Goal: Task Accomplishment & Management: Complete application form

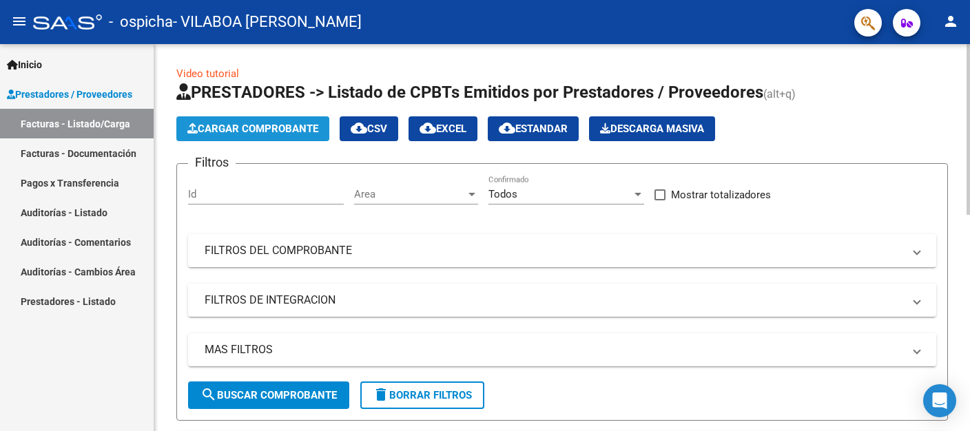
click at [234, 132] on span "Cargar Comprobante" at bounding box center [252, 129] width 131 height 12
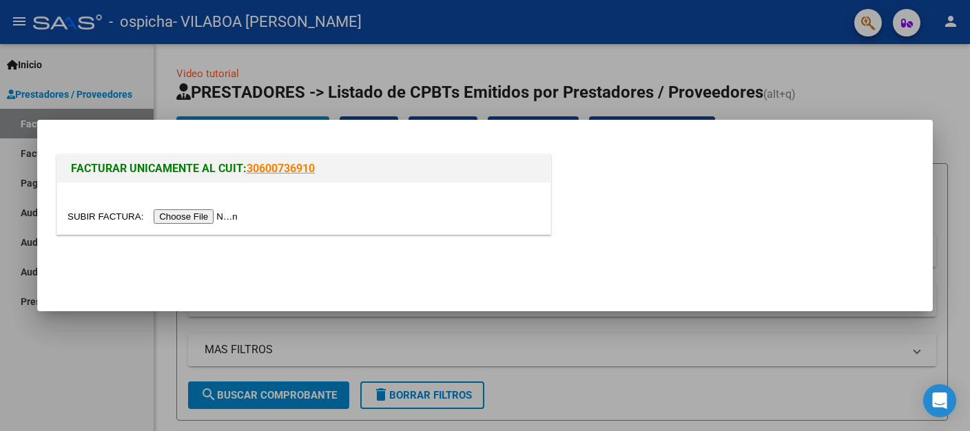
click at [96, 213] on input "file" at bounding box center [155, 216] width 174 height 14
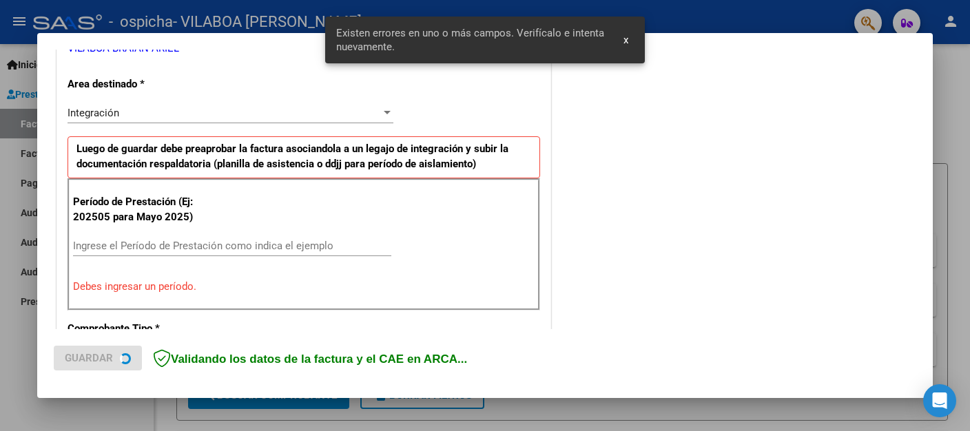
scroll to position [298, 0]
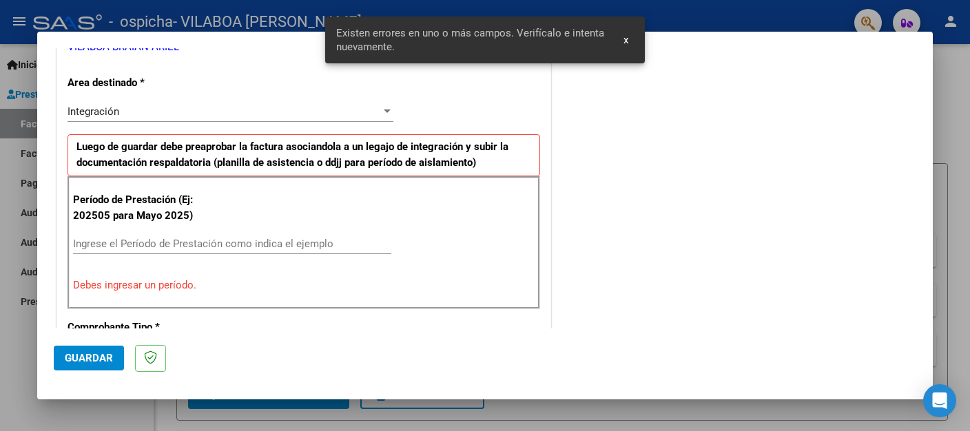
click at [187, 238] on input "Ingrese el Período de Prestación como indica el ejemplo" at bounding box center [232, 244] width 318 height 12
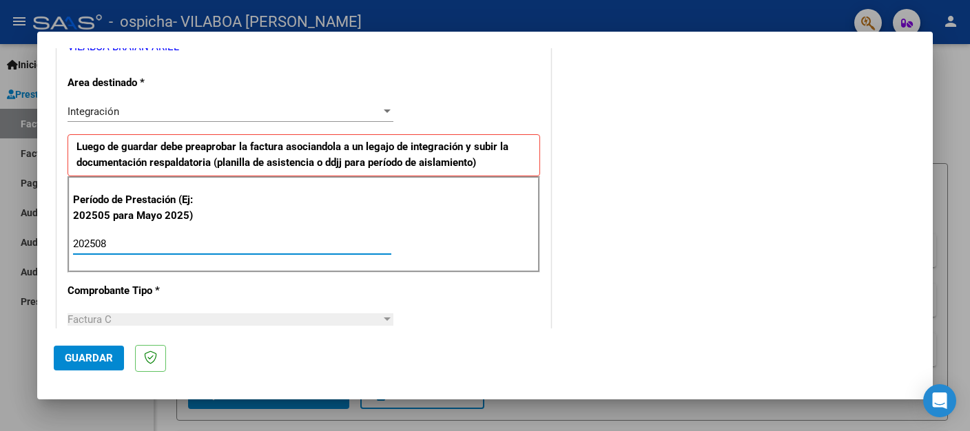
type input "202508"
click at [621, 147] on div "COMENTARIOS Comentarios del Prestador / Gerenciador:" at bounding box center [735, 364] width 362 height 1197
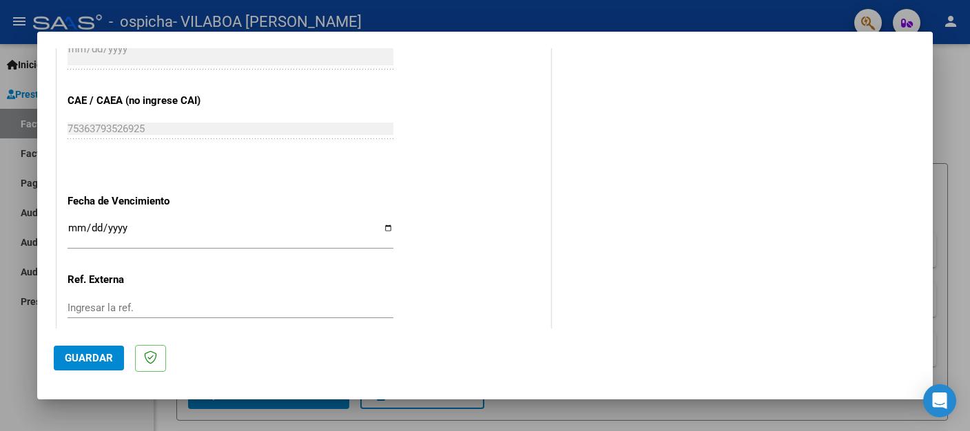
scroll to position [880, 0]
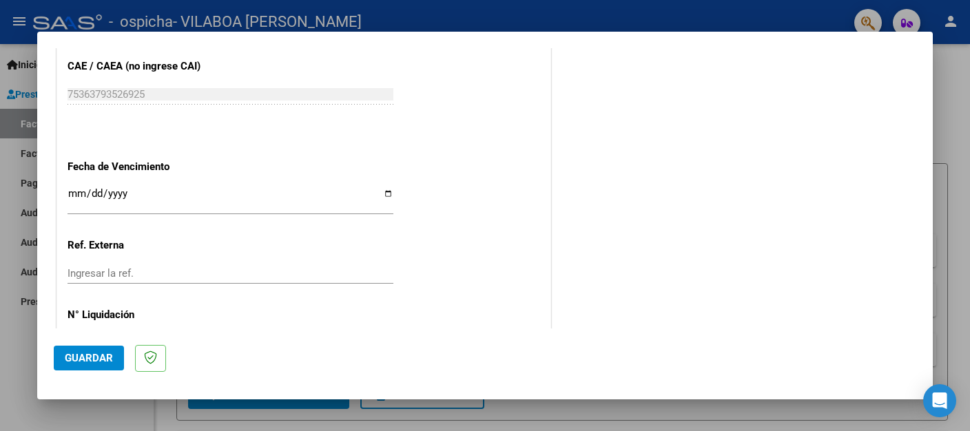
click at [380, 188] on input "Ingresar la fecha" at bounding box center [231, 199] width 326 height 22
type input "2025-09-14"
click at [83, 357] on span "Guardar" at bounding box center [89, 358] width 48 height 12
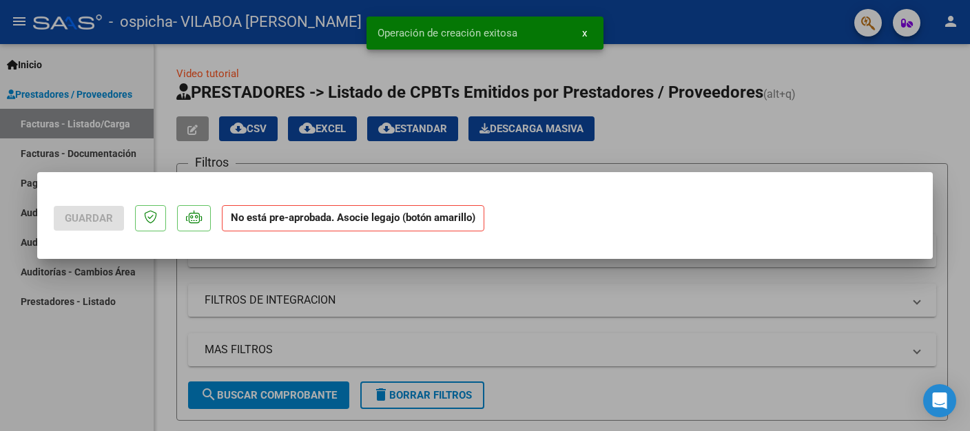
scroll to position [0, 0]
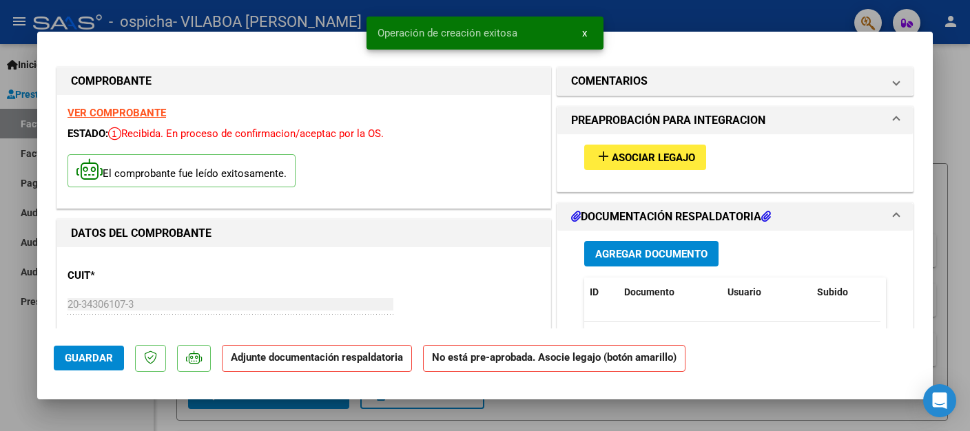
click at [649, 159] on span "Asociar Legajo" at bounding box center [653, 158] width 83 height 12
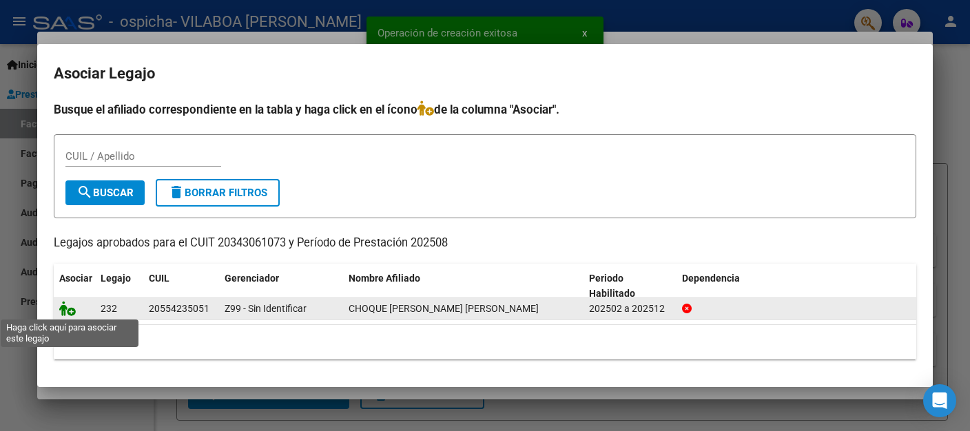
click at [71, 309] on icon at bounding box center [67, 308] width 17 height 15
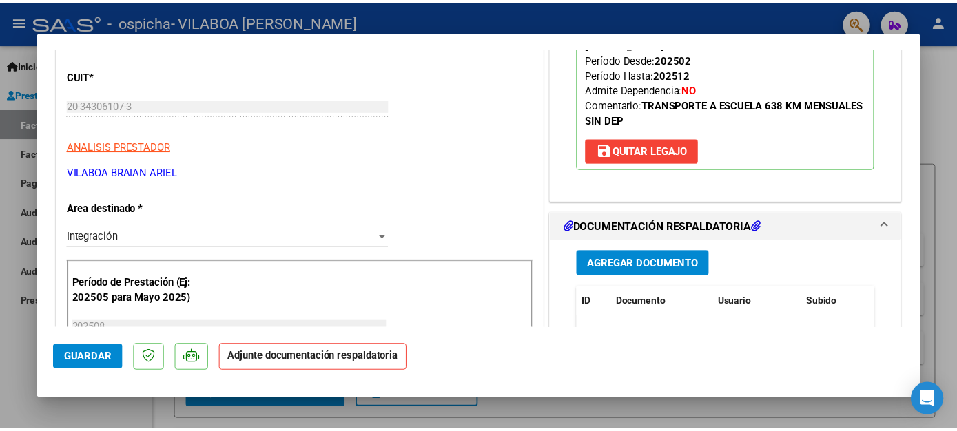
scroll to position [218, 0]
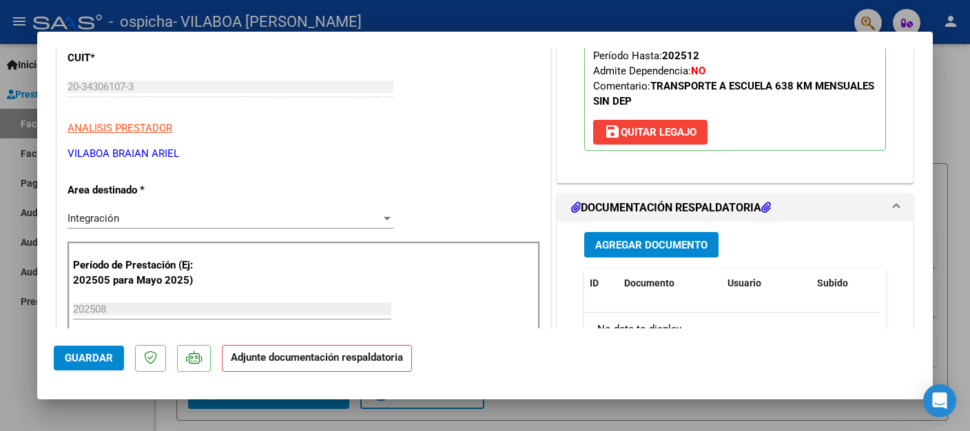
click at [689, 239] on span "Agregar Documento" at bounding box center [651, 245] width 112 height 12
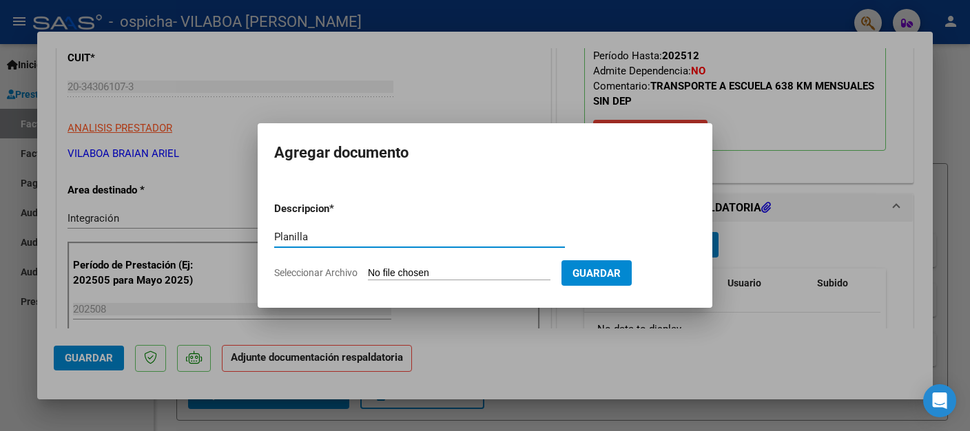
type input "Planilla"
click at [406, 267] on input "Seleccionar Archivo" at bounding box center [459, 273] width 183 height 13
type input "C:\fakepath\Planilla Choque Vilca Agosto.pdf"
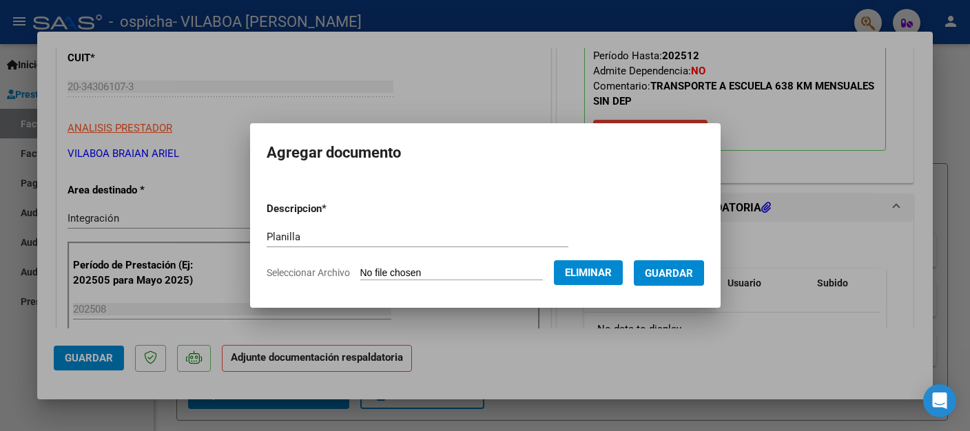
click at [668, 271] on span "Guardar" at bounding box center [669, 273] width 48 height 12
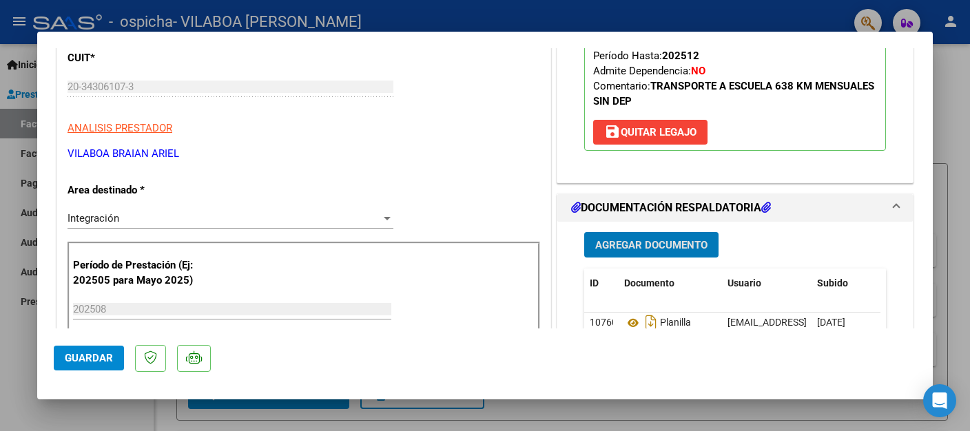
click at [75, 360] on span "Guardar" at bounding box center [89, 358] width 48 height 12
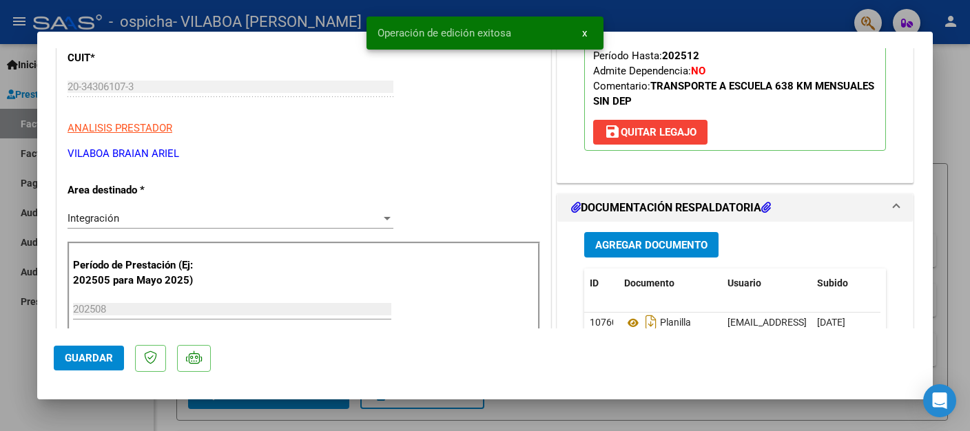
click at [21, 349] on div at bounding box center [485, 215] width 970 height 431
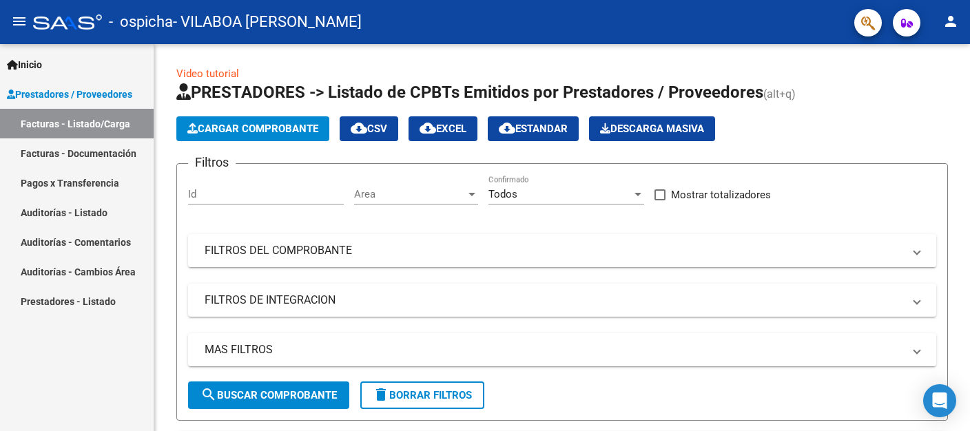
click at [957, 29] on mat-icon "person" at bounding box center [950, 21] width 17 height 17
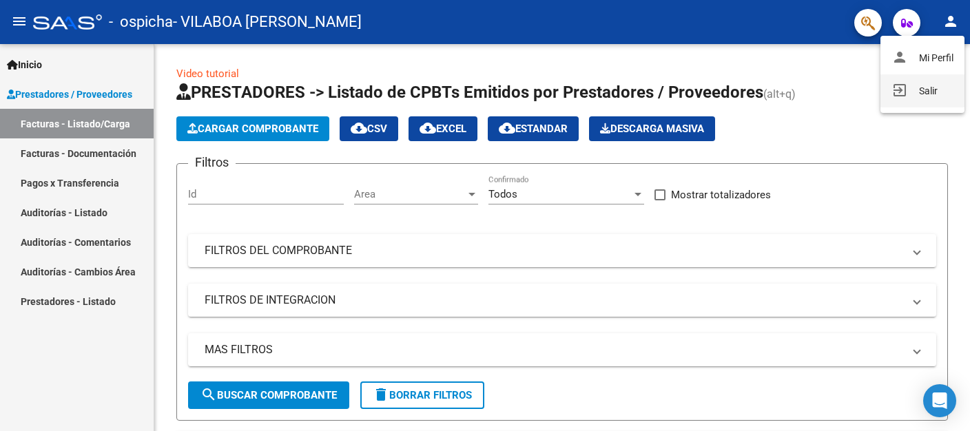
click at [944, 86] on button "exit_to_app Salir" at bounding box center [922, 90] width 84 height 33
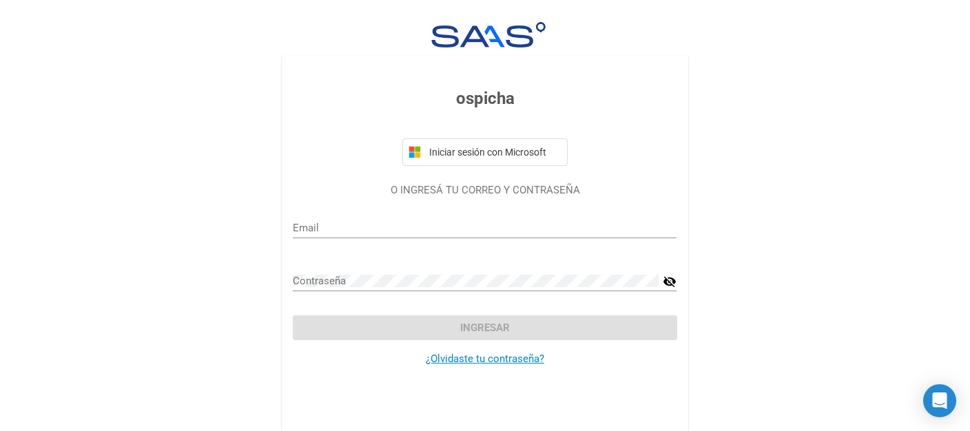
type input "braianvilaboa@gmail.com"
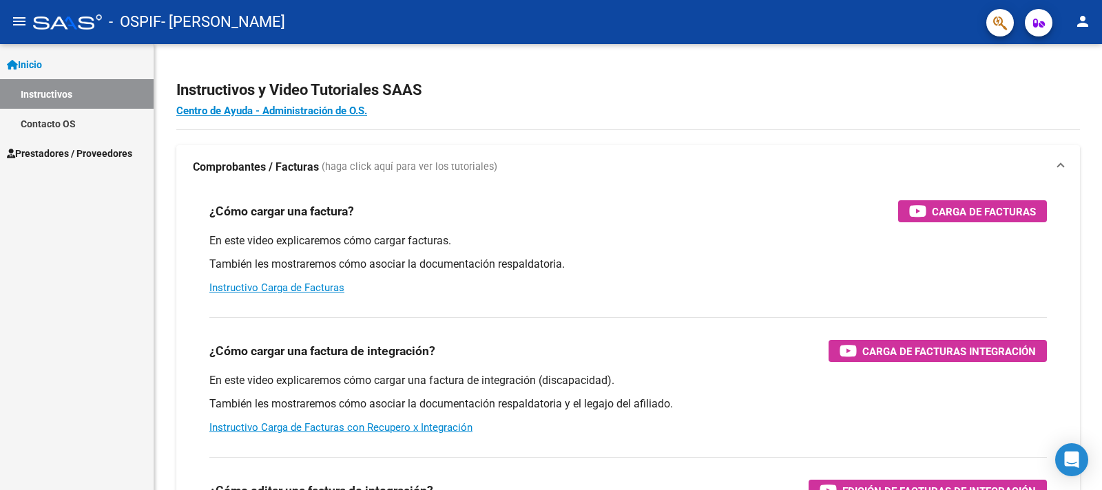
click at [81, 147] on span "Prestadores / Proveedores" at bounding box center [69, 153] width 125 height 15
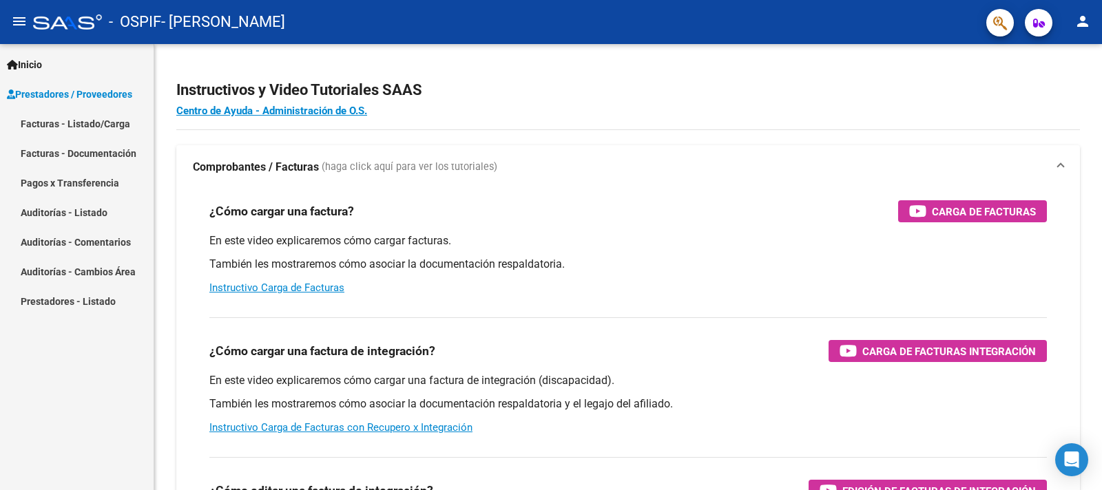
click at [82, 119] on link "Facturas - Listado/Carga" at bounding box center [77, 124] width 154 height 30
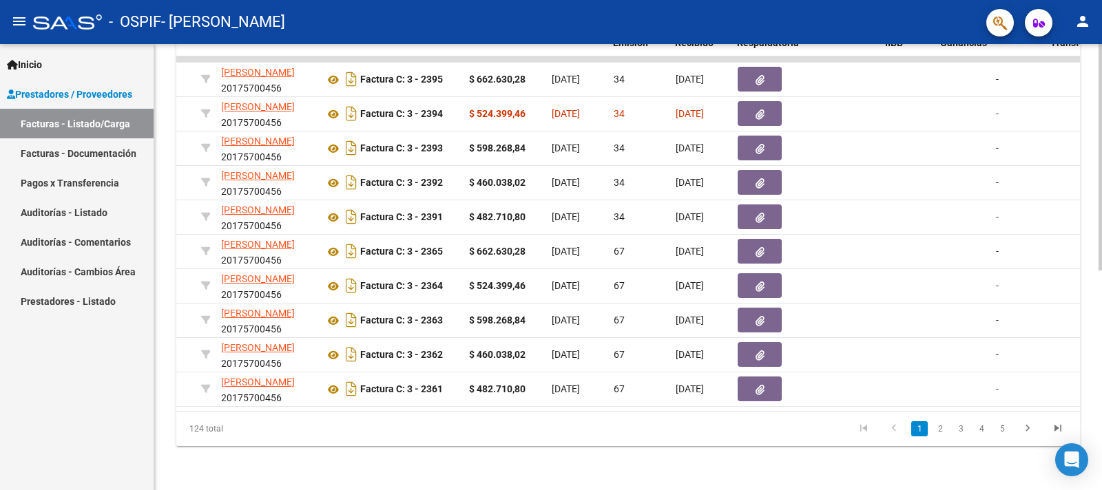
scroll to position [0, 382]
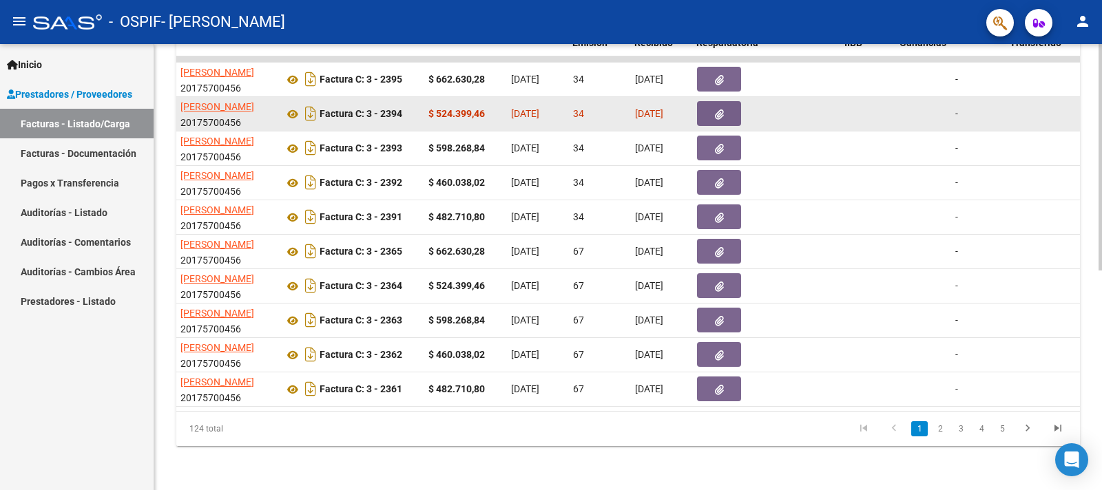
click at [721, 110] on icon "button" at bounding box center [719, 115] width 9 height 10
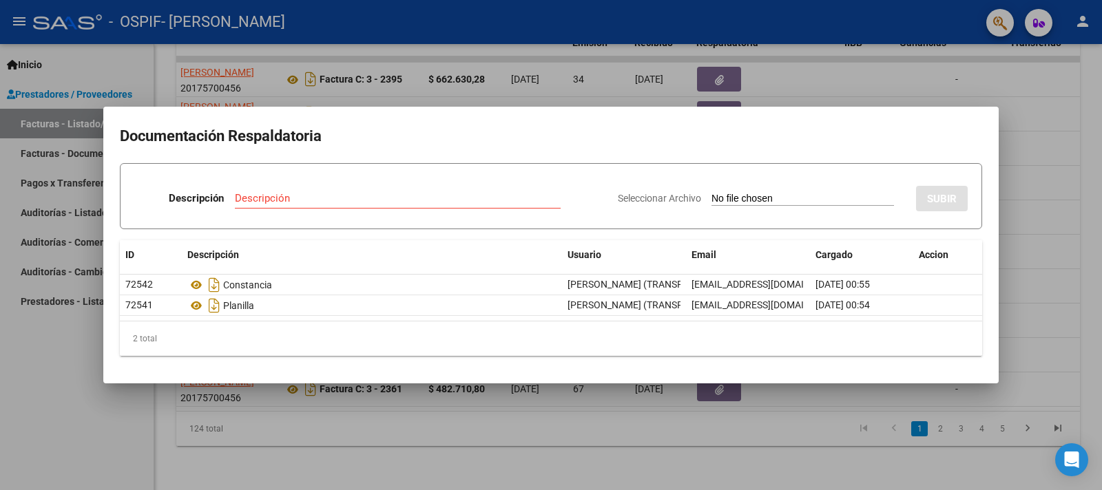
click at [1037, 177] on div at bounding box center [551, 245] width 1102 height 490
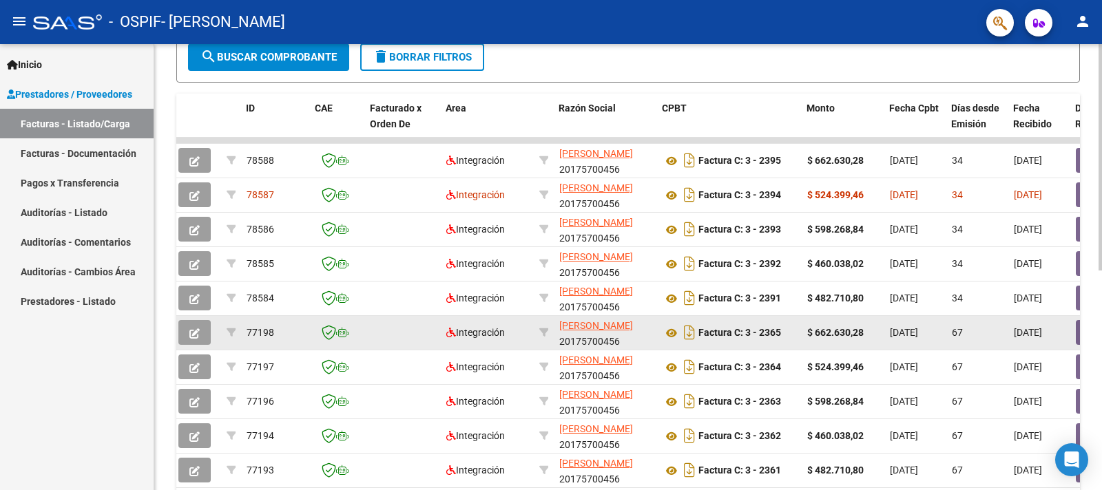
scroll to position [358, 0]
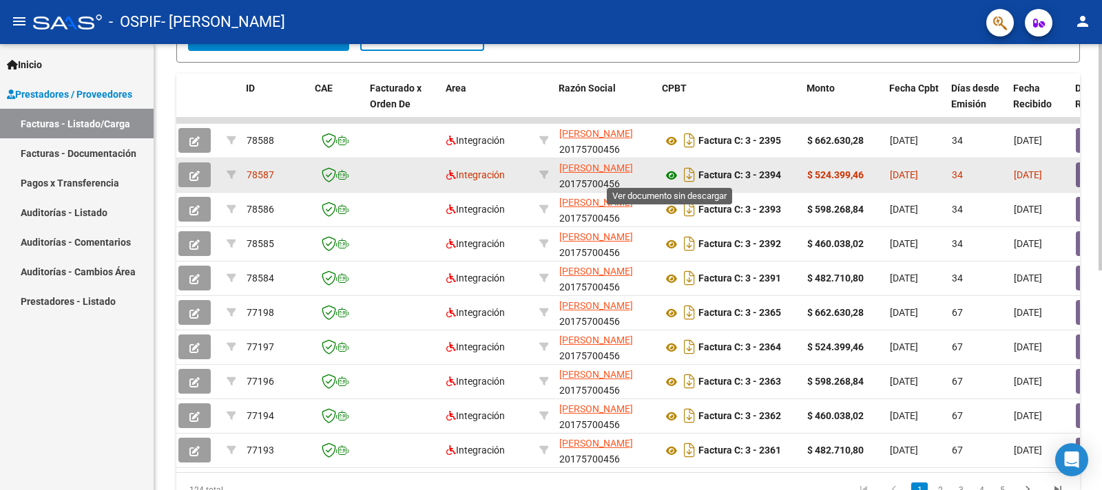
click at [670, 174] on icon at bounding box center [672, 175] width 18 height 17
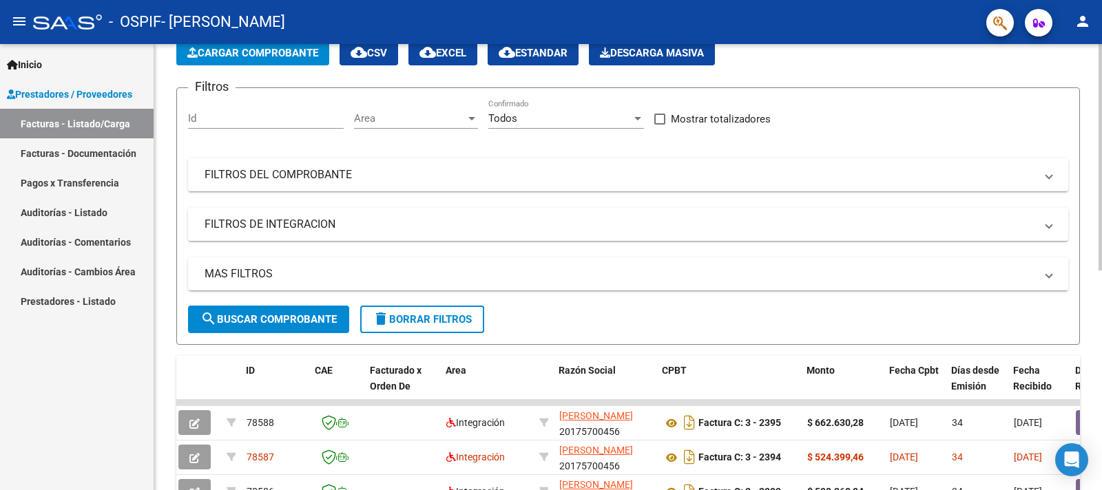
scroll to position [0, 0]
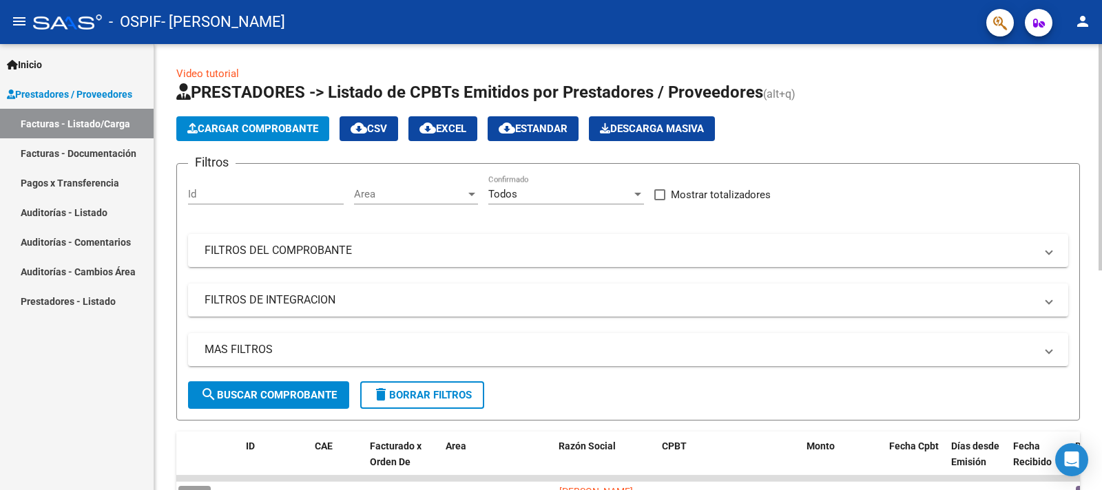
click at [278, 120] on button "Cargar Comprobante" at bounding box center [252, 128] width 153 height 25
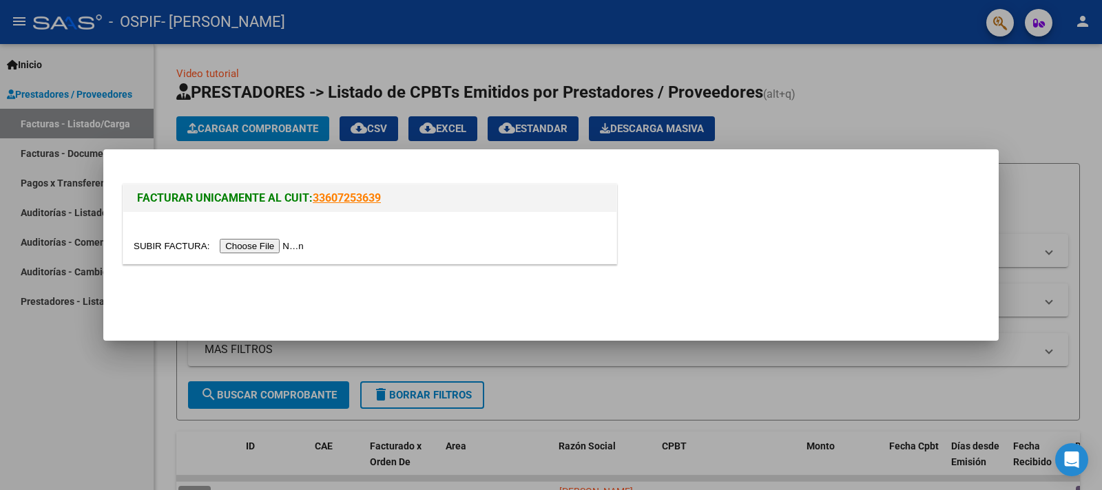
click at [1059, 165] on div at bounding box center [551, 245] width 1102 height 490
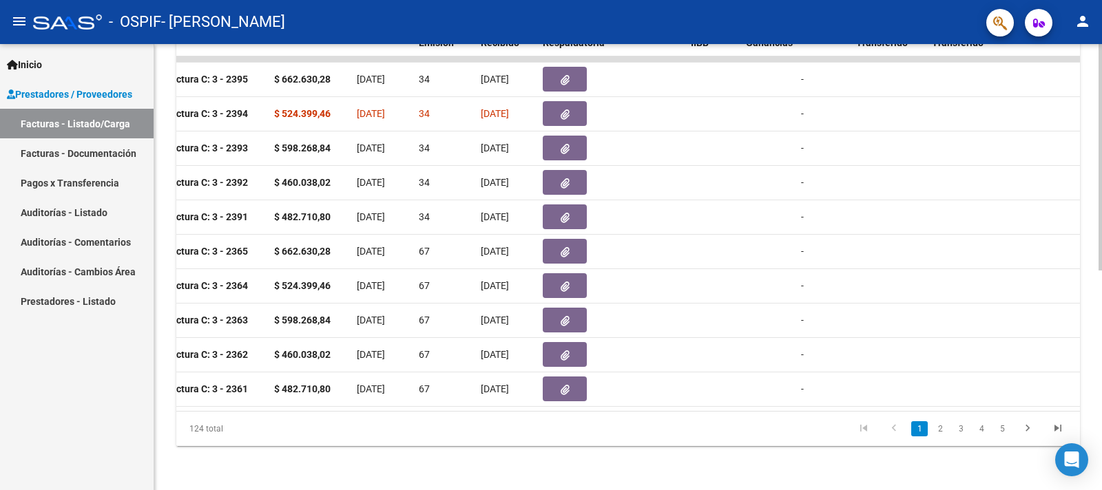
scroll to position [0, 539]
click at [555, 390] on datatable-body-cell at bounding box center [576, 390] width 83 height 34
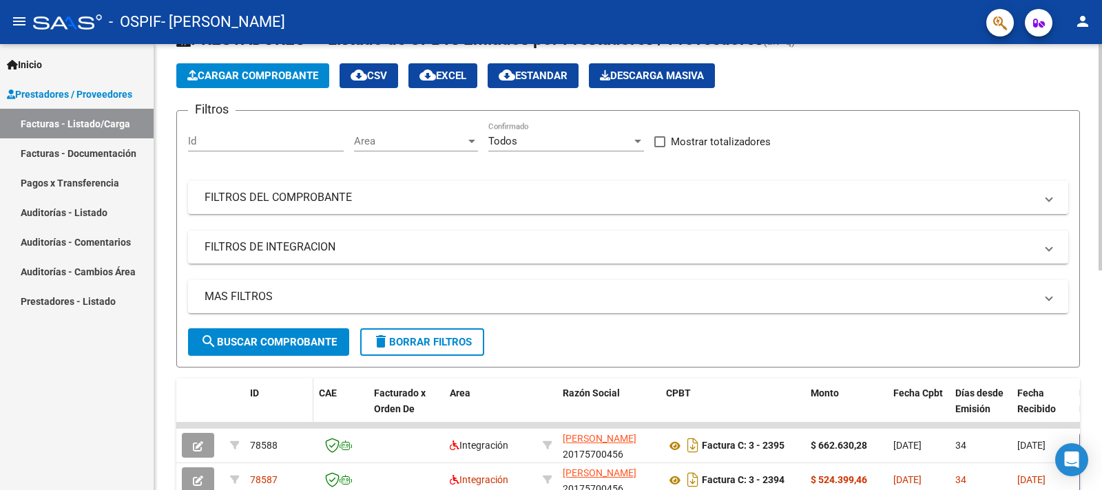
scroll to position [0, 0]
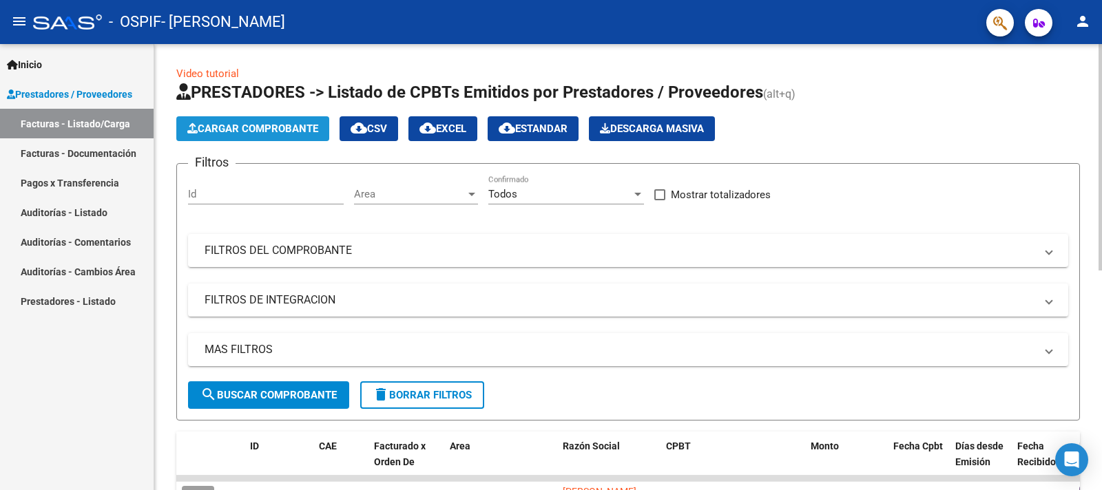
click at [244, 127] on span "Cargar Comprobante" at bounding box center [252, 129] width 131 height 12
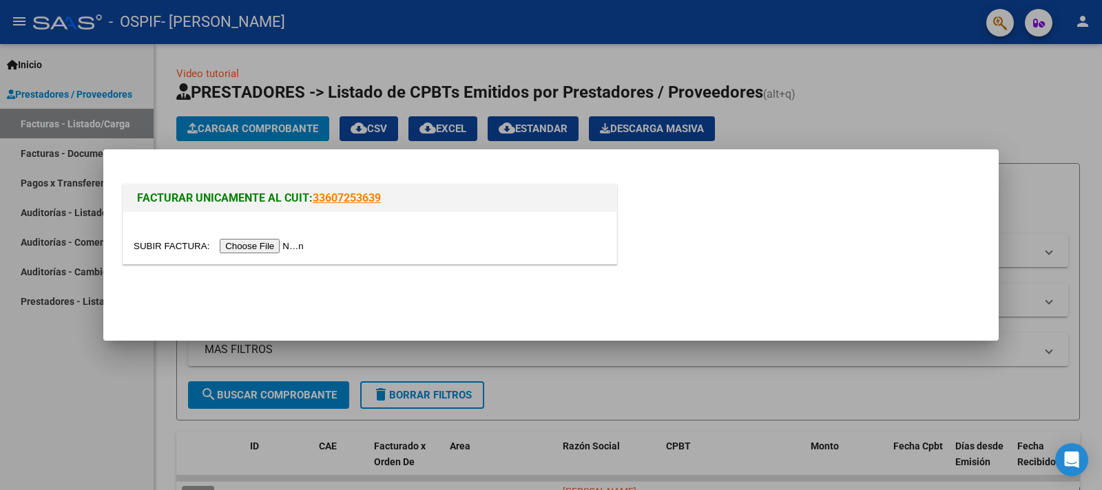
click at [1067, 340] on div at bounding box center [551, 245] width 1102 height 490
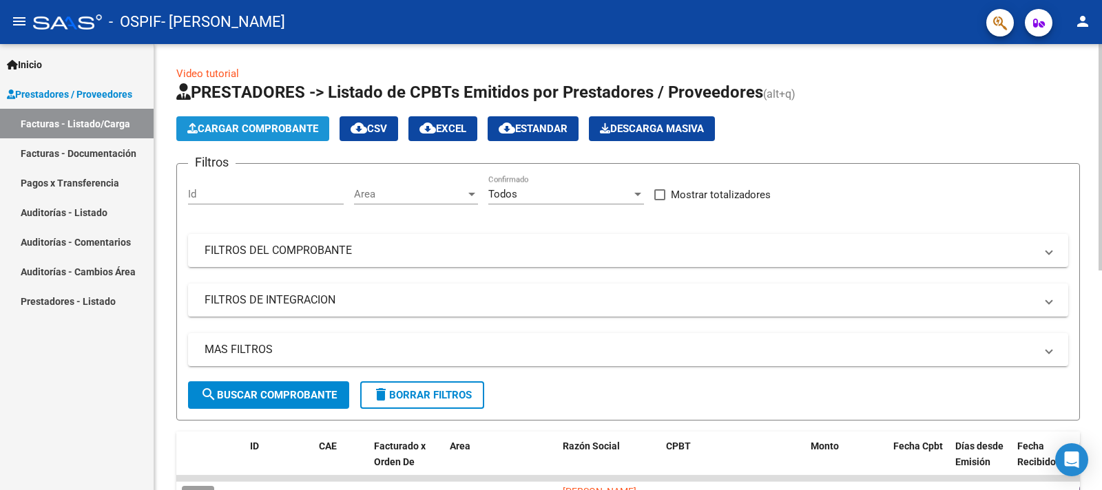
click at [250, 122] on button "Cargar Comprobante" at bounding box center [252, 128] width 153 height 25
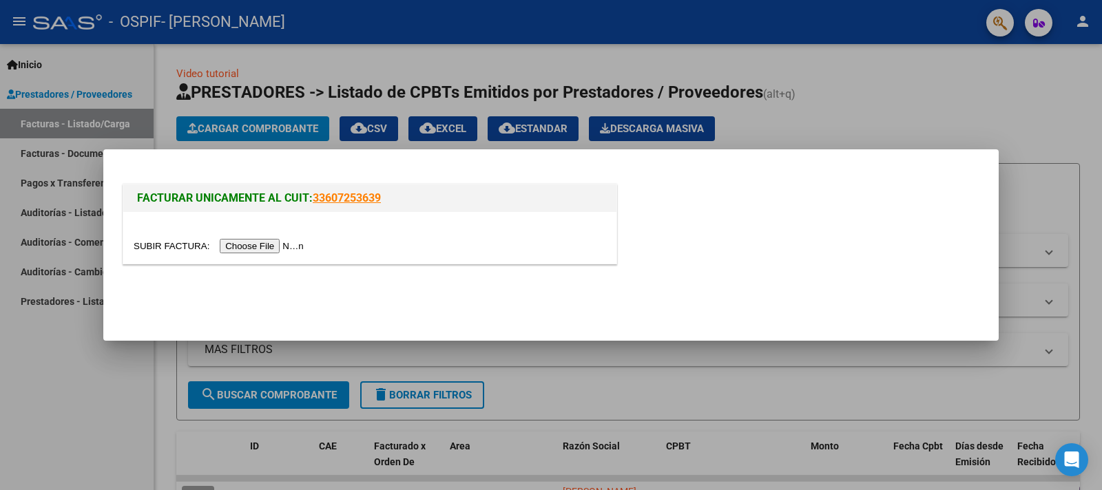
click at [163, 242] on input "file" at bounding box center [221, 246] width 174 height 14
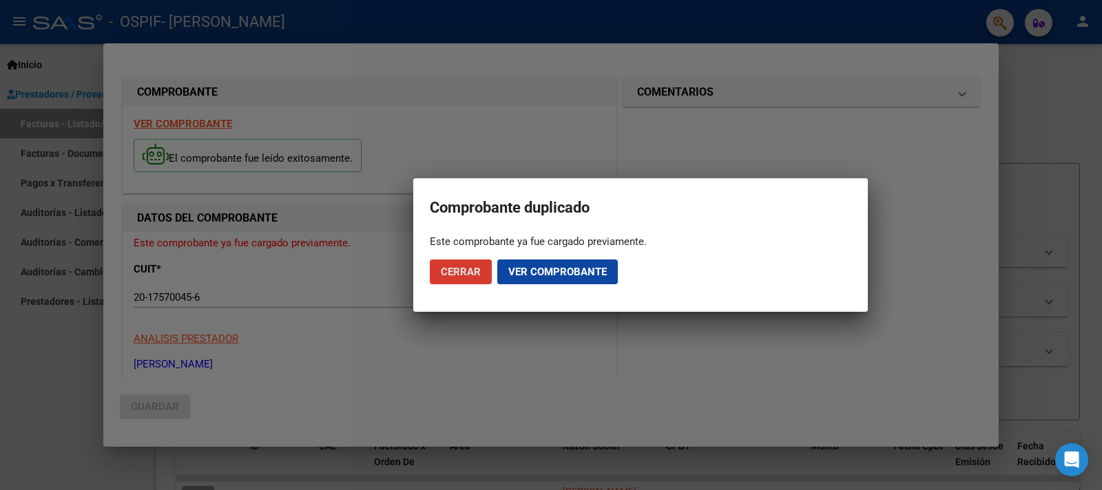
click at [532, 269] on span "Ver comprobante" at bounding box center [557, 272] width 99 height 12
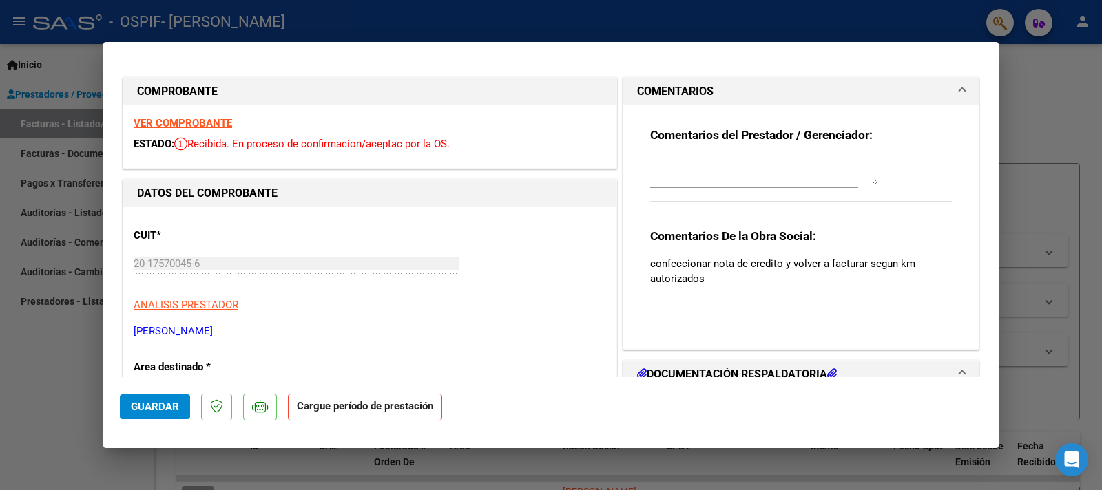
click at [721, 281] on p "confeccionar nota de credito y volver a facturar segun km autorizados" at bounding box center [801, 271] width 302 height 30
click at [705, 273] on p "confeccionar nota de credito y volver a facturar segun km autorizados" at bounding box center [801, 271] width 302 height 30
click at [703, 174] on textarea at bounding box center [763, 172] width 227 height 28
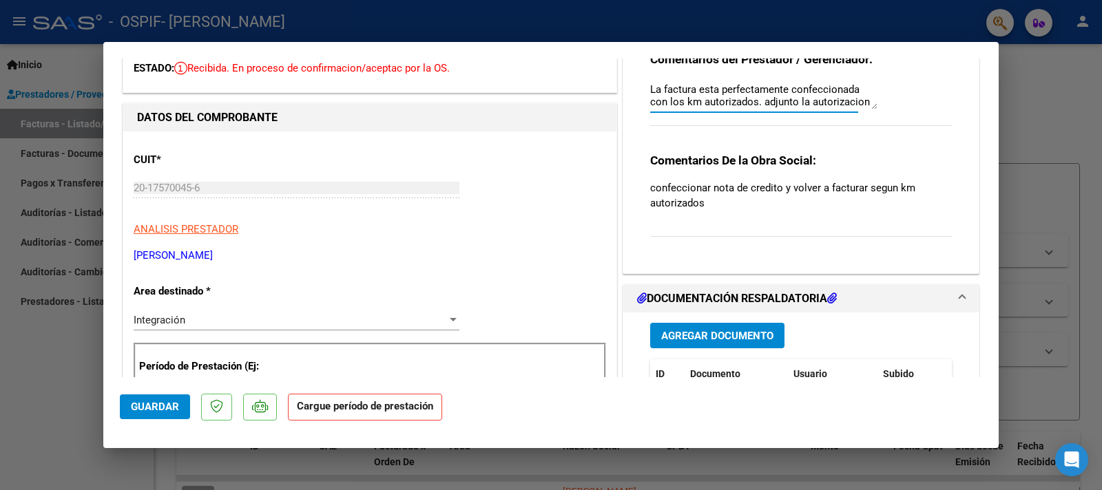
click at [747, 101] on textarea "La factura esta perfectamente confeccionada con los km autorizados. adjunto la …" at bounding box center [763, 96] width 227 height 28
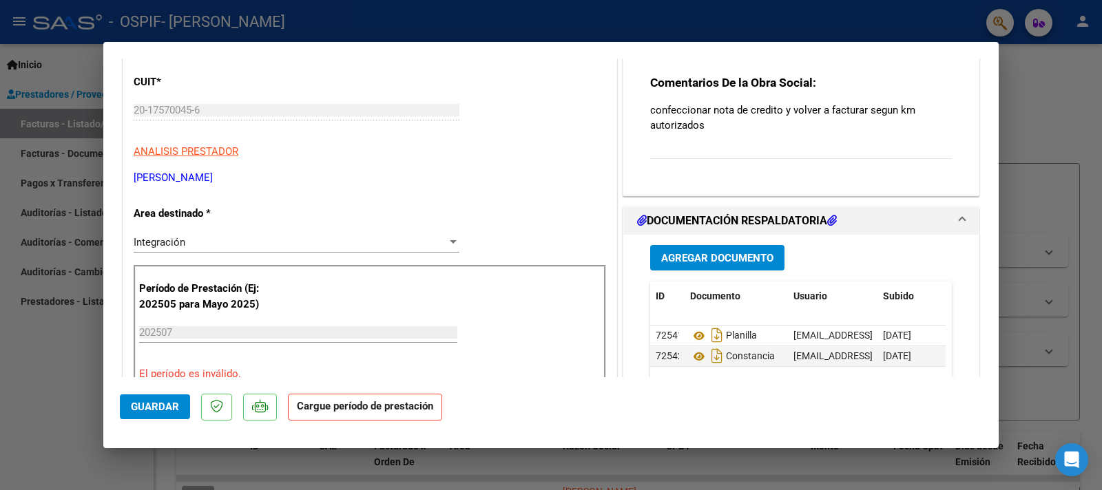
scroll to position [227, 0]
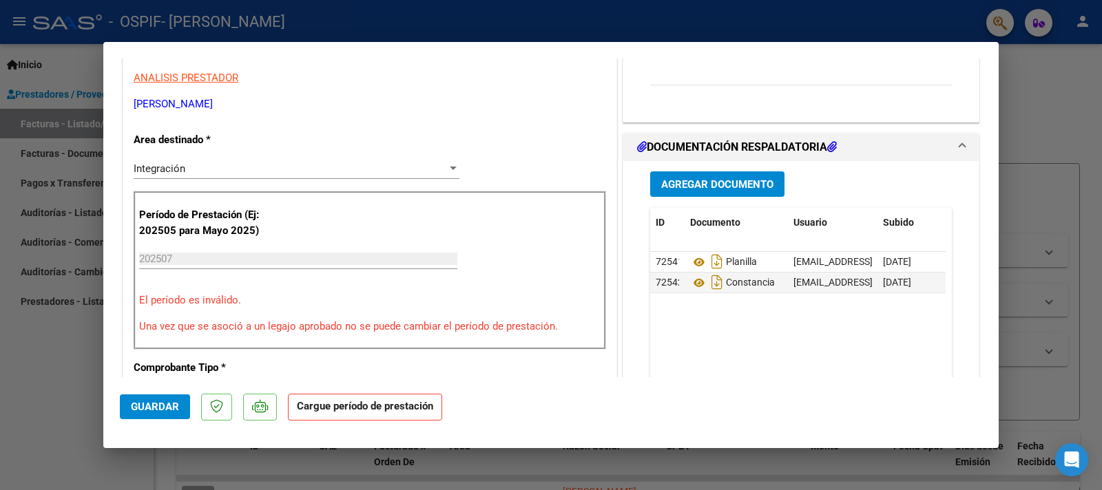
type textarea "La factura esta perfectamente confeccionada con los km autorizados (717 km). ad…"
click at [701, 186] on span "Agregar Documento" at bounding box center [717, 184] width 112 height 12
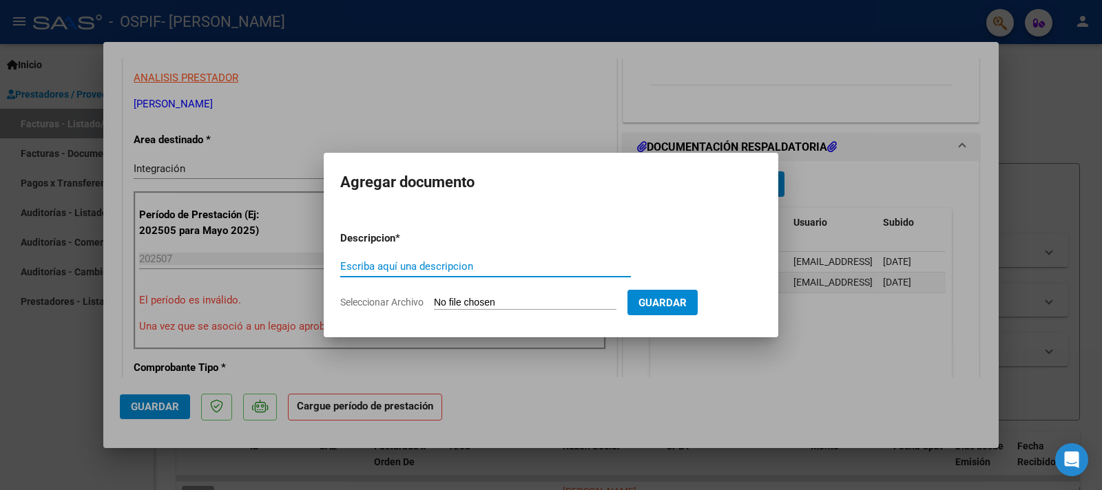
click at [464, 299] on input "Seleccionar Archivo" at bounding box center [525, 303] width 183 height 13
type input "C:\fakepath\Autorización [PERSON_NAME] 2025.pdf"
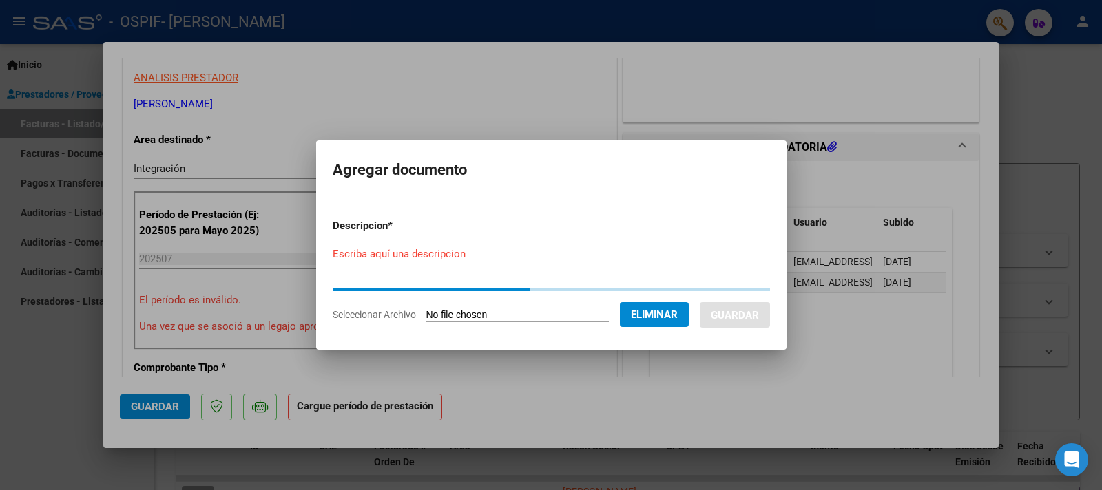
click at [448, 253] on input "Escriba aquí una descripcion" at bounding box center [484, 254] width 302 height 12
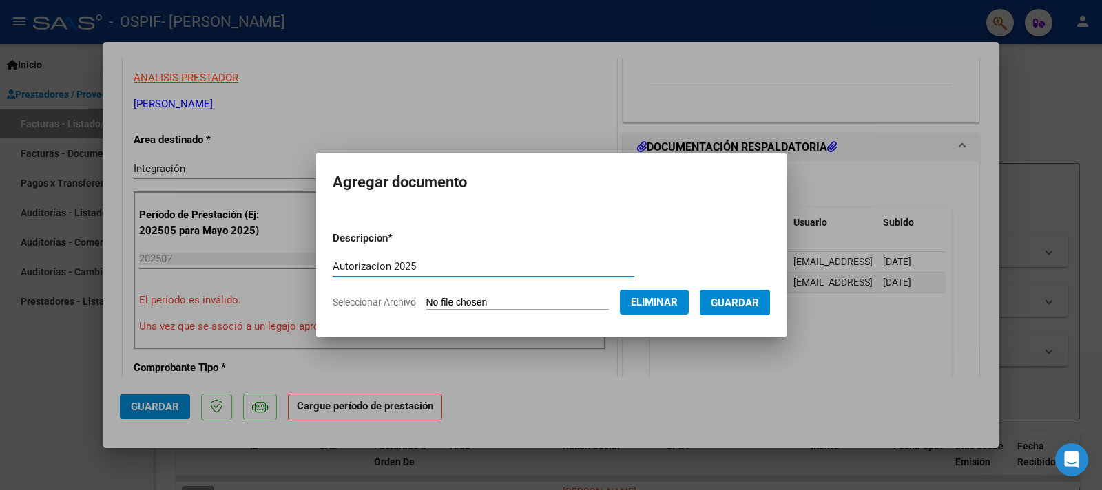
type input "Autorizacion 2025"
click at [732, 300] on span "Guardar" at bounding box center [735, 303] width 48 height 12
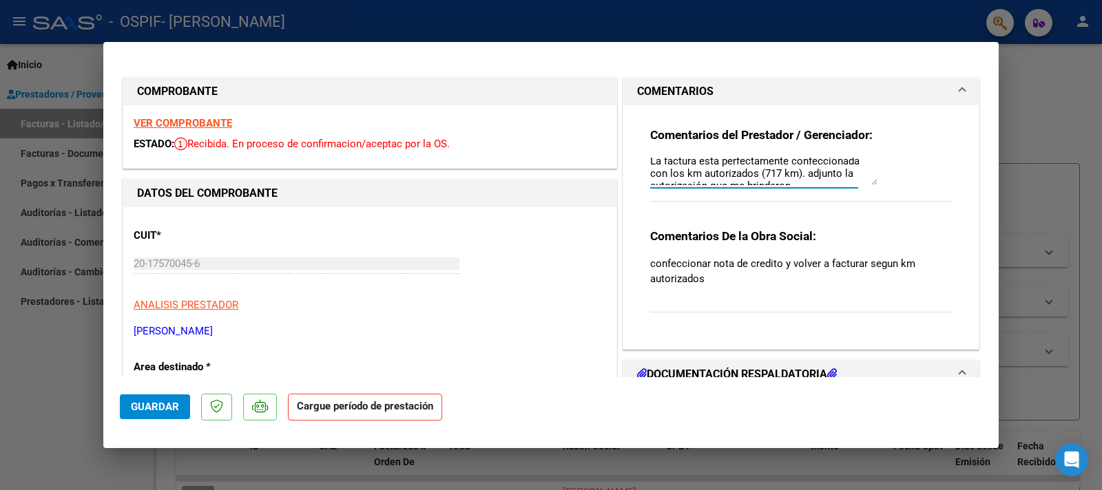
scroll to position [0, 0]
click at [694, 167] on textarea "La factura esta perfectamente confeccionada con los km autorizados (717 km). ad…" at bounding box center [763, 172] width 227 height 28
click at [687, 165] on textarea "La factura esta perfectamente confeccionada con los km autorizados (717 km). ad…" at bounding box center [763, 172] width 227 height 28
click at [838, 174] on textarea "La factura 2394 esta perfectamente confeccionada con los km autorizados (717 km…" at bounding box center [763, 172] width 227 height 28
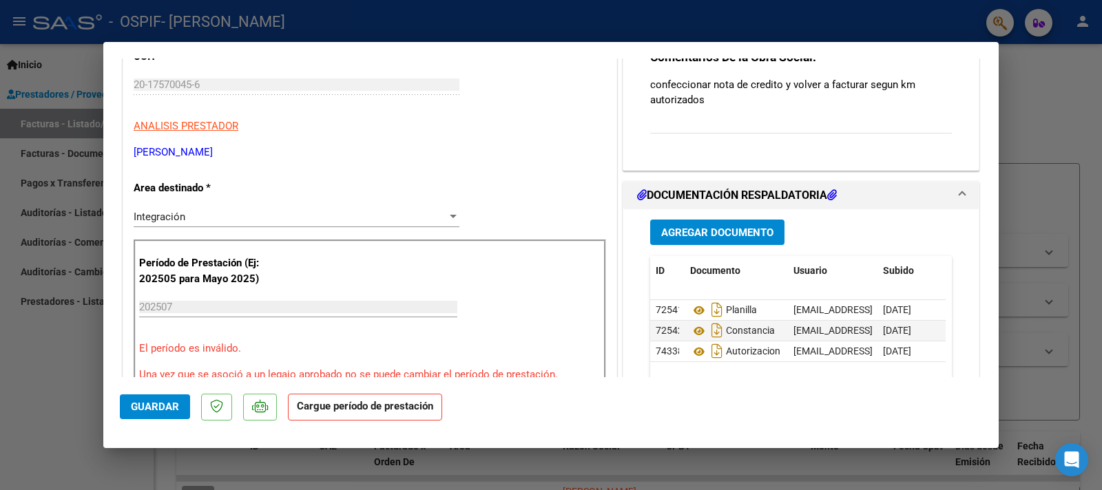
scroll to position [152, 0]
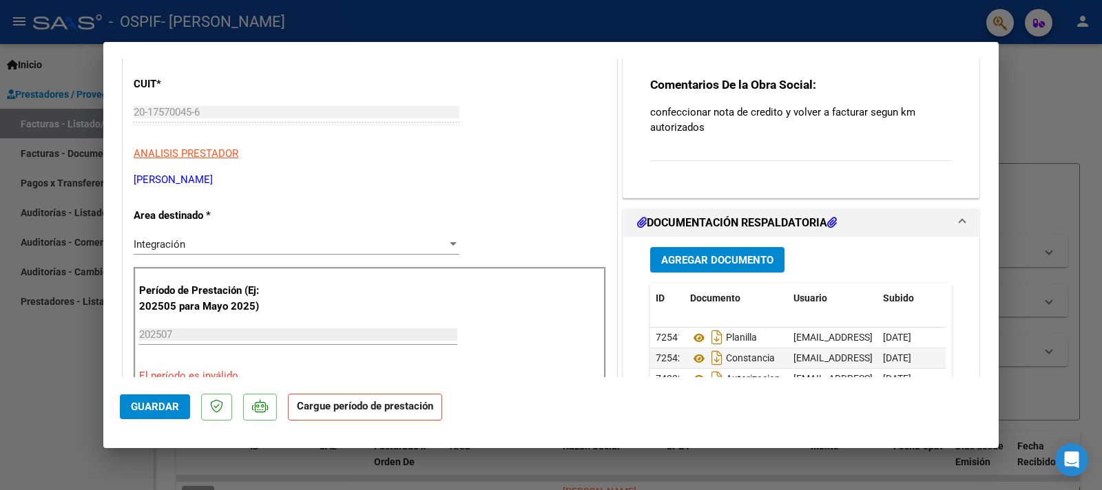
click at [189, 333] on input "202507" at bounding box center [298, 335] width 318 height 12
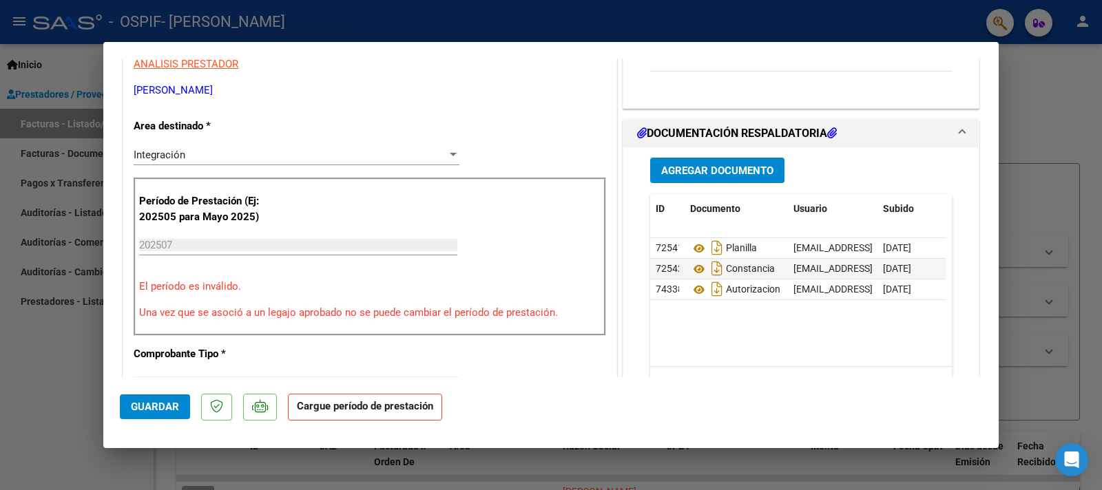
scroll to position [303, 0]
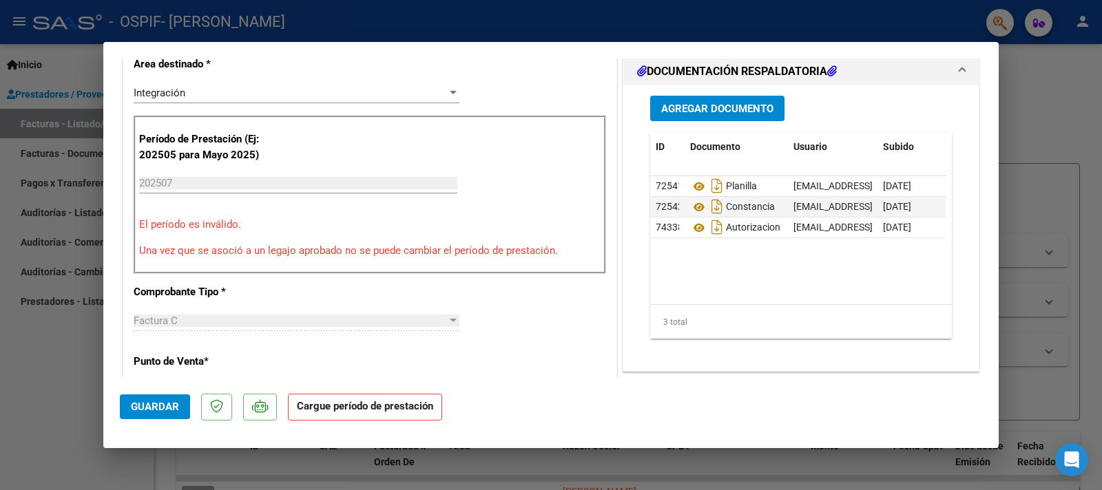
click at [163, 402] on span "Guardar" at bounding box center [155, 407] width 48 height 12
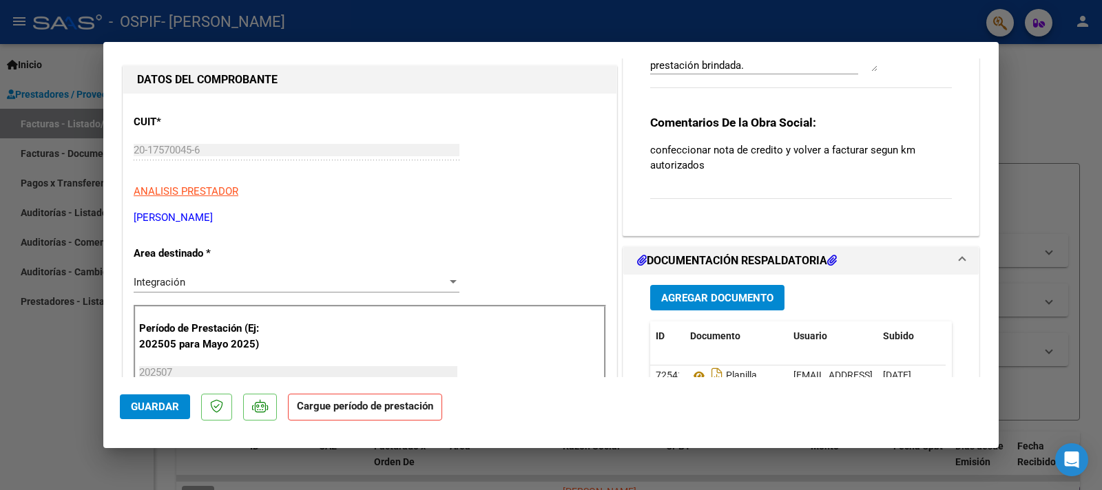
scroll to position [0, 0]
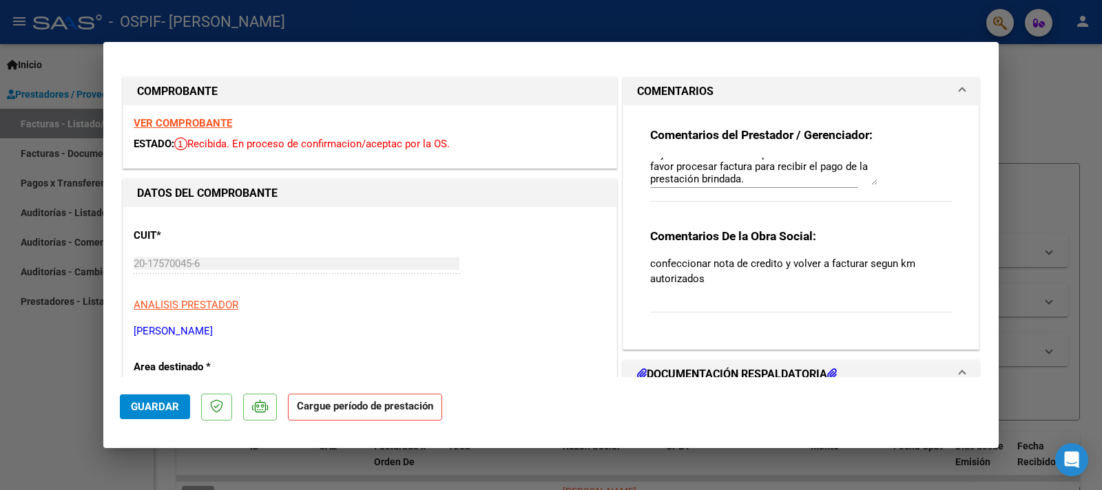
click at [717, 180] on textarea "La factura 2394 esta perfectamente confeccionada con los km autorizados (717 km…" at bounding box center [763, 172] width 227 height 28
drag, startPoint x: 745, startPoint y: 167, endPoint x: 770, endPoint y: 185, distance: 30.6
click at [770, 185] on textarea "La factura 2394 esta perfectamente confeccionada con los km autorizados (717 km…" at bounding box center [763, 172] width 227 height 28
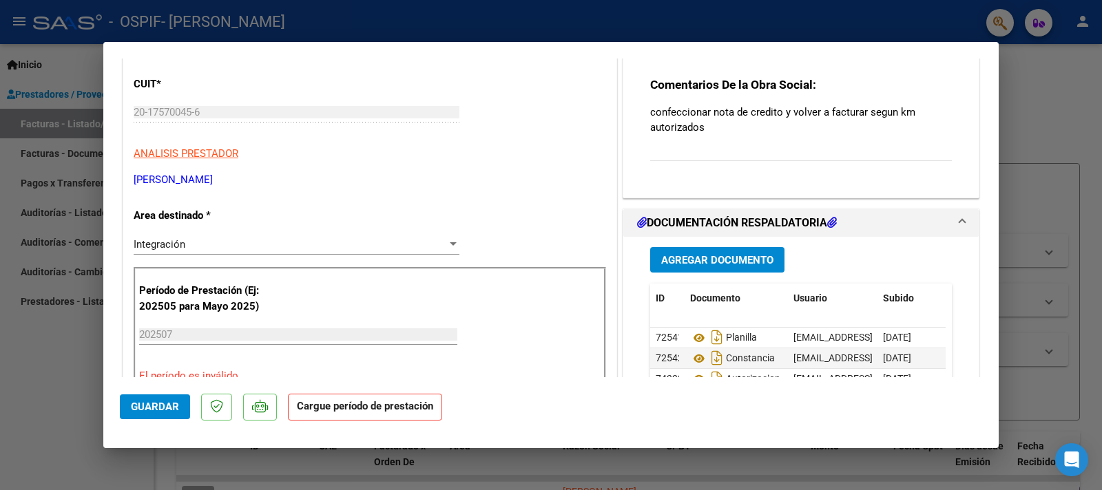
type textarea "La factura 2394 esta perfectamente confeccionada con los km autorizados (717 km…"
click at [247, 247] on div "Integración" at bounding box center [290, 244] width 313 height 12
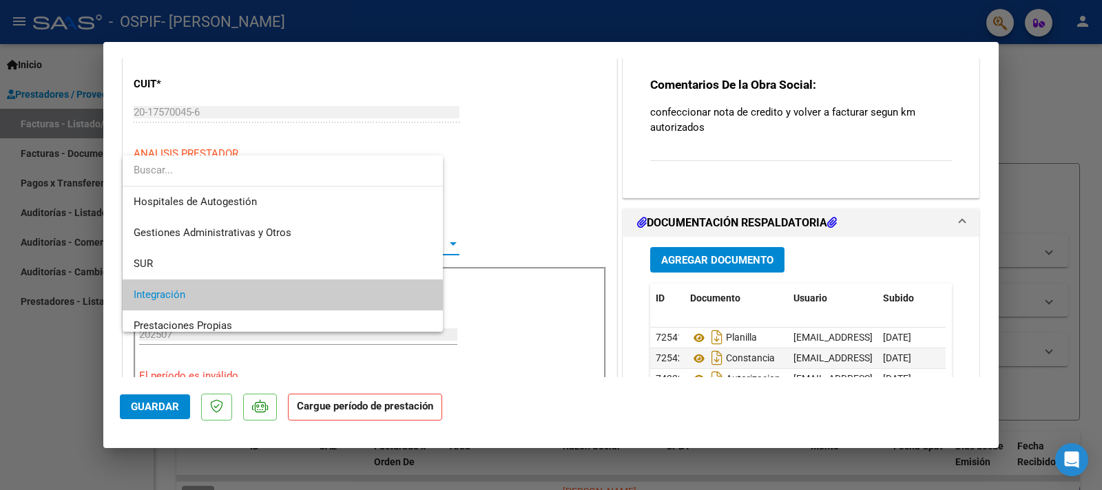
scroll to position [51, 0]
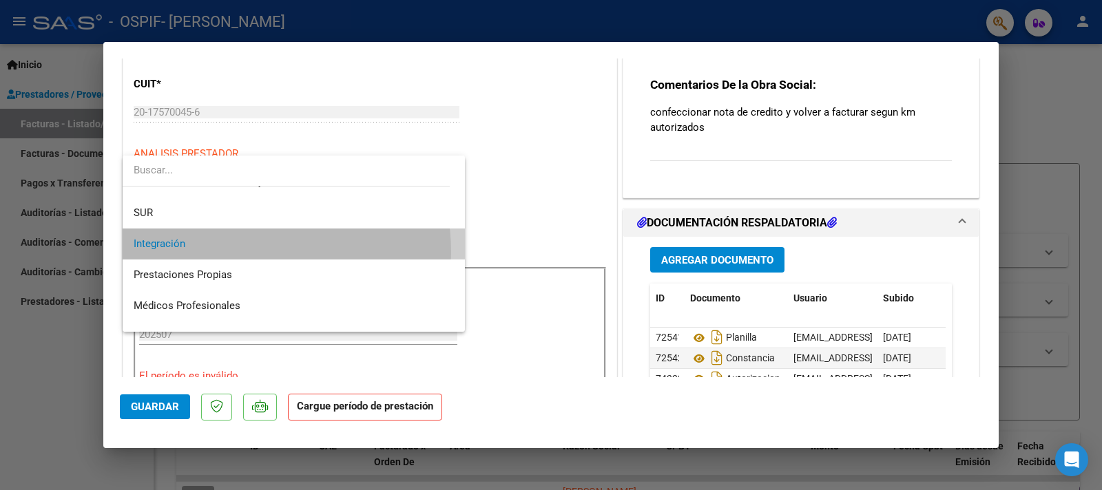
click at [230, 253] on span "Integración" at bounding box center [294, 244] width 320 height 31
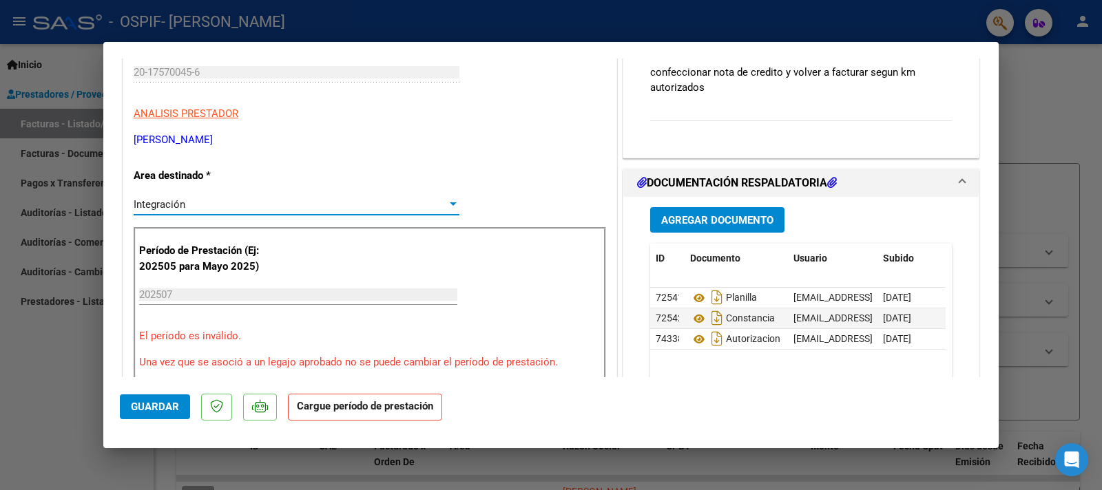
scroll to position [227, 0]
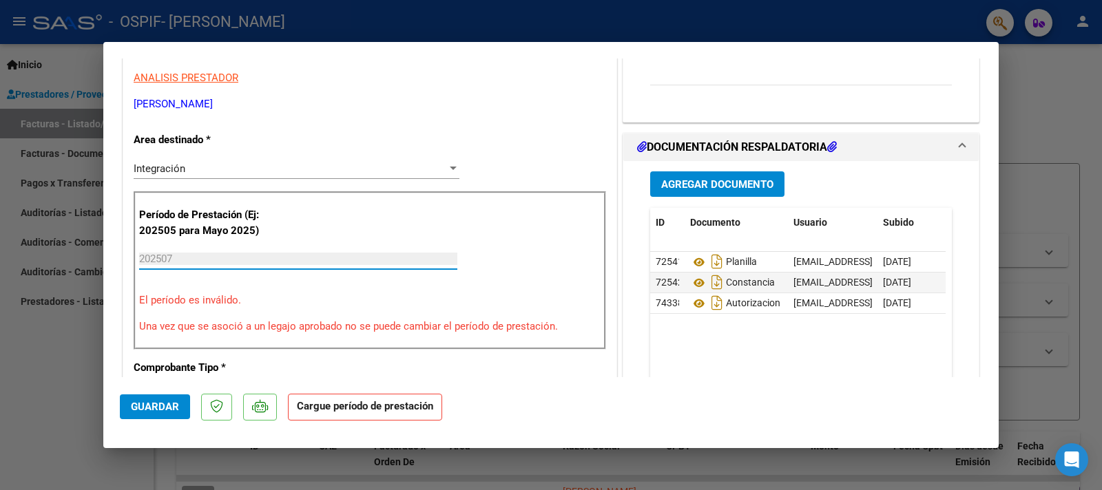
click at [222, 257] on input "202507" at bounding box center [298, 259] width 318 height 12
drag, startPoint x: 222, startPoint y: 257, endPoint x: 127, endPoint y: 249, distance: 94.7
click at [139, 253] on input "202507" at bounding box center [298, 259] width 318 height 12
click at [227, 260] on input "202507" at bounding box center [298, 259] width 318 height 12
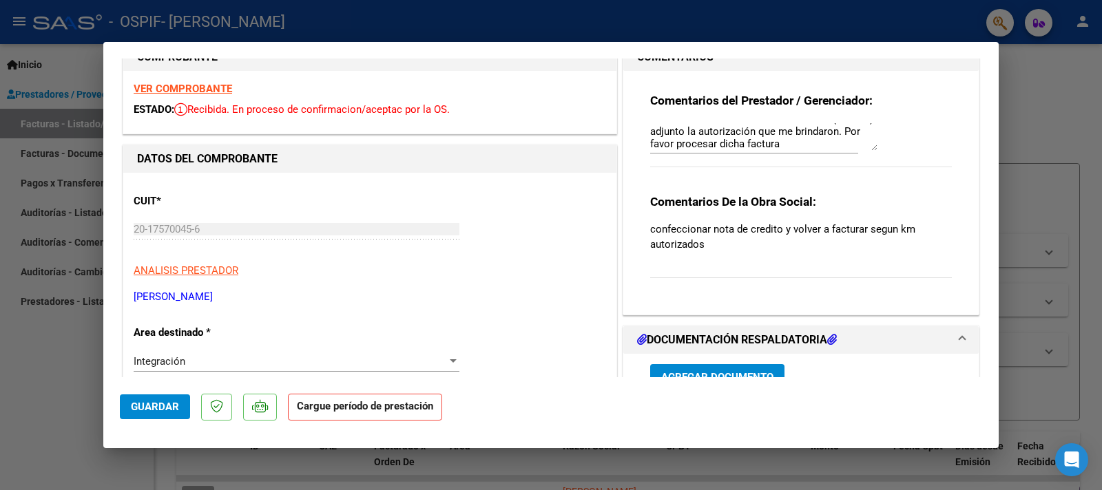
scroll to position [0, 0]
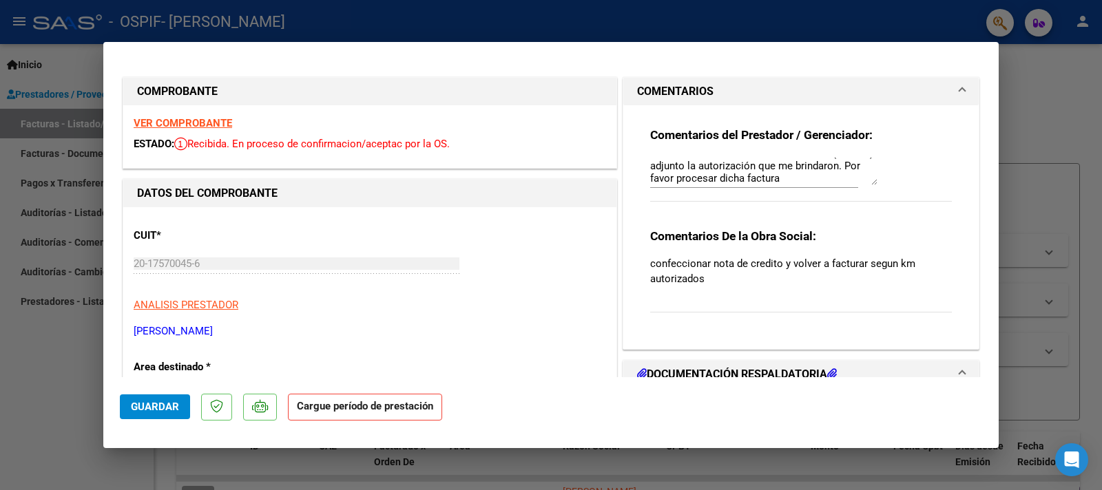
click at [960, 95] on span at bounding box center [963, 91] width 6 height 17
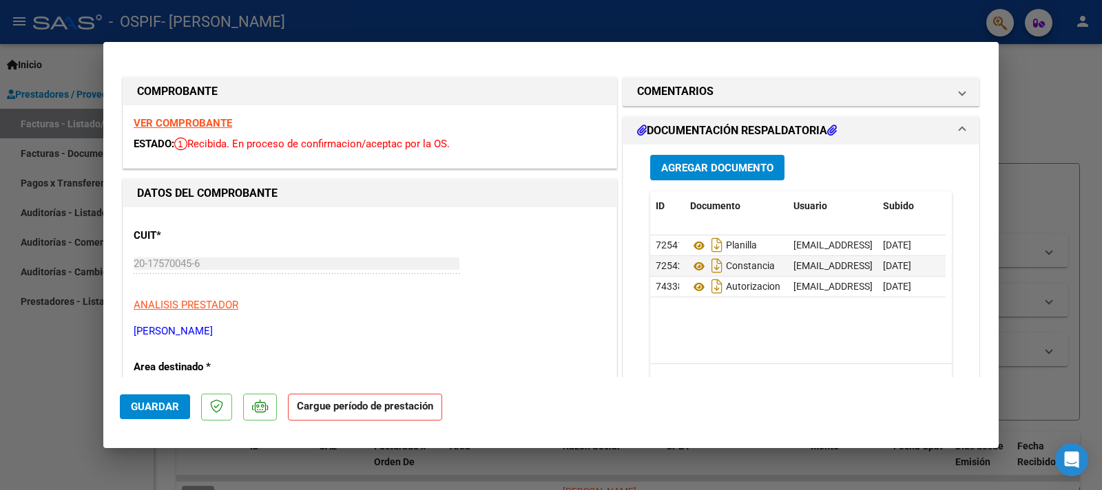
click at [960, 128] on span at bounding box center [963, 131] width 6 height 17
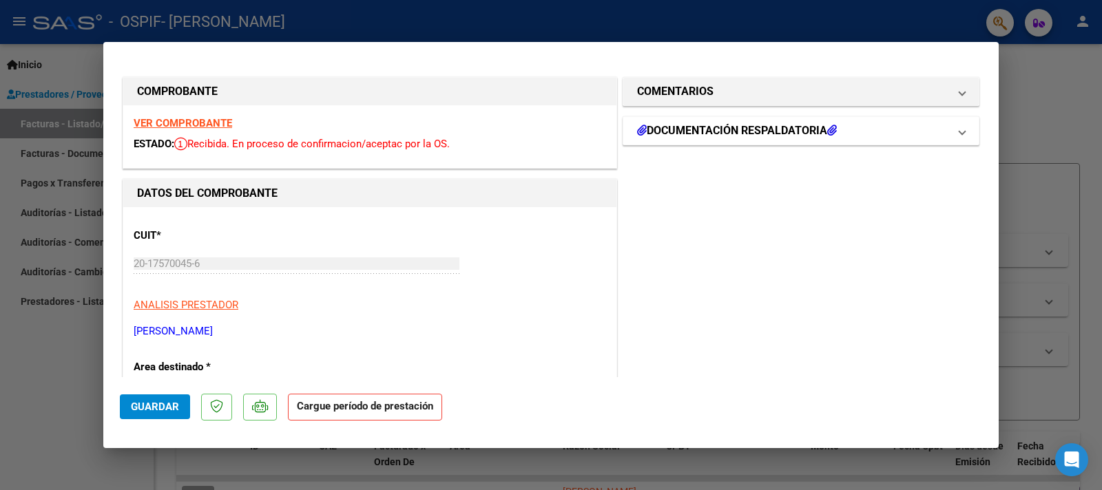
click at [960, 126] on span at bounding box center [963, 131] width 6 height 17
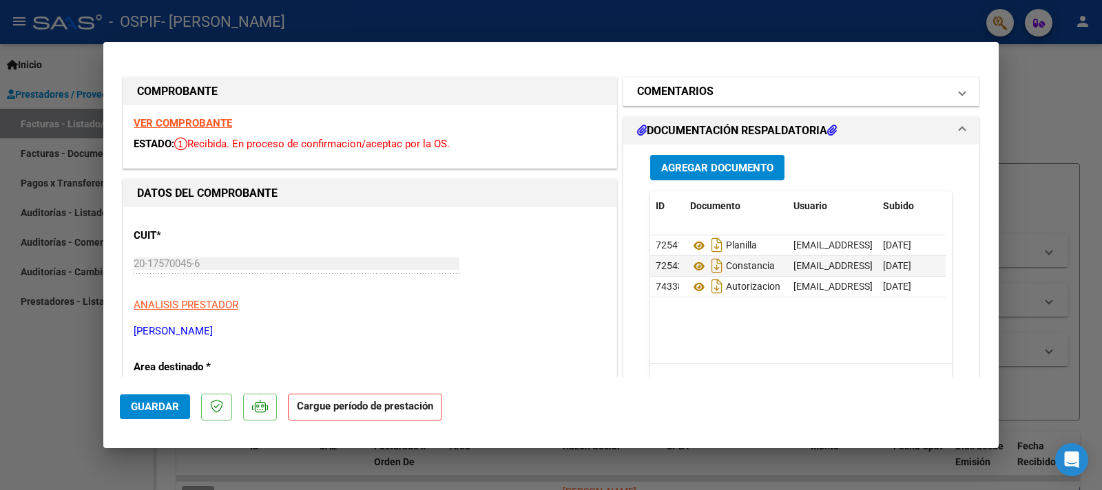
click at [944, 95] on span "COMENTARIOS" at bounding box center [798, 91] width 322 height 17
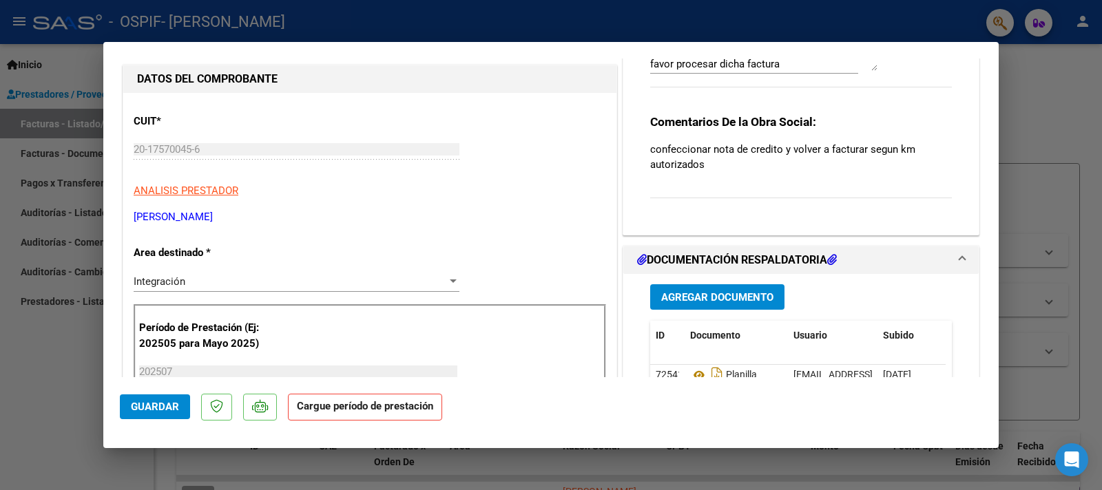
scroll to position [227, 0]
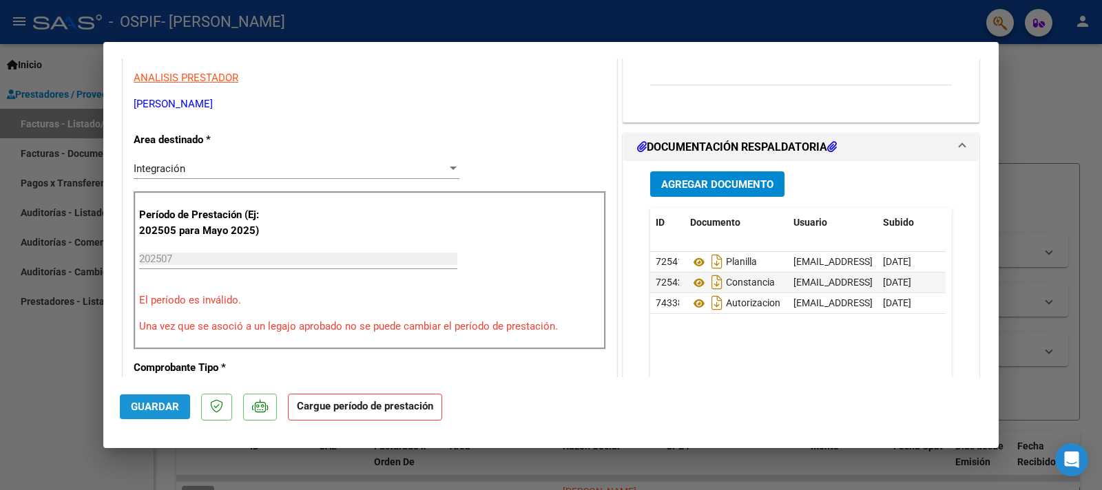
click at [161, 407] on span "Guardar" at bounding box center [155, 407] width 48 height 12
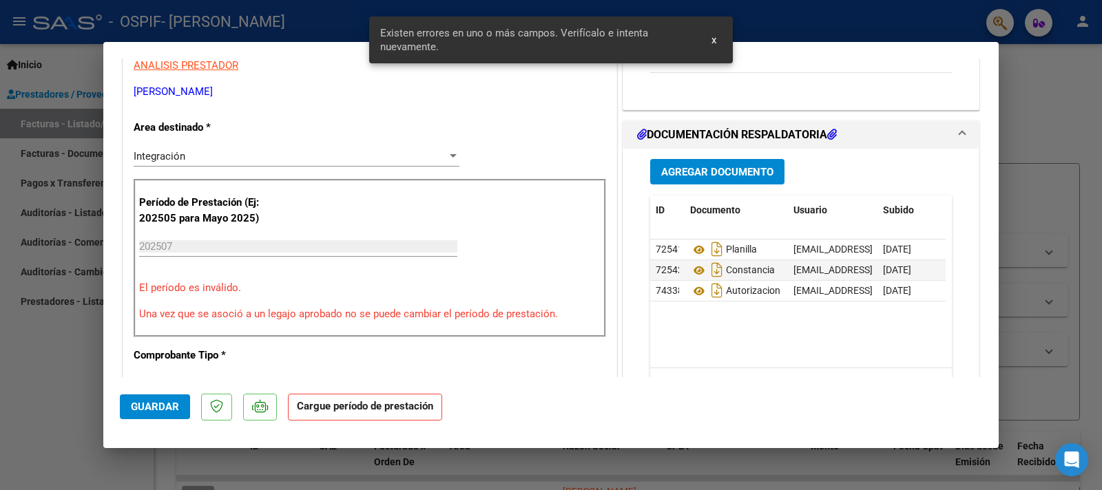
scroll to position [240, 0]
click at [61, 333] on div at bounding box center [551, 245] width 1102 height 490
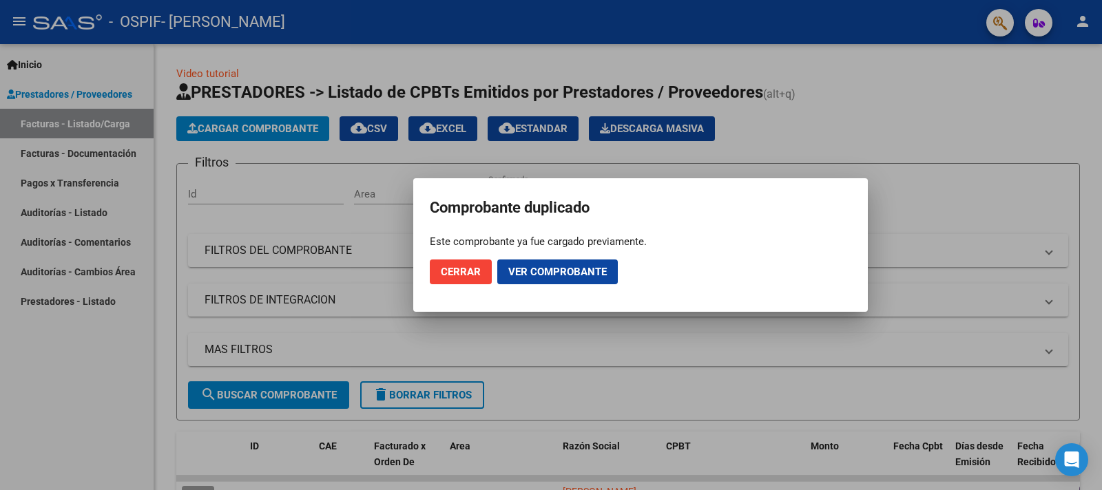
click at [473, 275] on span "Cerrar" at bounding box center [461, 272] width 40 height 12
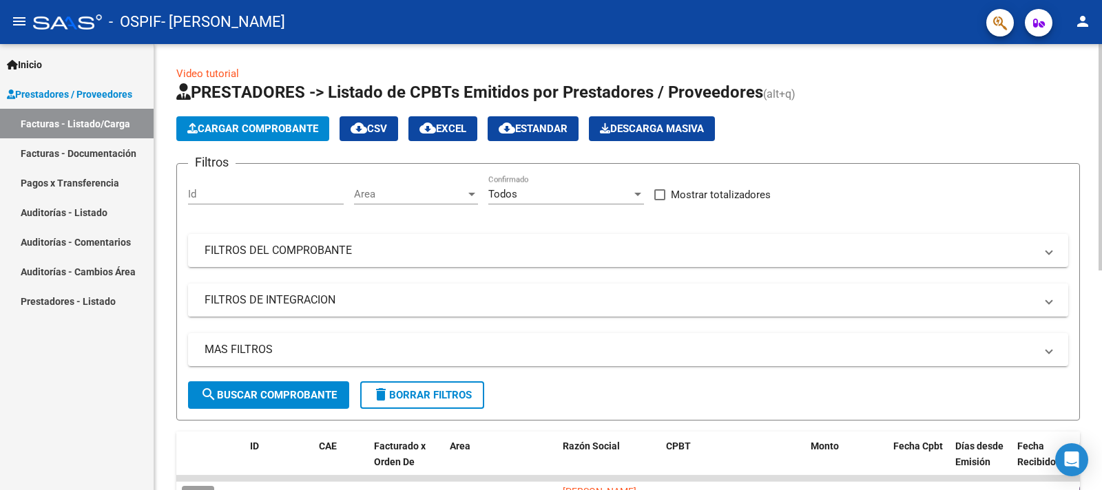
scroll to position [303, 0]
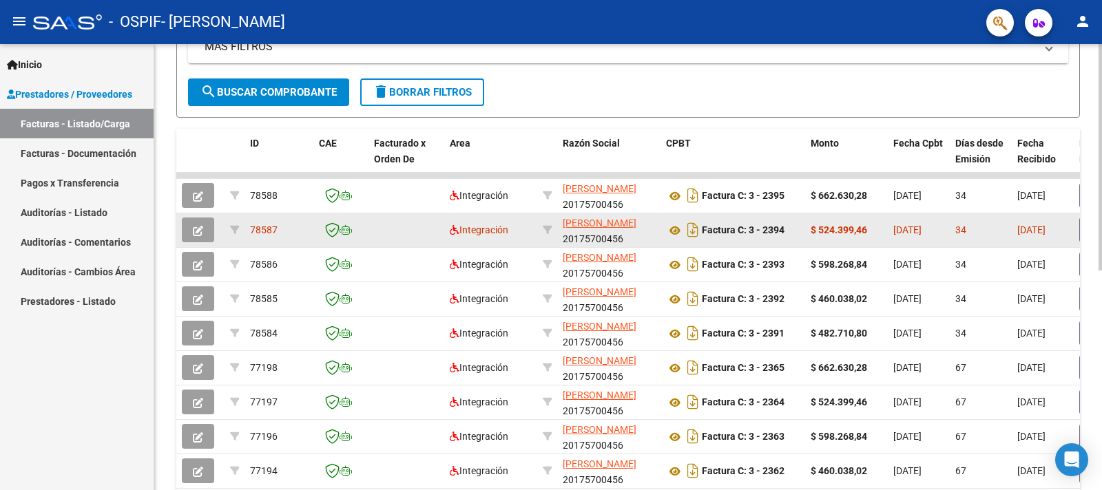
click at [199, 229] on icon "button" at bounding box center [198, 231] width 10 height 10
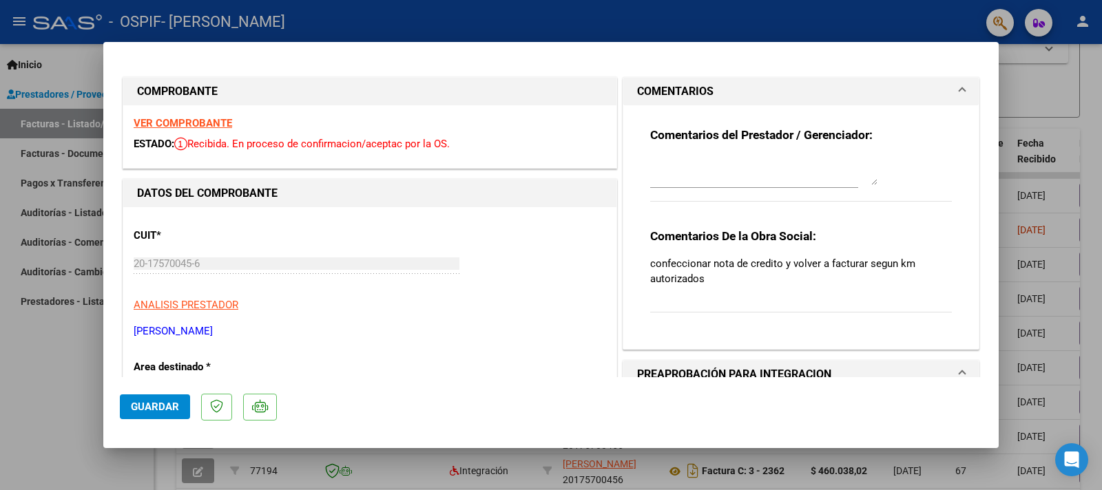
scroll to position [152, 0]
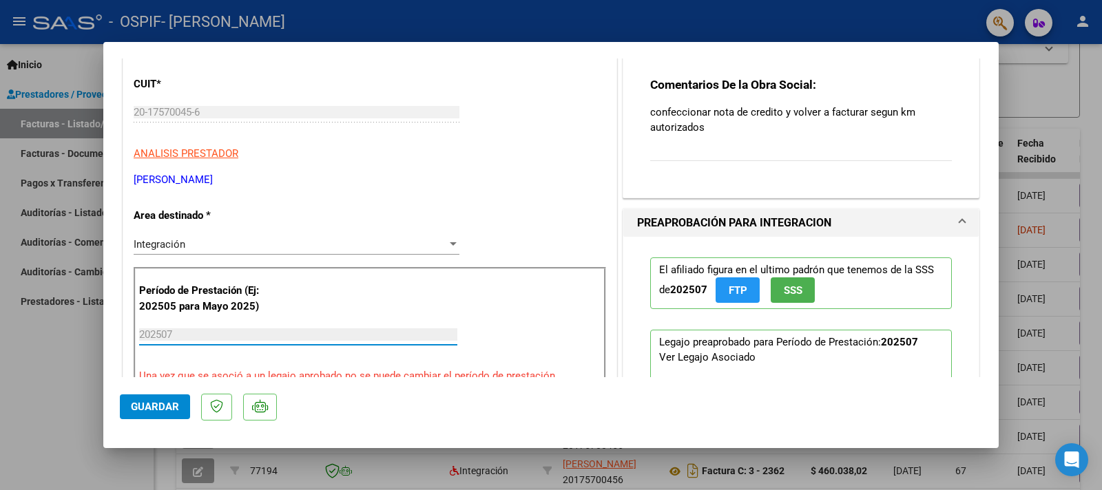
click at [274, 330] on input "202507" at bounding box center [298, 335] width 318 height 12
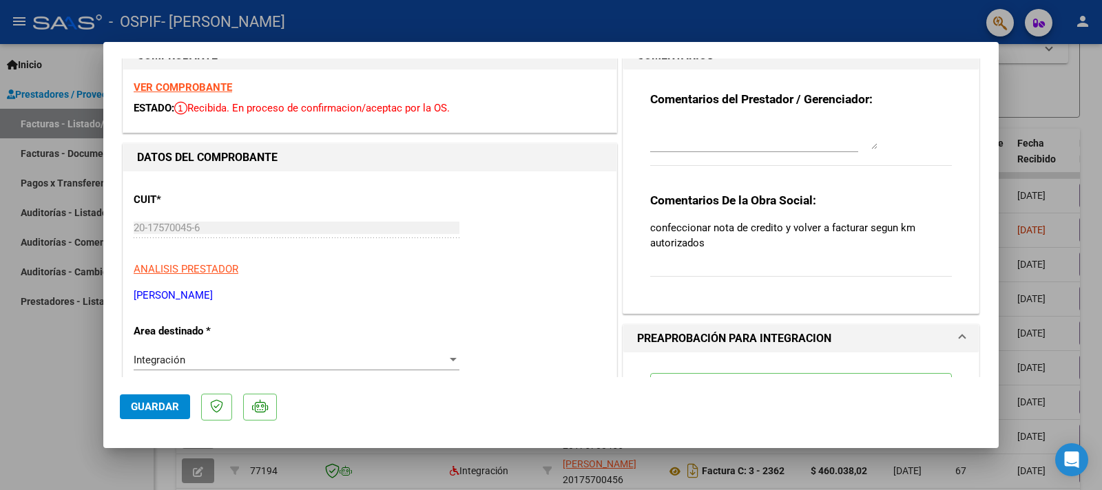
scroll to position [0, 0]
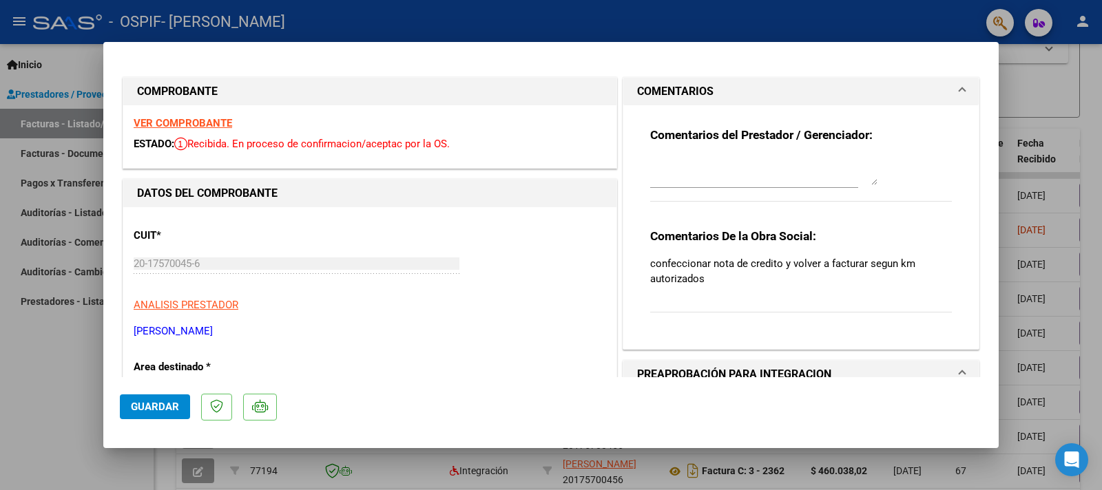
click at [694, 164] on textarea at bounding box center [763, 172] width 227 height 28
click at [751, 165] on textarea "la factura esta correctamente con los km autorizados! (717 km). por favor proce…" at bounding box center [763, 172] width 227 height 28
type textarea "la factura esta correctamente con los km autorizados! (717 km). Adjunto autoriz…"
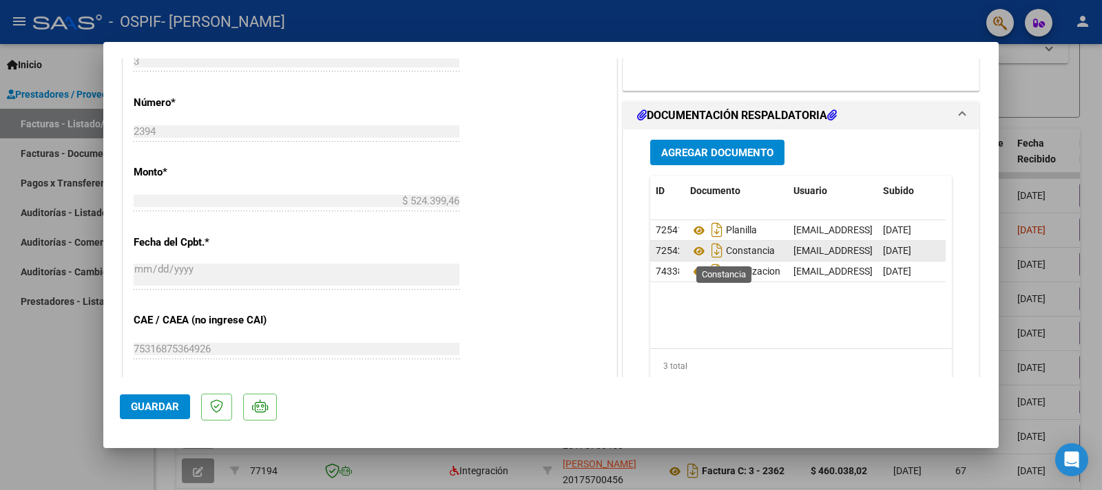
scroll to position [682, 0]
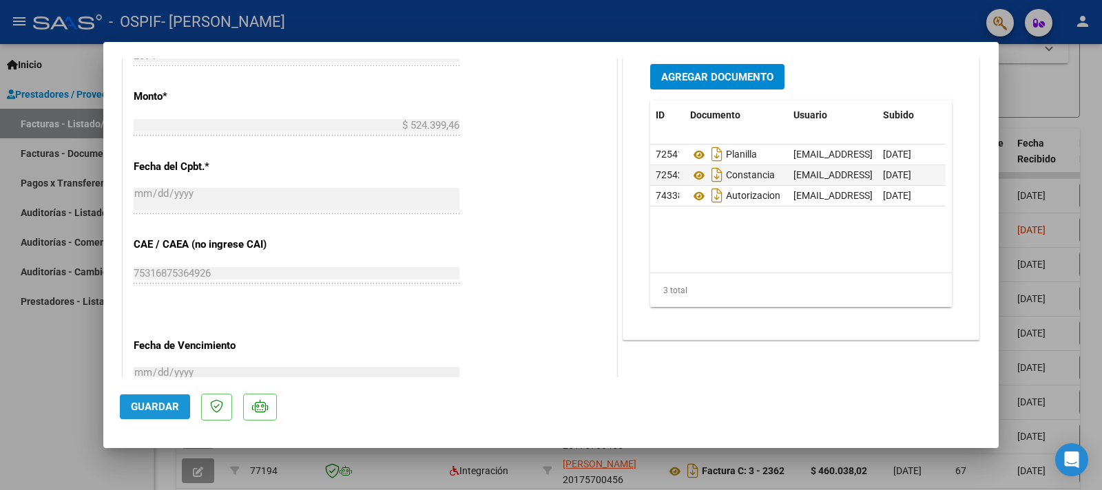
click at [169, 405] on span "Guardar" at bounding box center [155, 407] width 48 height 12
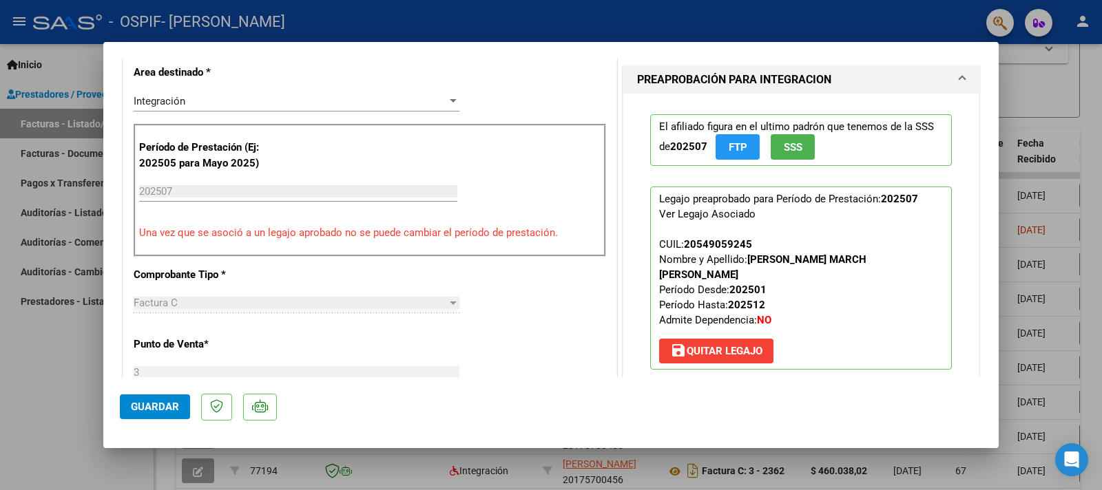
scroll to position [240, 0]
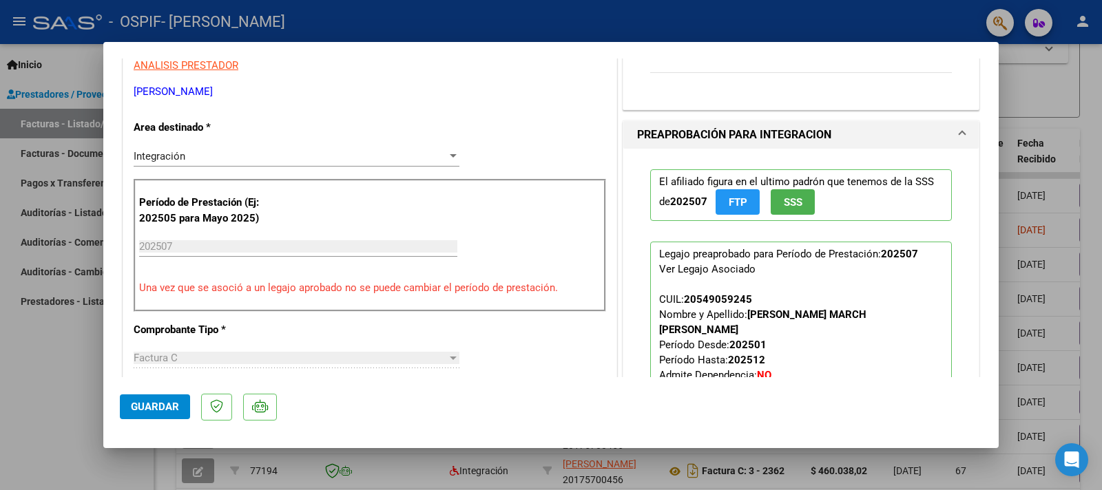
click at [54, 362] on div at bounding box center [551, 245] width 1102 height 490
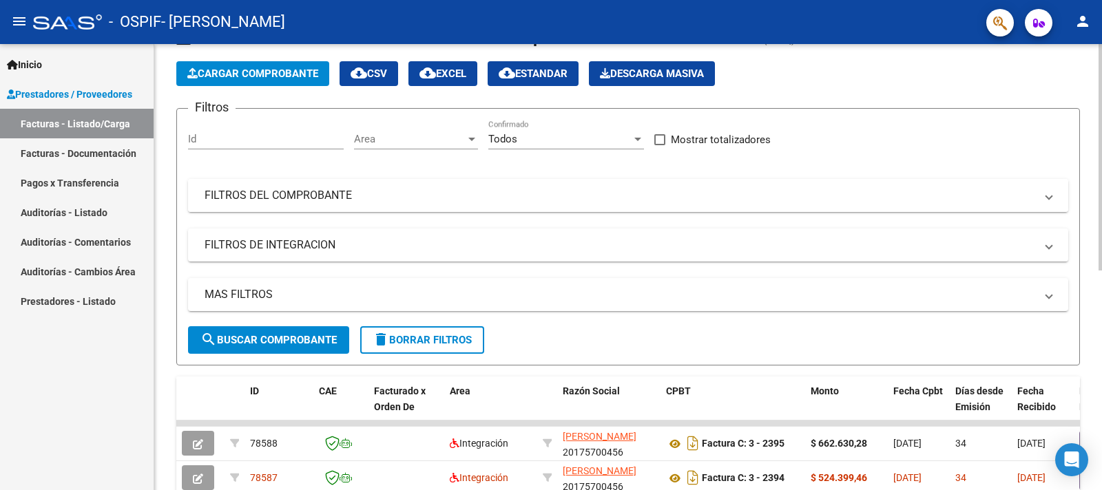
scroll to position [0, 0]
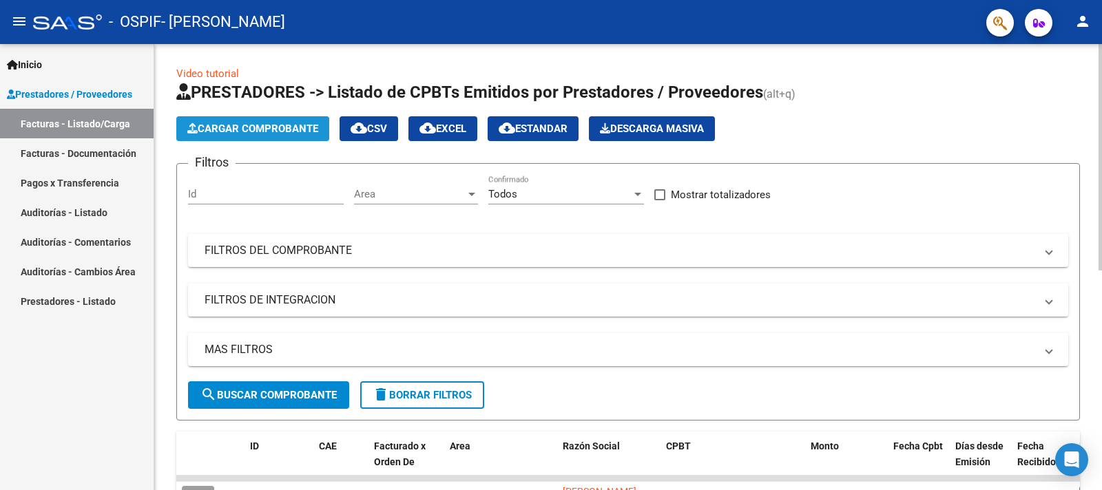
click at [287, 127] on span "Cargar Comprobante" at bounding box center [252, 129] width 131 height 12
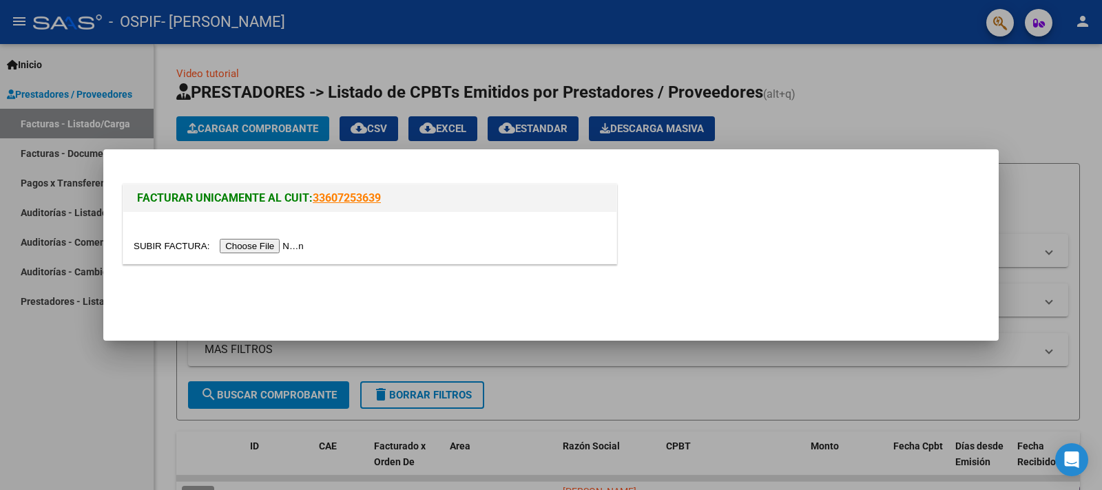
click at [175, 242] on input "file" at bounding box center [221, 246] width 174 height 14
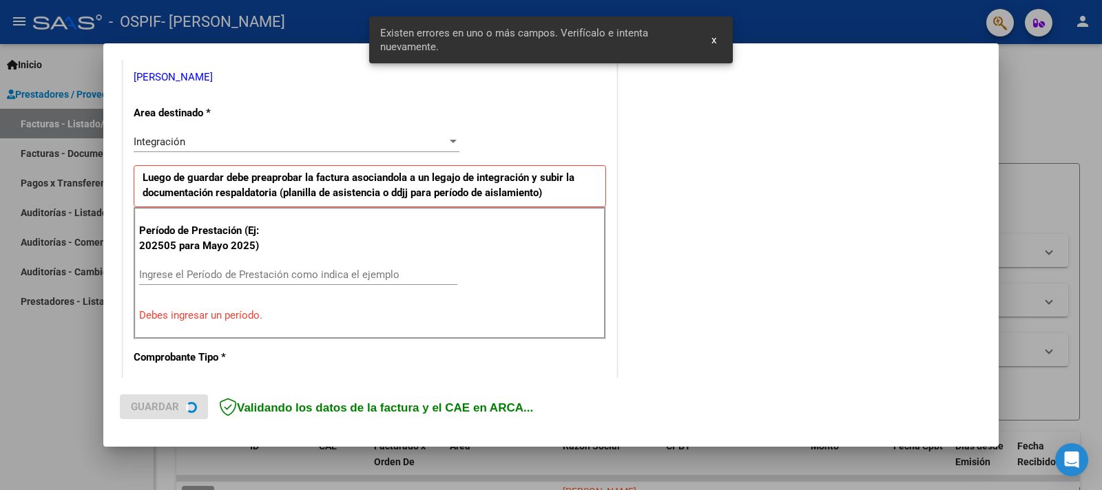
scroll to position [280, 0]
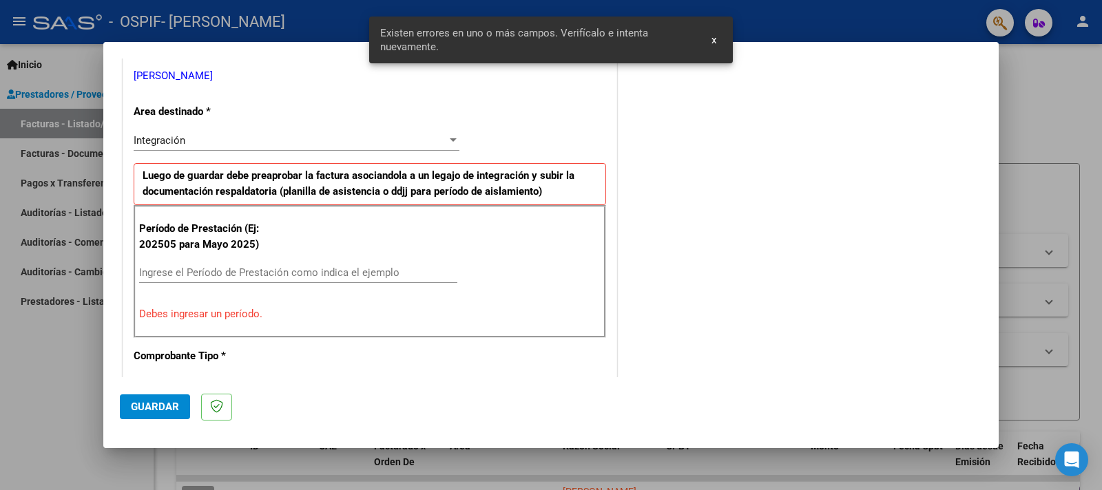
click at [245, 271] on input "Ingrese el Período de Prestación como indica el ejemplo" at bounding box center [298, 273] width 318 height 12
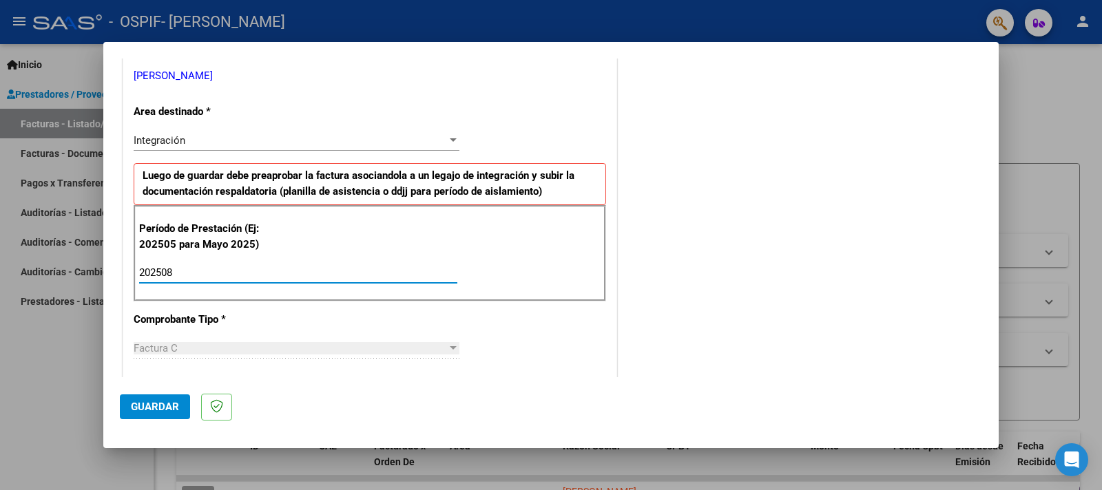
type input "202508"
click at [684, 263] on div "COMENTARIOS Comentarios del Prestador / Gerenciador:" at bounding box center [801, 393] width 362 height 1197
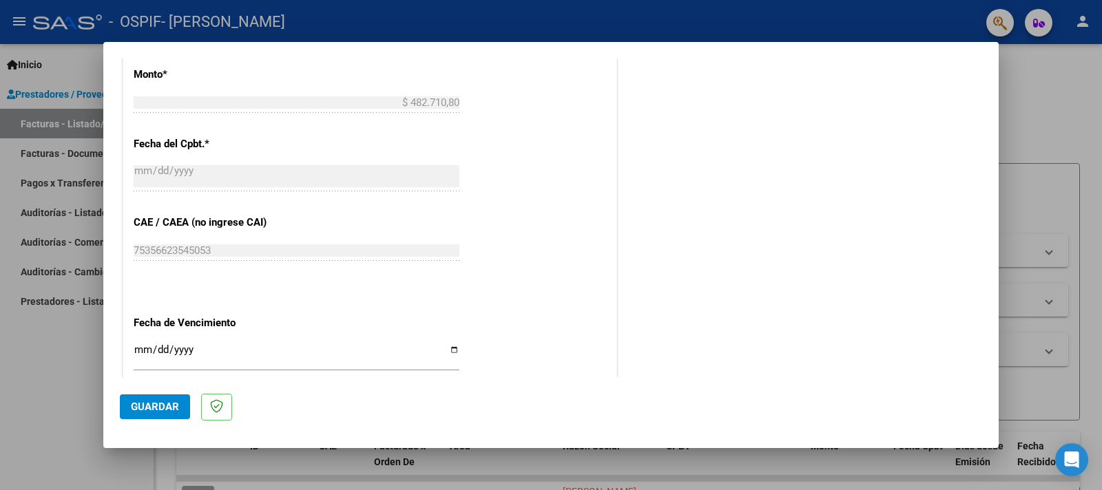
scroll to position [875, 0]
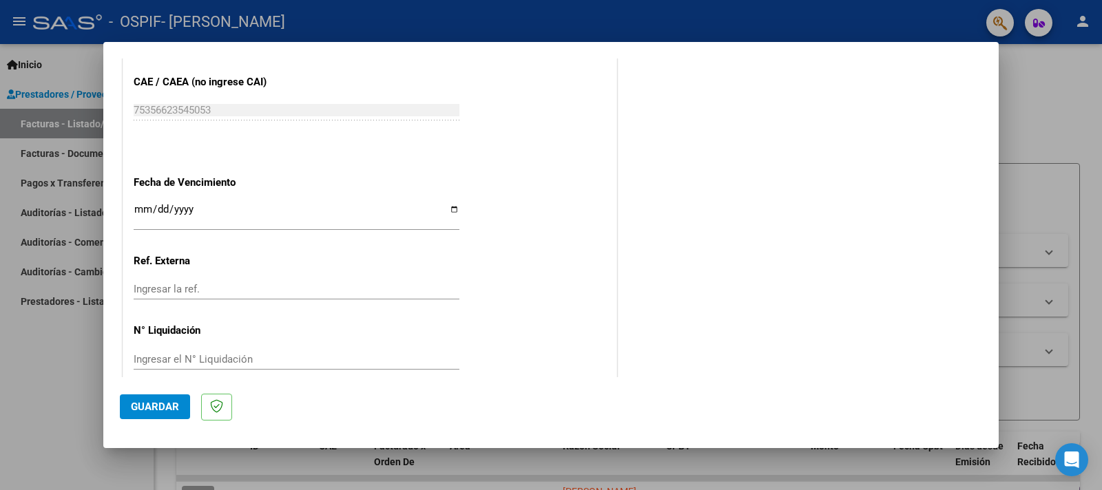
click at [443, 204] on input "Ingresar la fecha" at bounding box center [297, 215] width 326 height 22
type input "[DATE]"
click at [174, 400] on button "Guardar" at bounding box center [155, 407] width 70 height 25
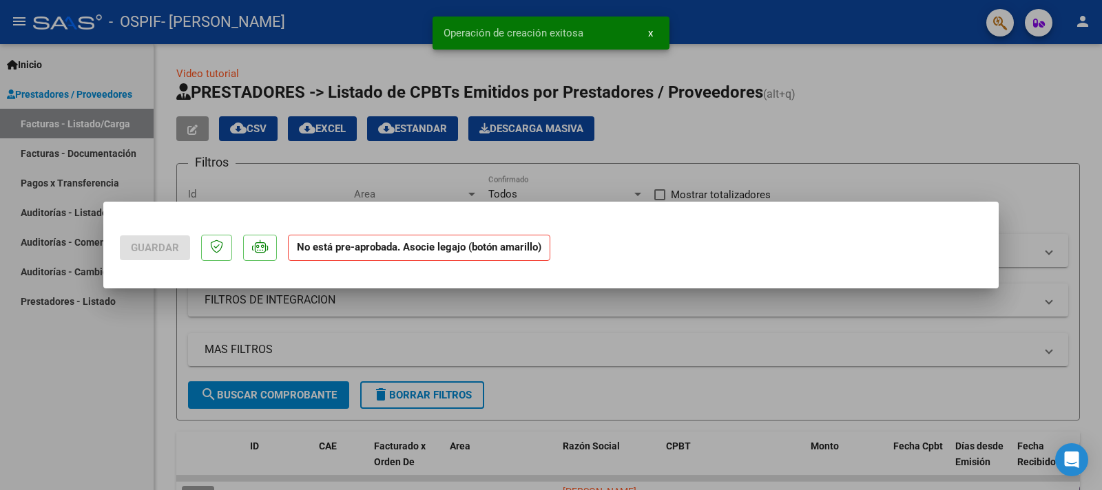
scroll to position [0, 0]
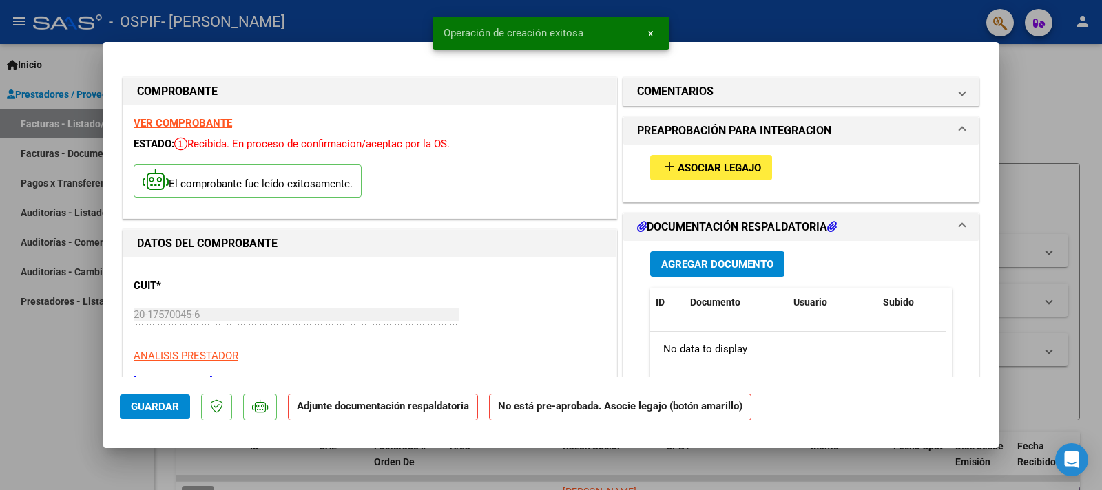
click at [713, 169] on span "Asociar Legajo" at bounding box center [719, 168] width 83 height 12
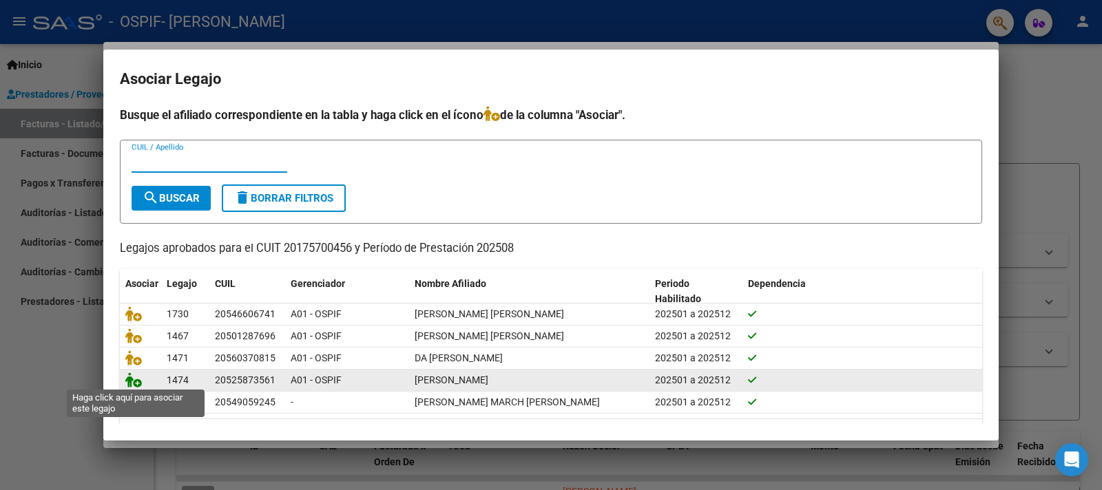
click at [138, 377] on icon at bounding box center [133, 380] width 17 height 15
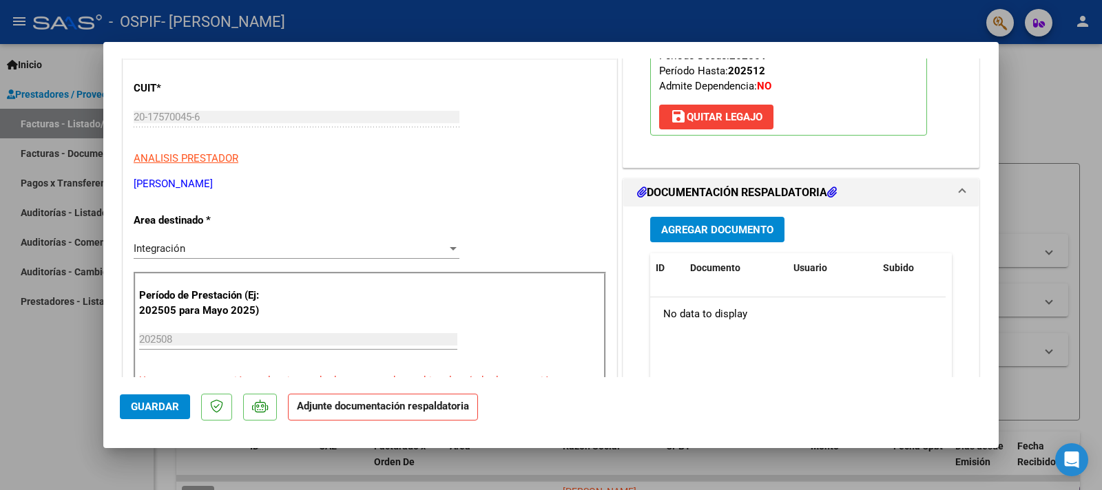
scroll to position [227, 0]
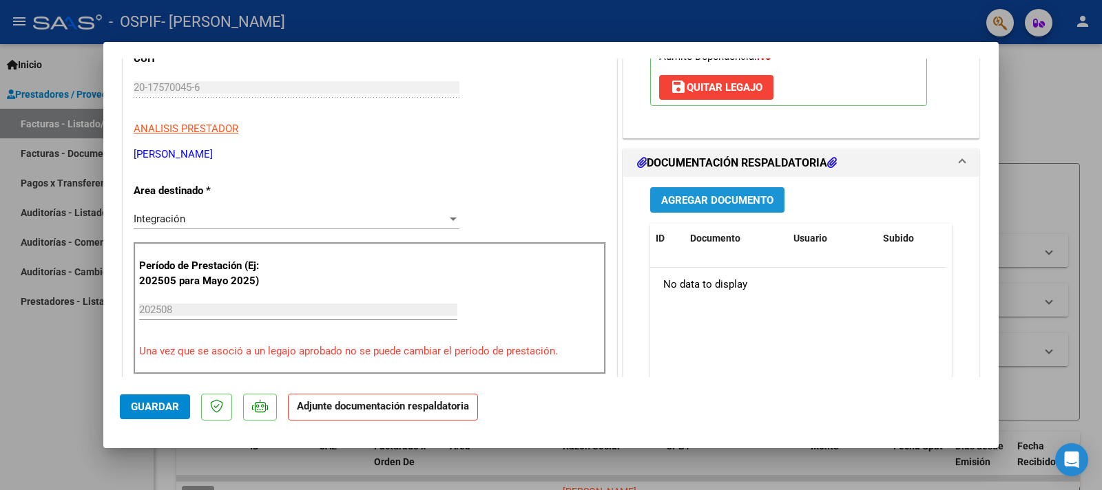
click at [695, 202] on span "Agregar Documento" at bounding box center [717, 200] width 112 height 12
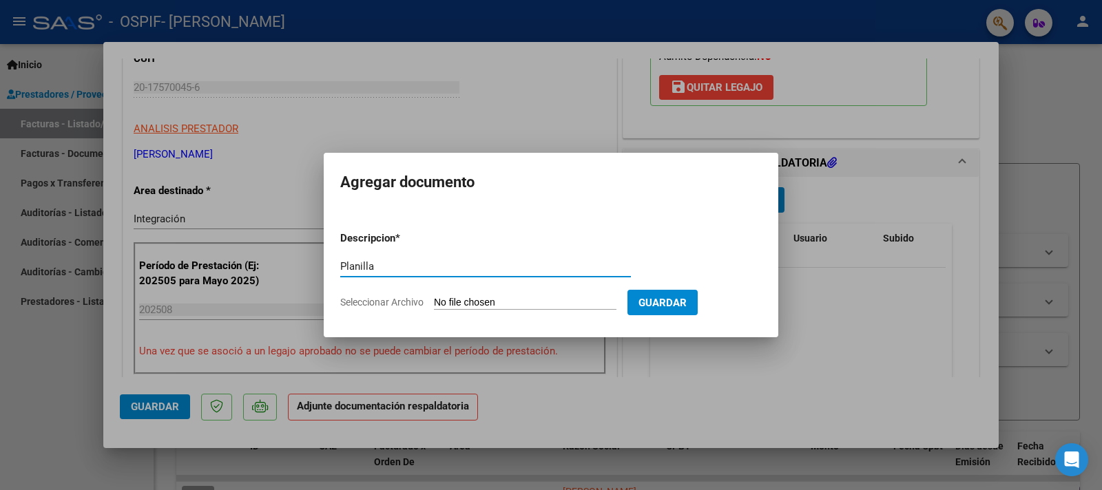
type input "Planilla"
click at [477, 297] on input "Seleccionar Archivo" at bounding box center [525, 303] width 183 height 13
type input "C:\fakepath\Planilla [PERSON_NAME].pdf"
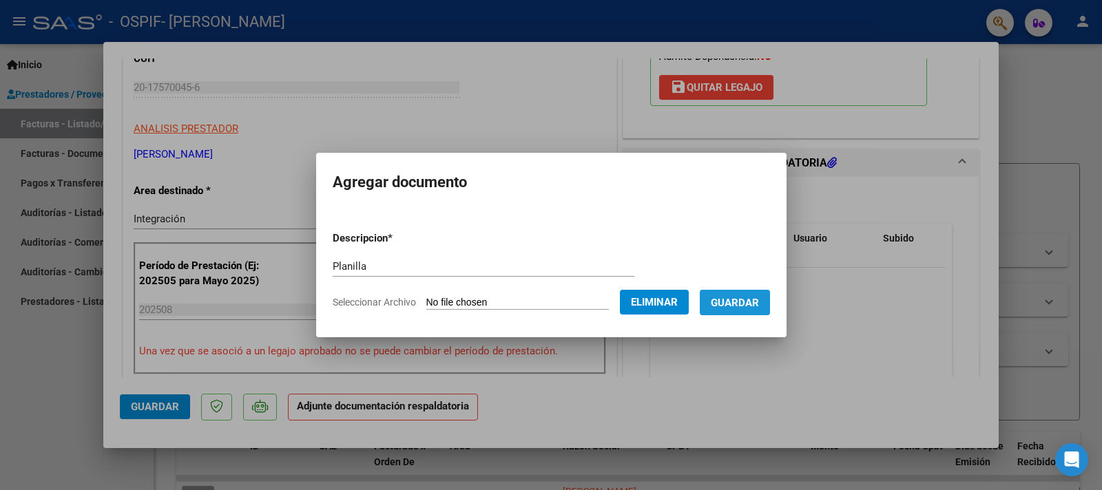
click at [747, 304] on span "Guardar" at bounding box center [735, 303] width 48 height 12
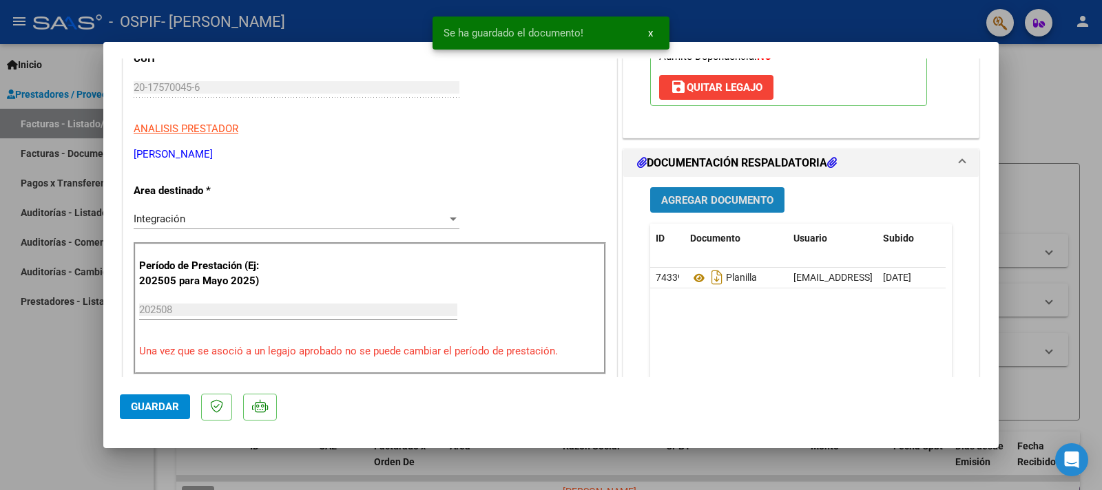
click at [718, 202] on span "Agregar Documento" at bounding box center [717, 200] width 112 height 12
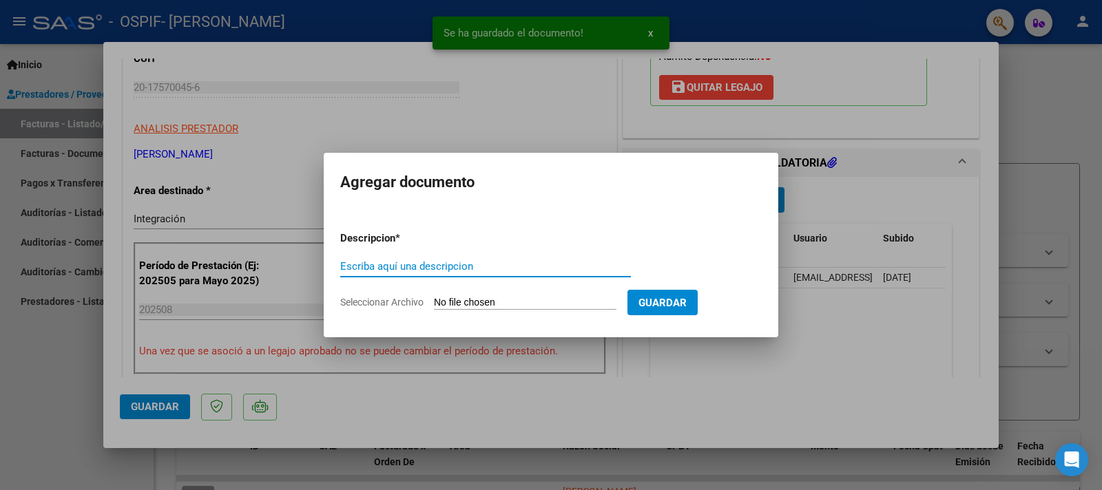
click at [474, 261] on input "Escriba aquí una descripcion" at bounding box center [485, 266] width 291 height 12
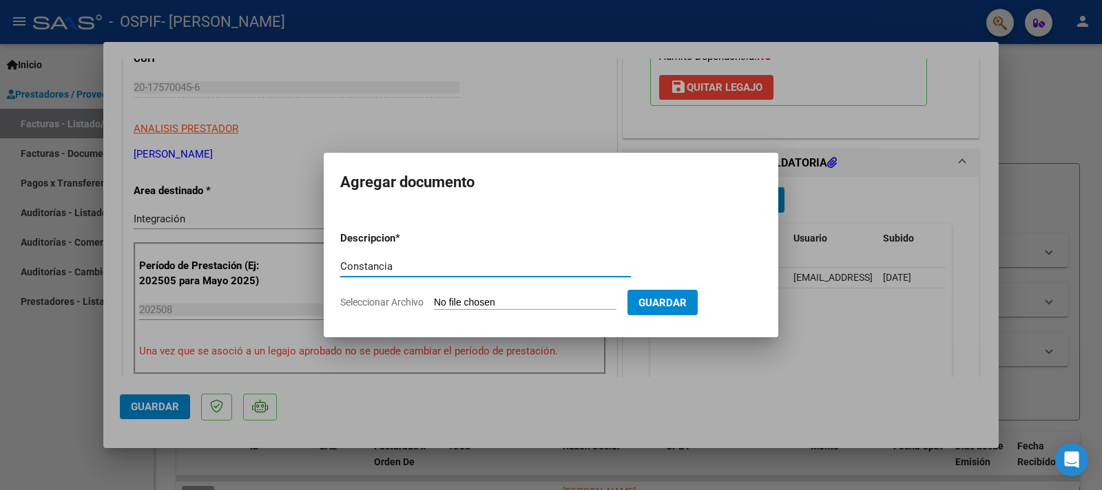
type input "Constancia"
click at [477, 298] on input "Seleccionar Archivo" at bounding box center [525, 303] width 183 height 13
type input "C:\fakepath\Constancia de Alumno.pdf"
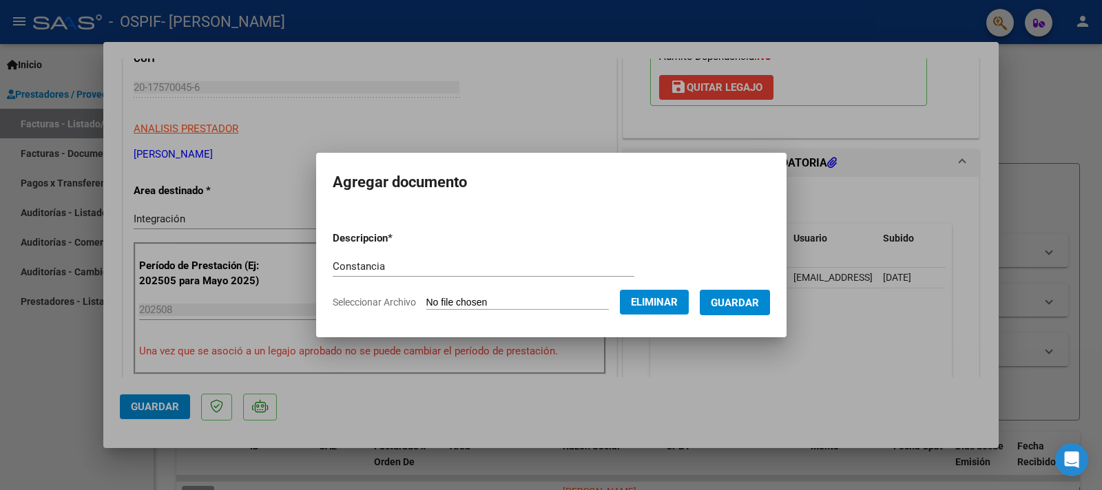
click at [732, 301] on span "Guardar" at bounding box center [735, 303] width 48 height 12
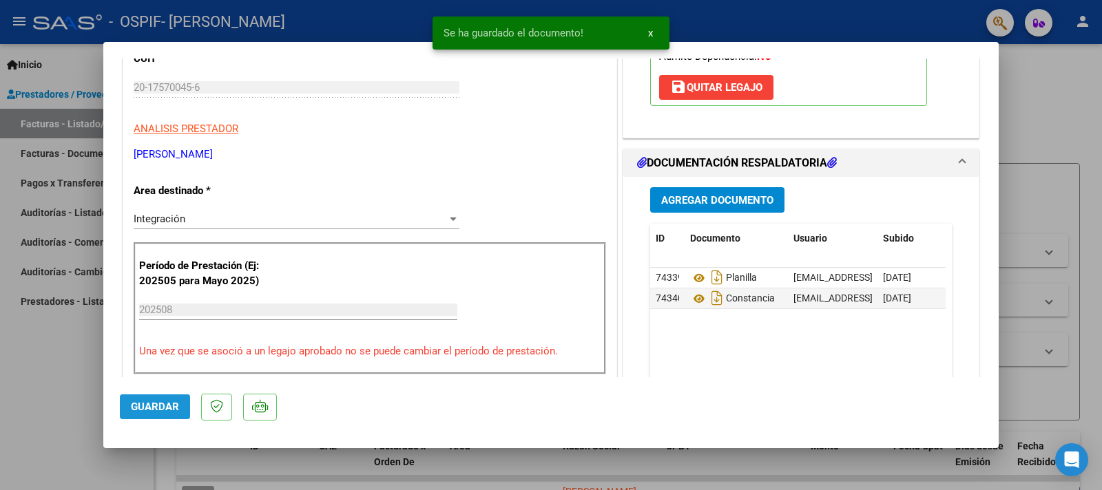
click at [160, 411] on span "Guardar" at bounding box center [155, 407] width 48 height 12
click at [13, 384] on div at bounding box center [551, 245] width 1102 height 490
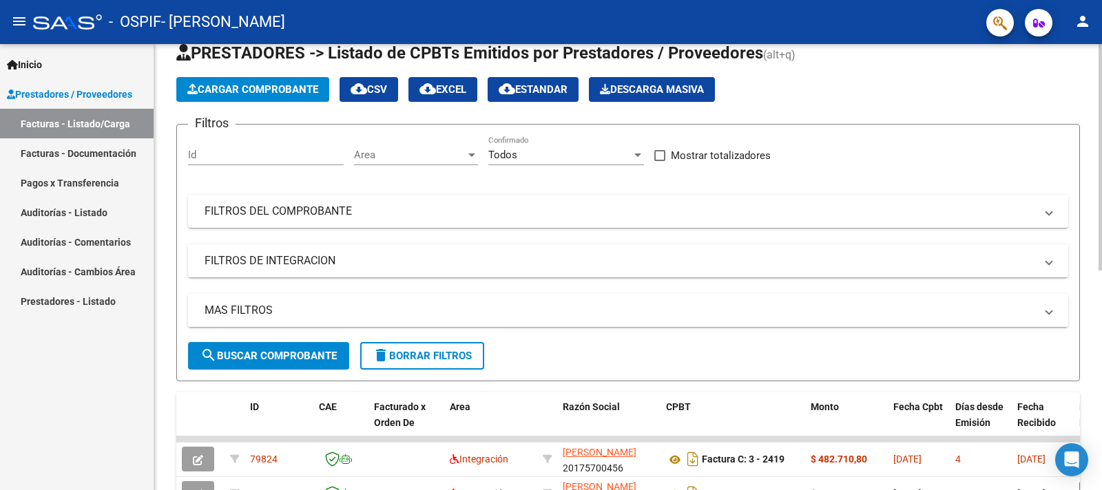
scroll to position [31, 0]
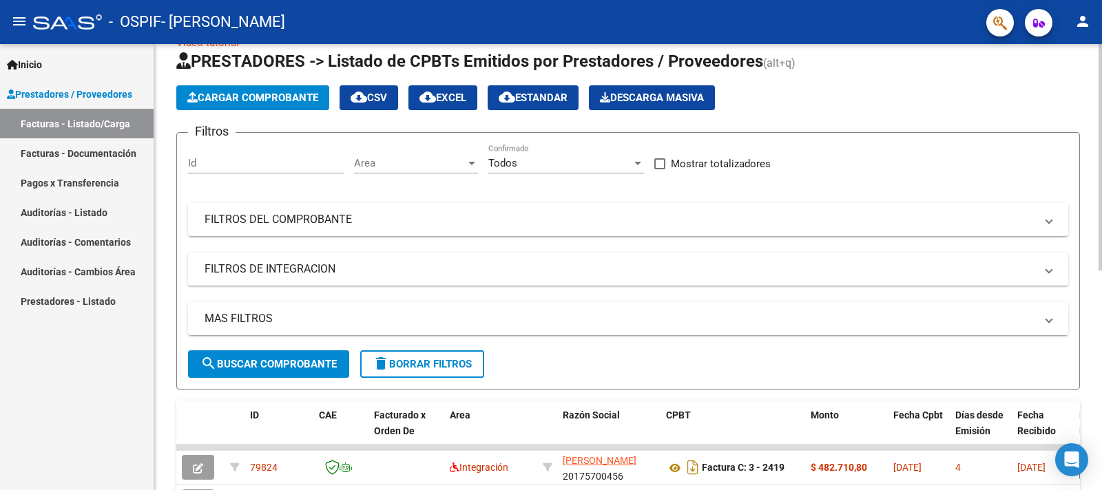
click at [1097, 101] on div "Video tutorial PRESTADORES -> Listado de CPBTs Emitidos por Prestadores / Prove…" at bounding box center [629, 446] width 951 height 866
click at [305, 96] on span "Cargar Comprobante" at bounding box center [252, 98] width 131 height 12
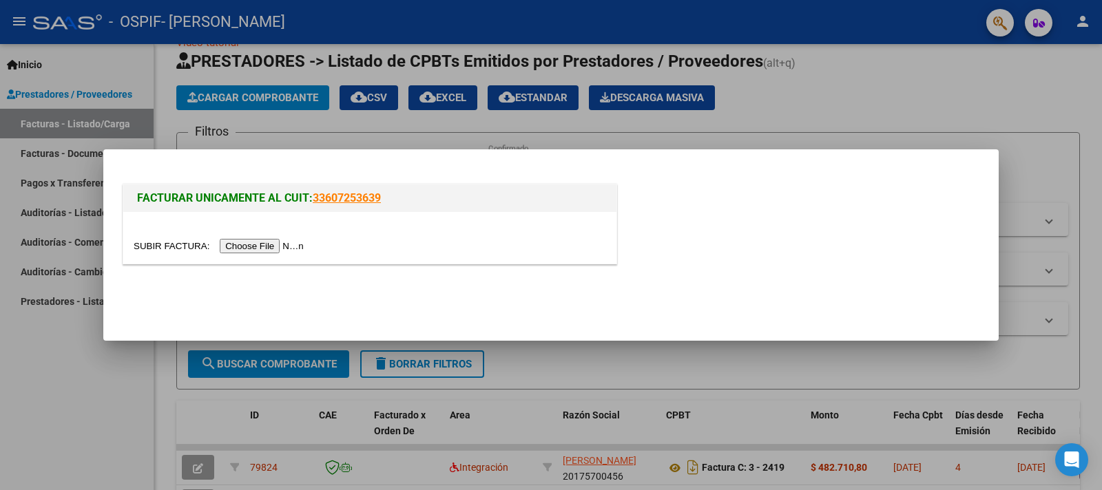
click at [167, 243] on input "file" at bounding box center [221, 246] width 174 height 14
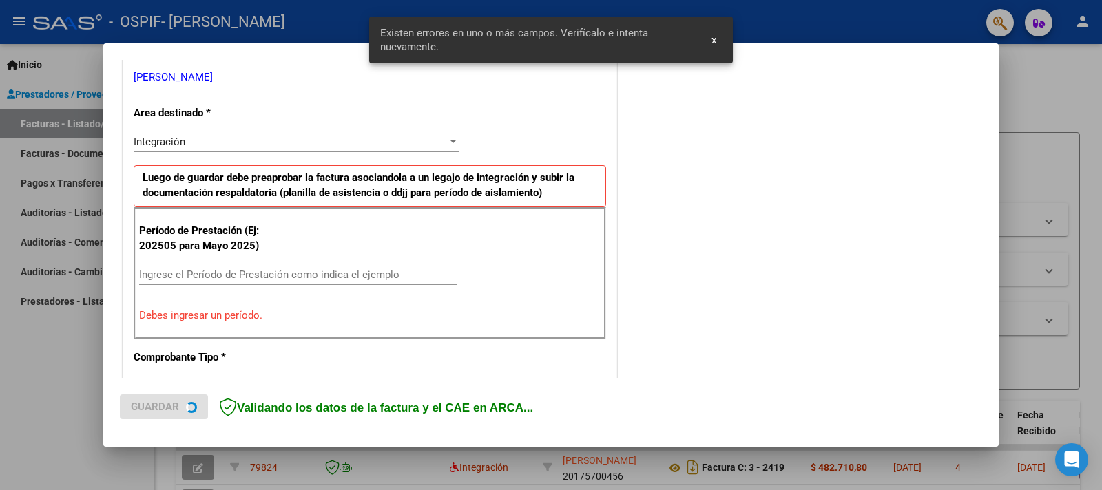
scroll to position [280, 0]
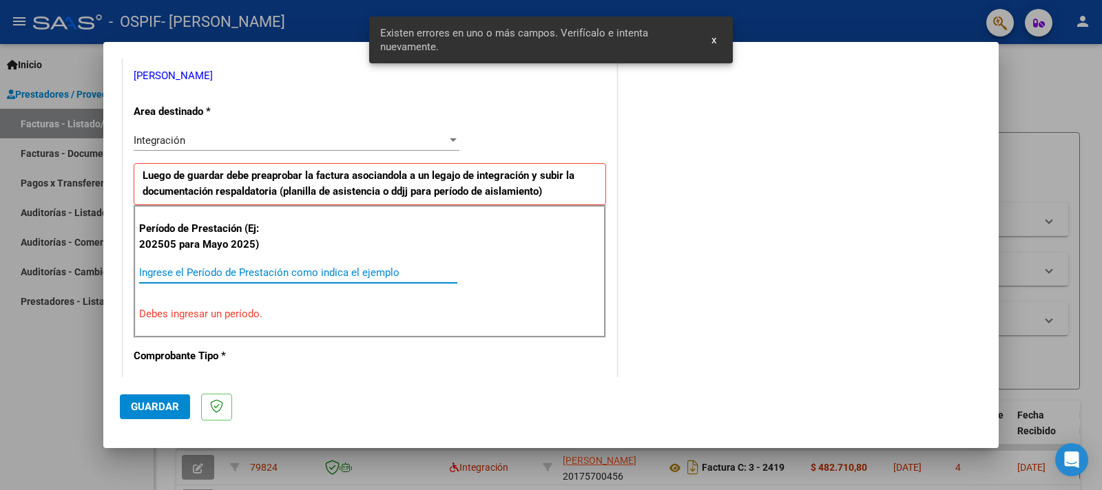
click at [290, 267] on input "Ingrese el Período de Prestación como indica el ejemplo" at bounding box center [298, 273] width 318 height 12
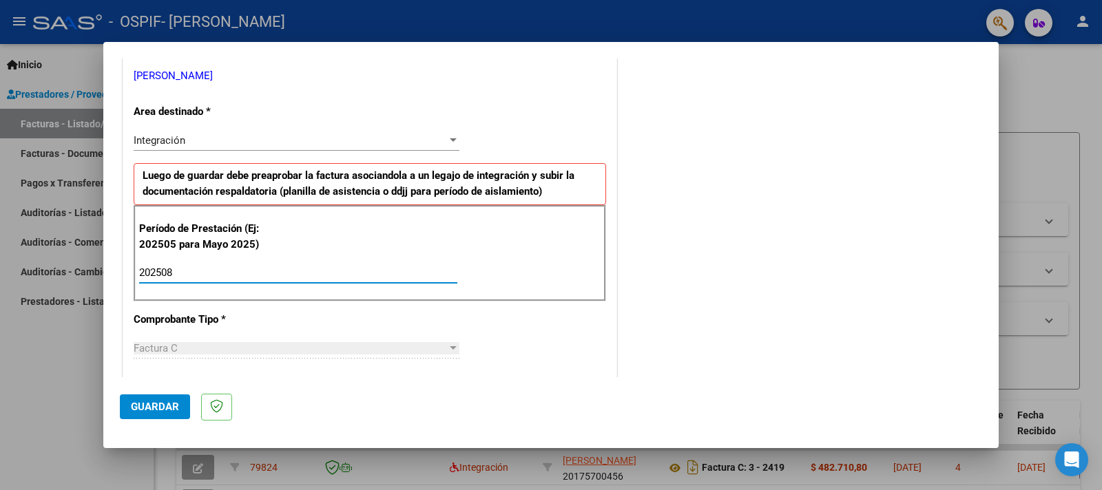
type input "202508"
click at [707, 307] on div "COMENTARIOS Comentarios del Prestador / Gerenciador:" at bounding box center [801, 393] width 362 height 1197
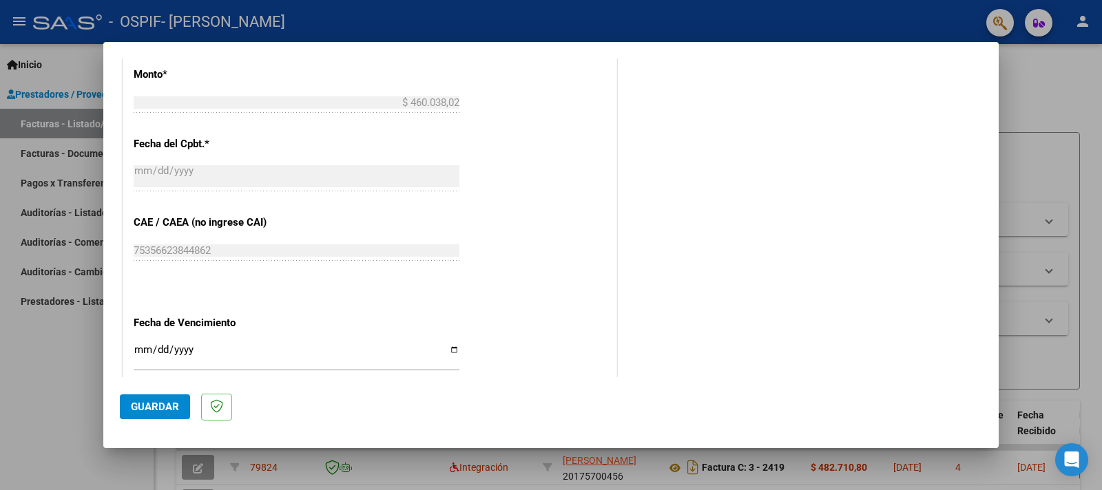
scroll to position [810, 0]
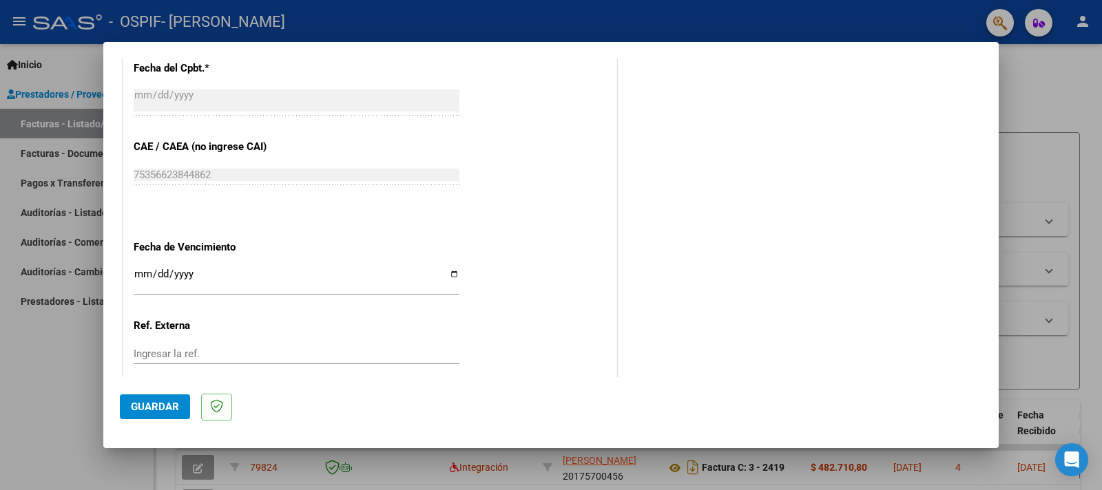
click at [444, 269] on input "Ingresar la fecha" at bounding box center [297, 280] width 326 height 22
type input "[DATE]"
click at [151, 406] on span "Guardar" at bounding box center [155, 407] width 48 height 12
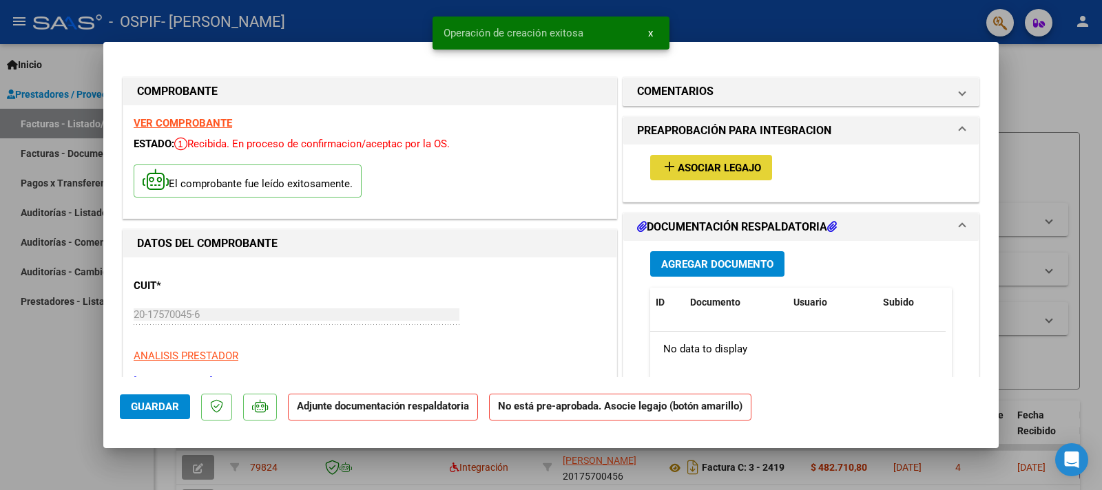
click at [705, 167] on span "Asociar Legajo" at bounding box center [719, 168] width 83 height 12
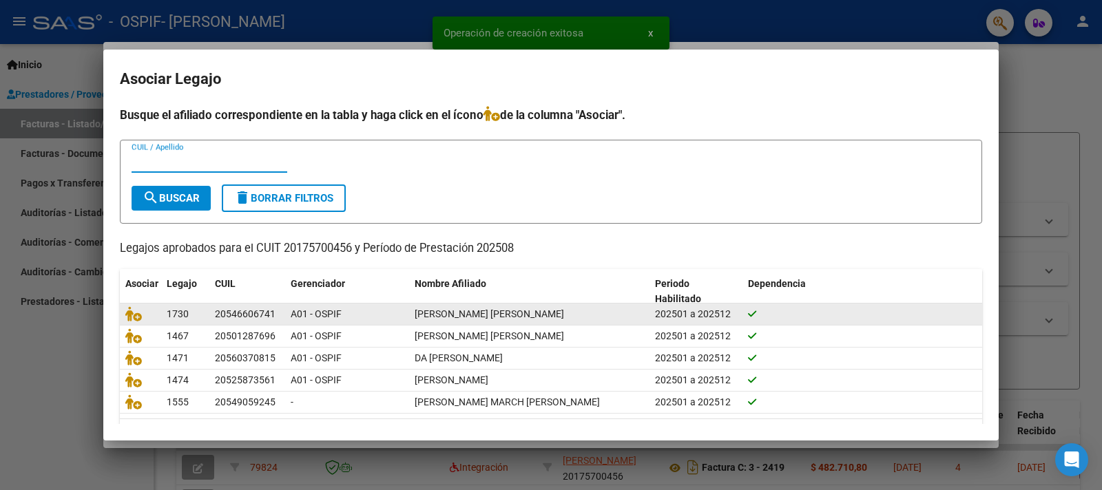
scroll to position [38, 0]
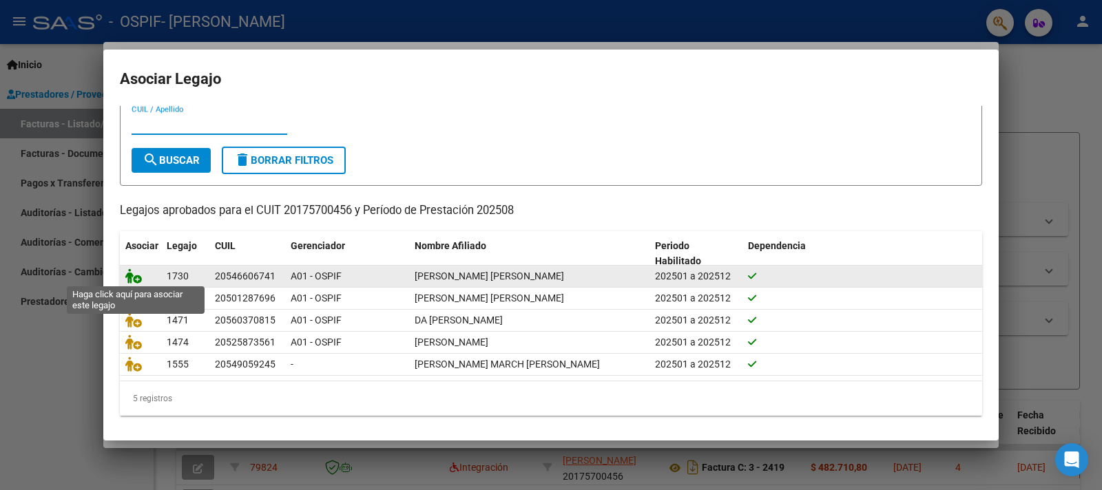
click at [135, 280] on icon at bounding box center [133, 276] width 17 height 15
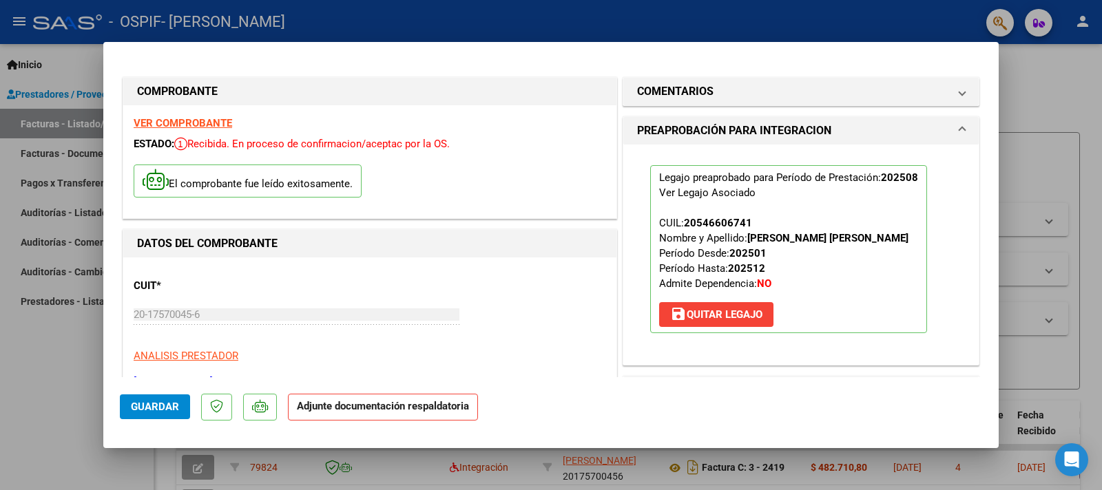
scroll to position [76, 0]
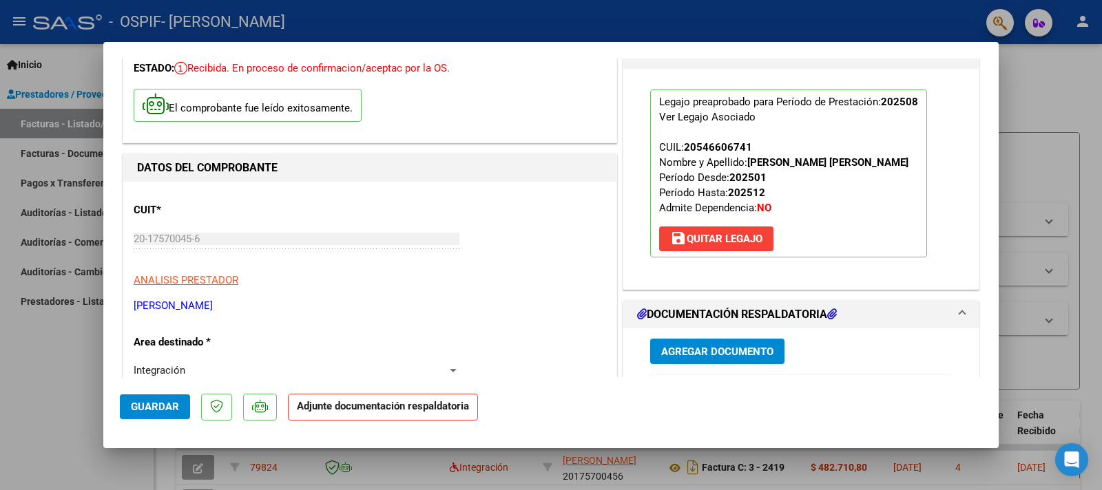
click at [696, 346] on span "Agregar Documento" at bounding box center [717, 352] width 112 height 12
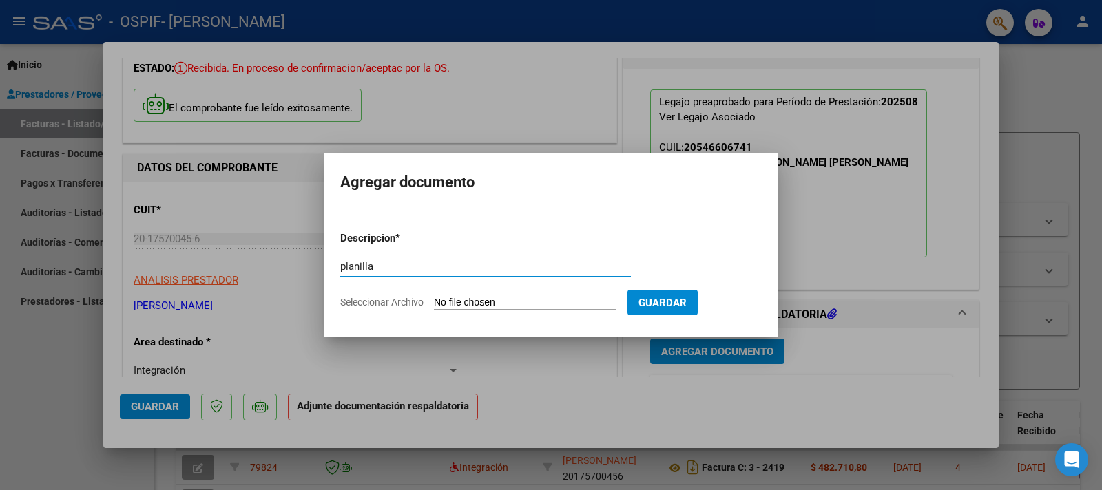
type input "planilla"
click at [468, 297] on input "Seleccionar Archivo" at bounding box center [525, 303] width 183 height 13
type input "C:\fakepath\Planilla [PERSON_NAME] [PERSON_NAME].pdf"
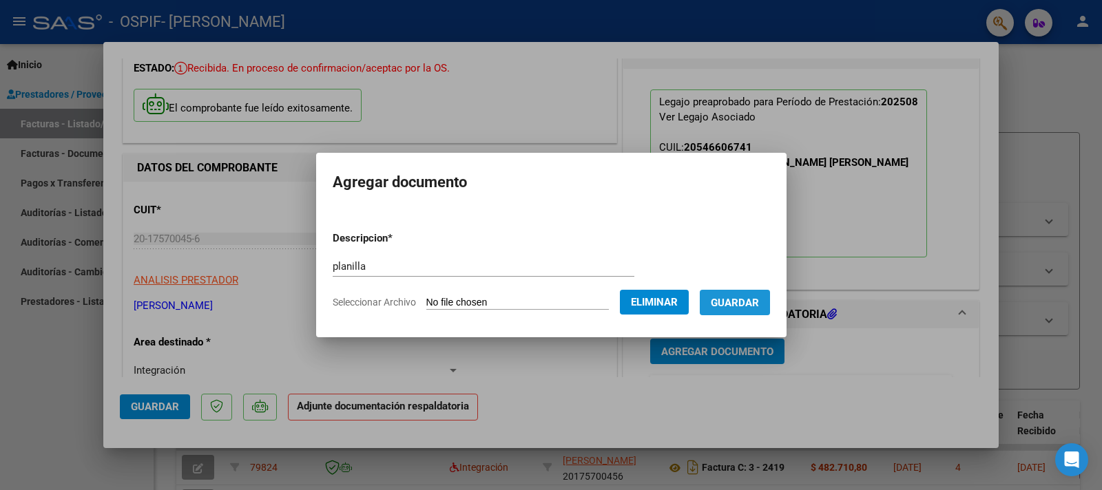
click at [743, 301] on span "Guardar" at bounding box center [735, 303] width 48 height 12
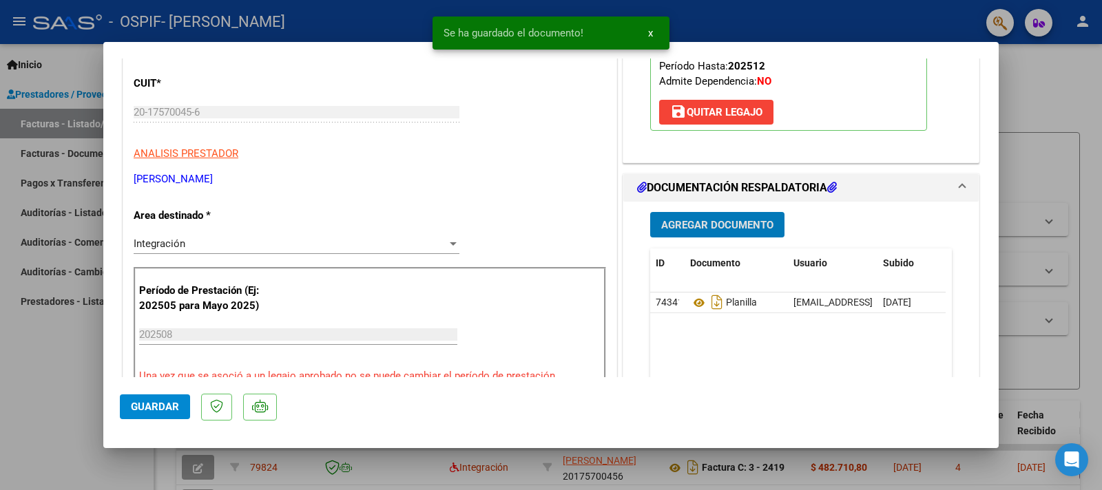
scroll to position [227, 0]
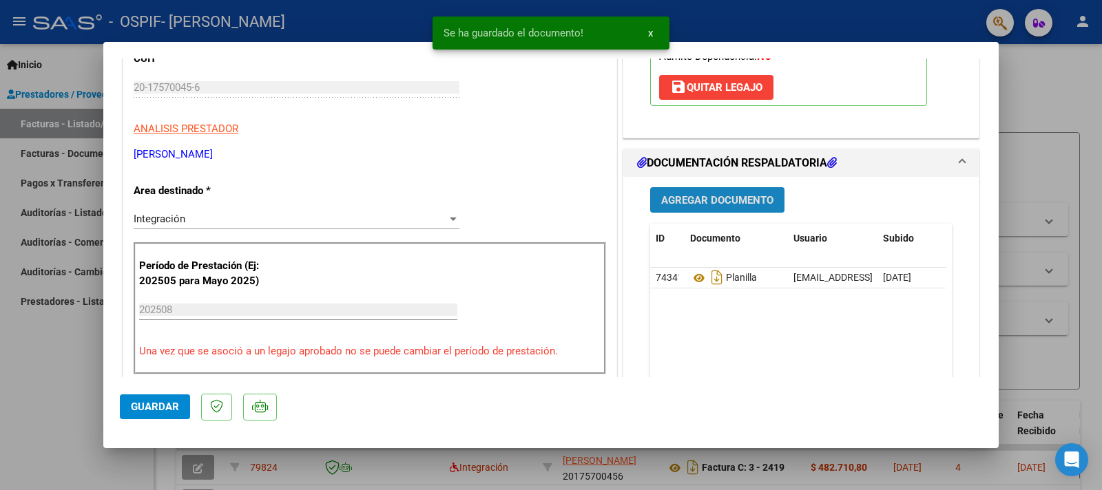
click at [718, 196] on span "Agregar Documento" at bounding box center [717, 200] width 112 height 12
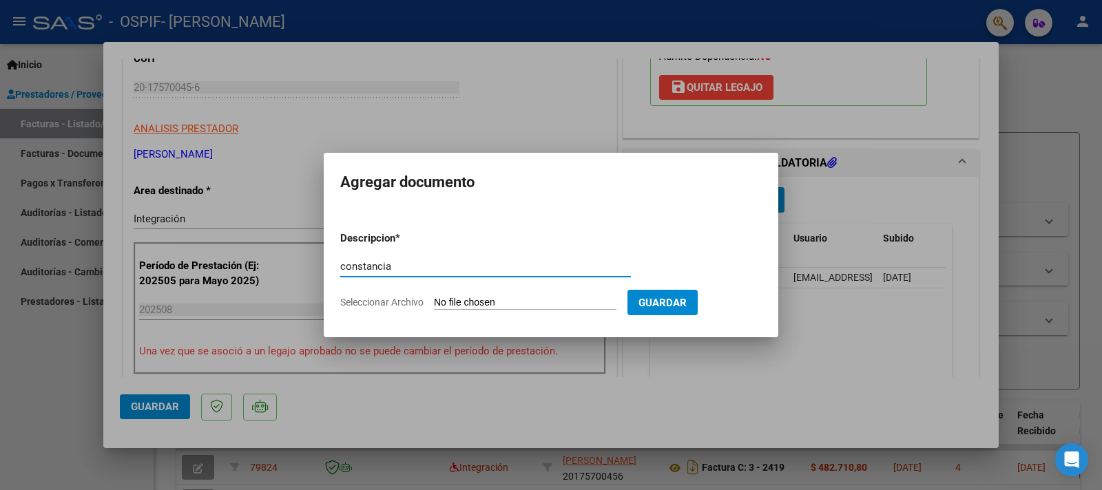
type input "constancia"
click at [459, 298] on input "Seleccionar Archivo" at bounding box center [525, 303] width 183 height 13
type input "C:\fakepath\Constancia de Alumno.pdf"
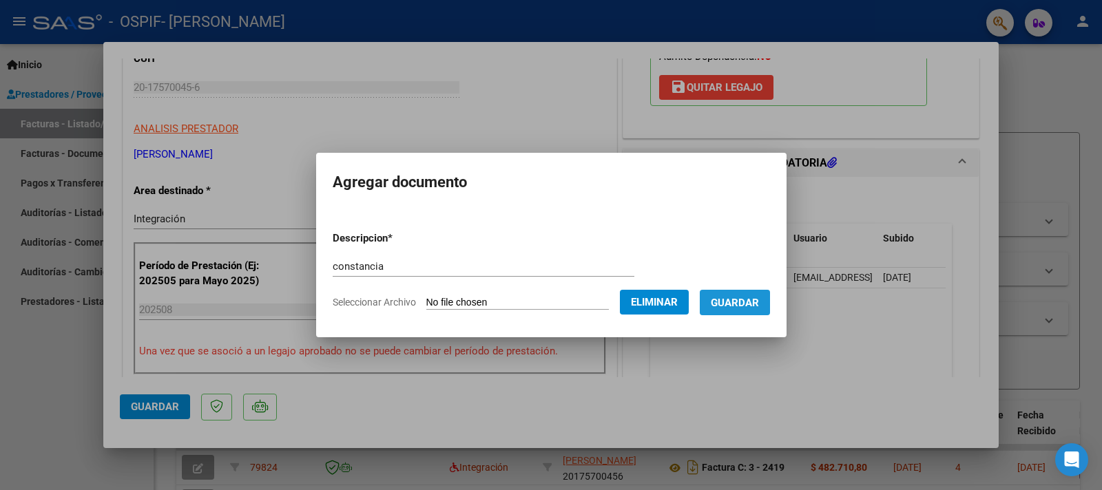
click at [732, 302] on span "Guardar" at bounding box center [735, 303] width 48 height 12
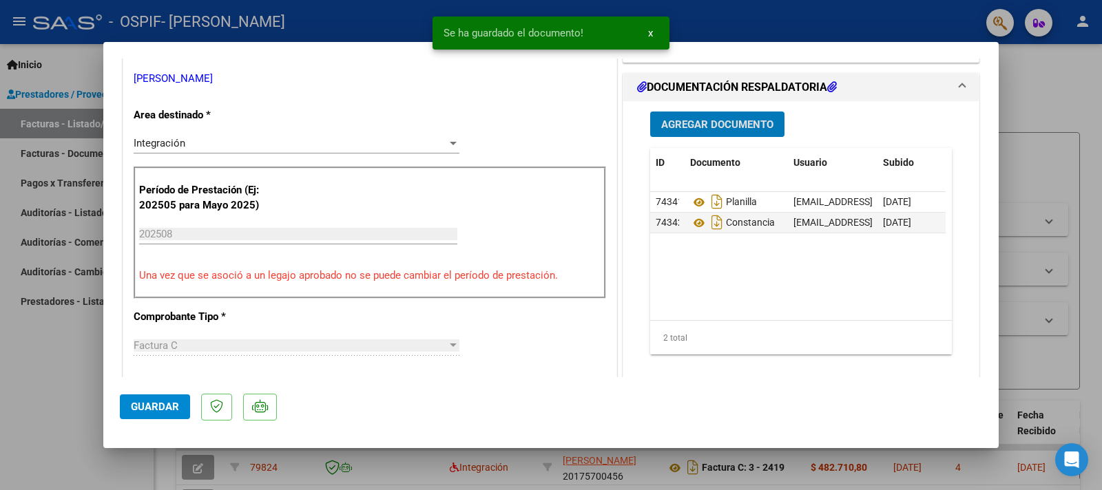
scroll to position [379, 0]
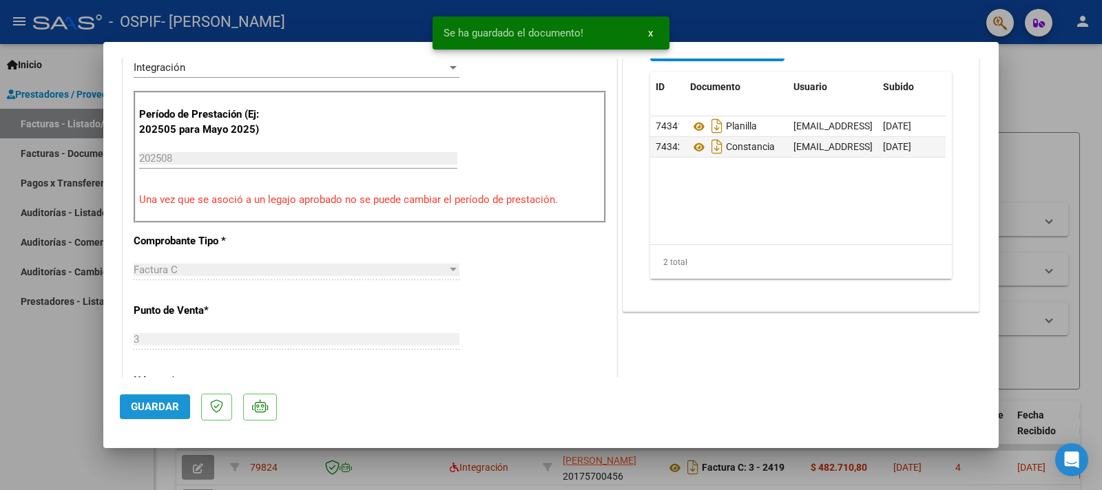
click at [147, 411] on span "Guardar" at bounding box center [155, 407] width 48 height 12
click at [53, 378] on div at bounding box center [551, 245] width 1102 height 490
type input "$ 0,00"
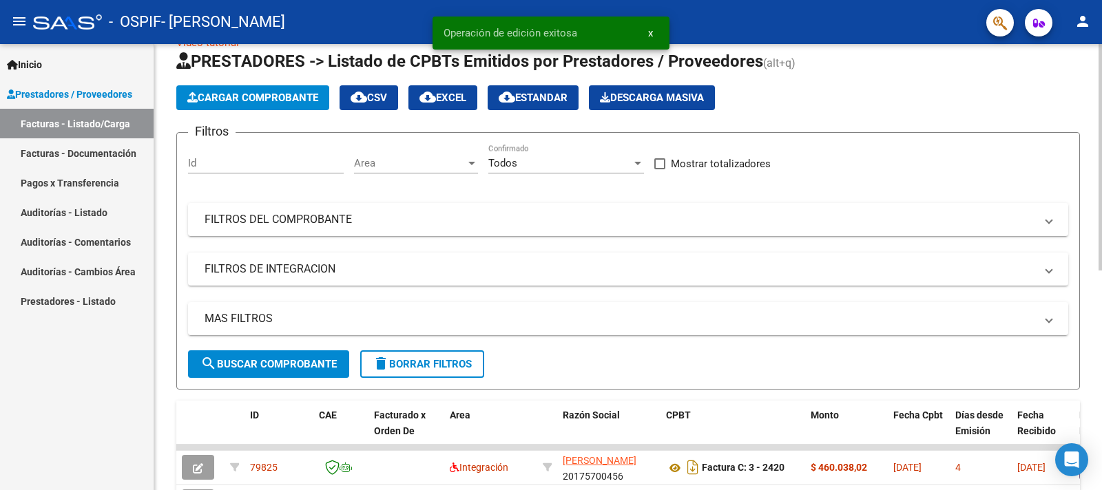
click at [300, 94] on span "Cargar Comprobante" at bounding box center [252, 98] width 131 height 12
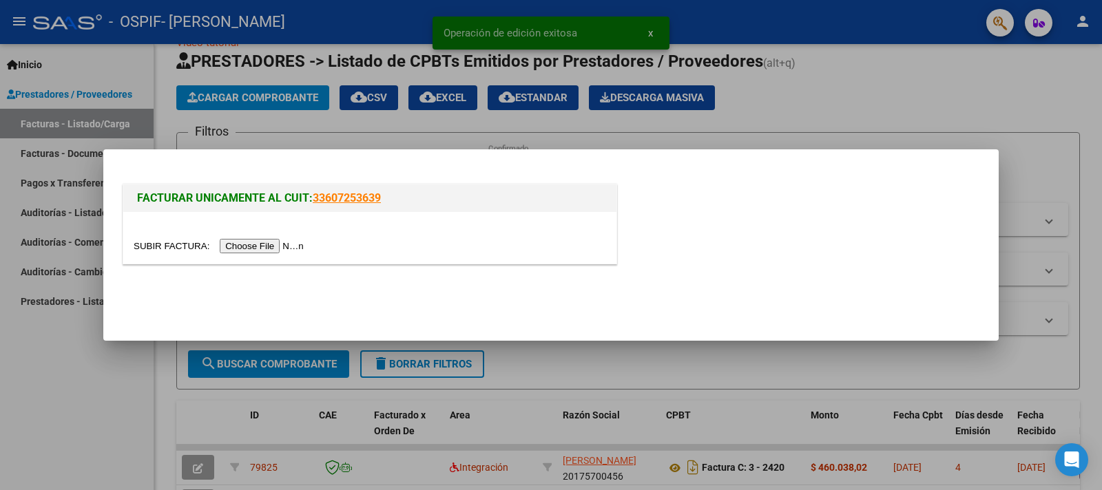
click at [172, 240] on input "file" at bounding box center [221, 246] width 174 height 14
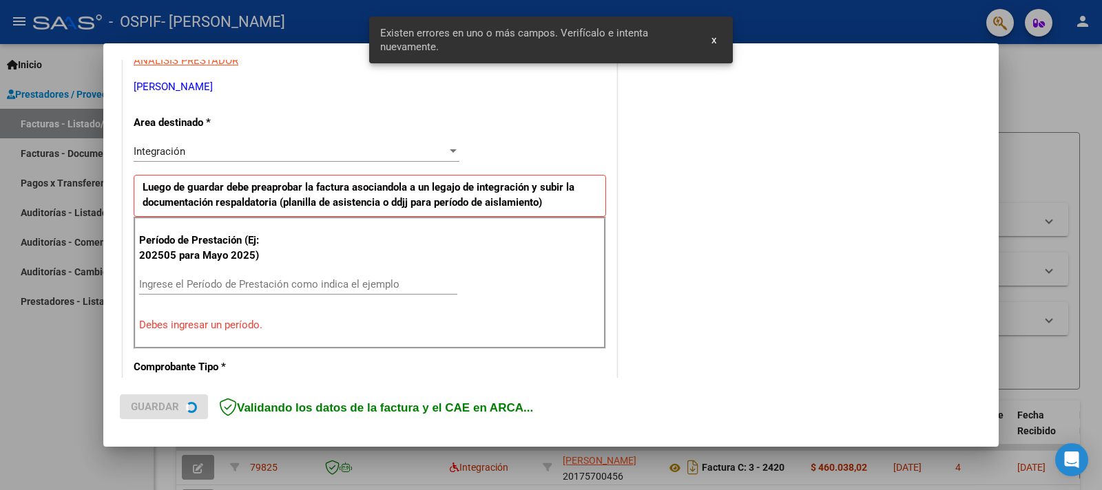
scroll to position [280, 0]
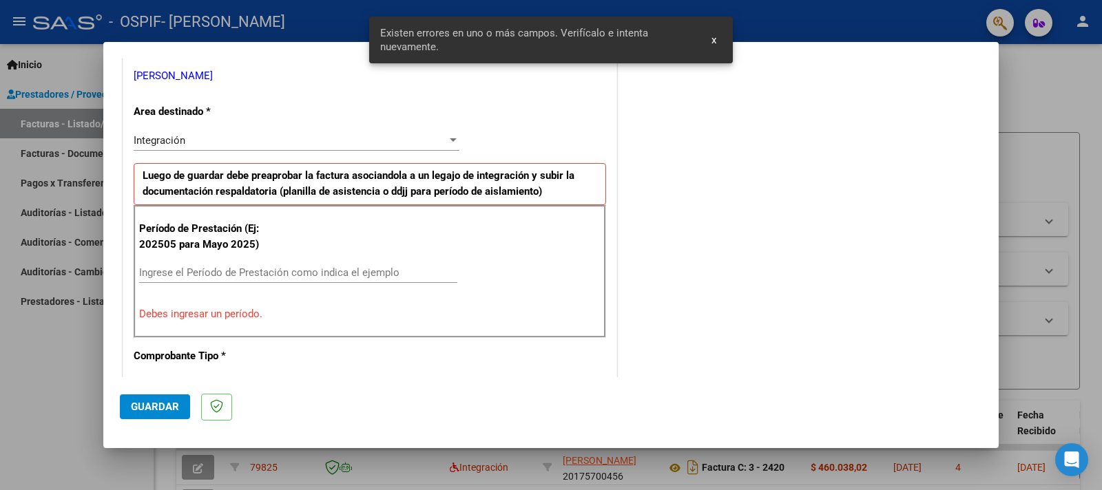
click at [284, 273] on input "Ingrese el Período de Prestación como indica el ejemplo" at bounding box center [298, 273] width 318 height 12
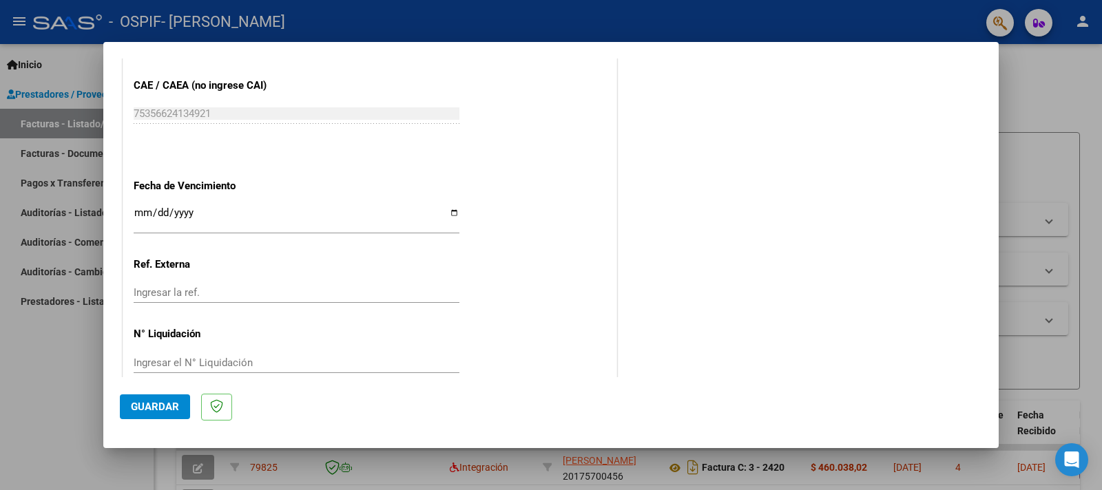
scroll to position [875, 0]
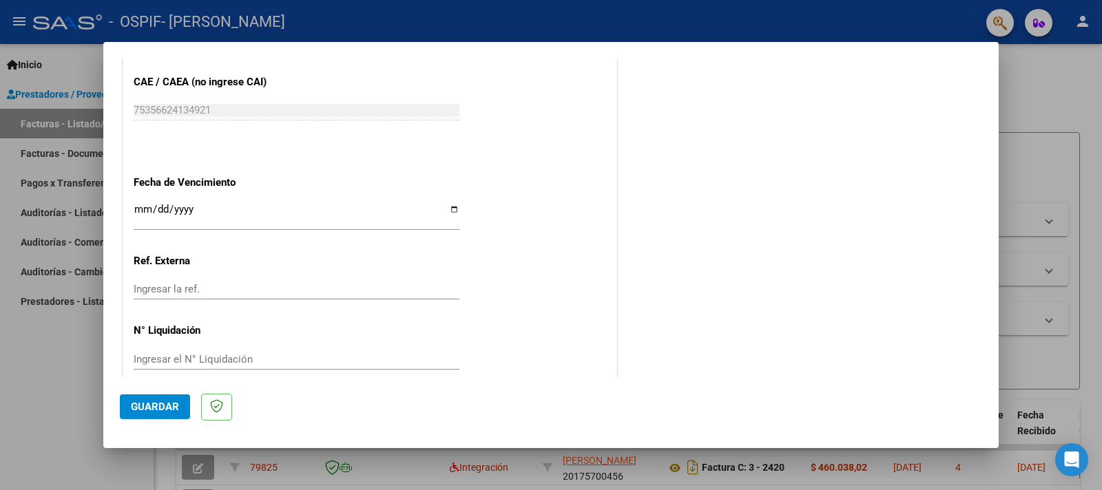
type input "202508"
click at [446, 204] on input "Ingresar la fecha" at bounding box center [297, 215] width 326 height 22
type input "[DATE]"
click at [168, 406] on span "Guardar" at bounding box center [155, 407] width 48 height 12
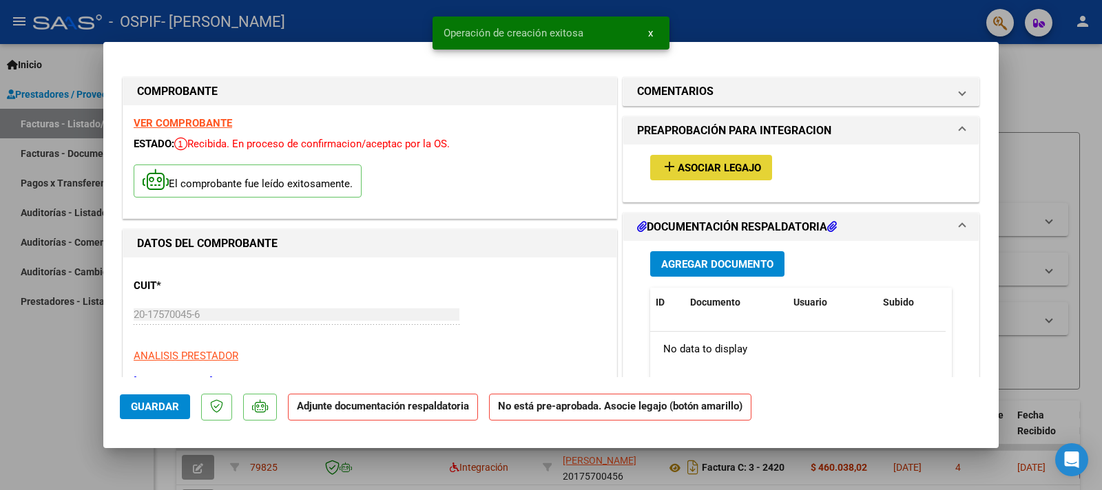
click at [736, 167] on span "Asociar Legajo" at bounding box center [719, 168] width 83 height 12
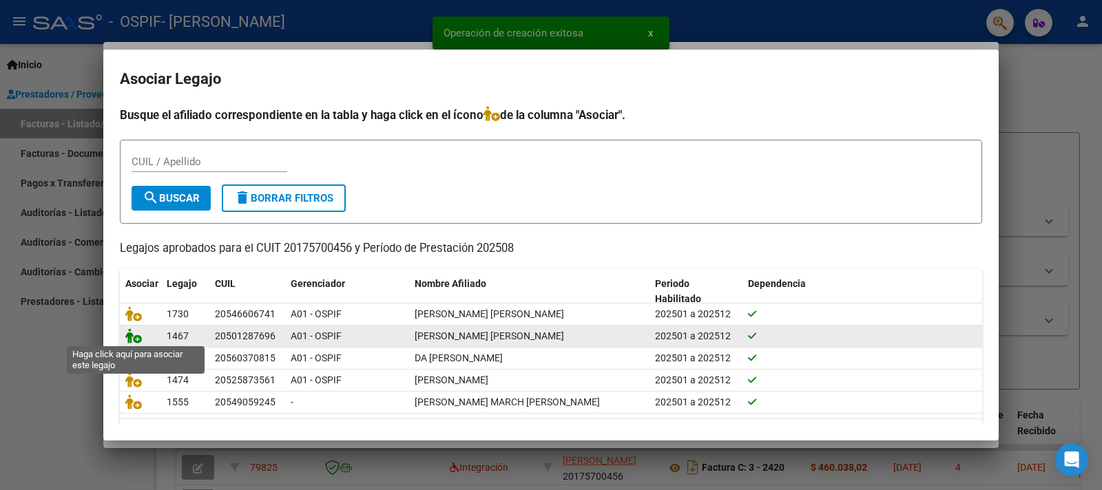
click at [135, 333] on icon at bounding box center [133, 336] width 17 height 15
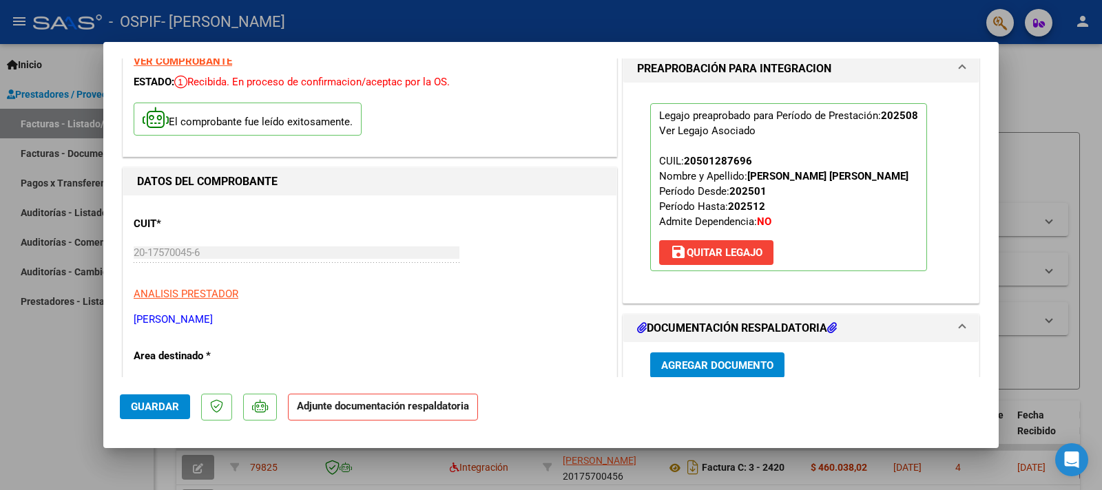
scroll to position [152, 0]
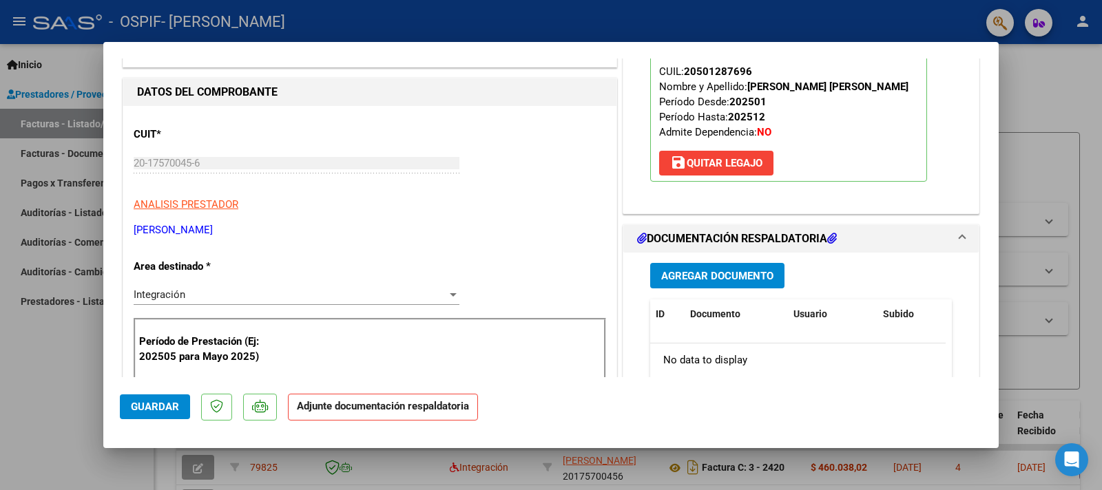
click at [724, 276] on span "Agregar Documento" at bounding box center [717, 276] width 112 height 12
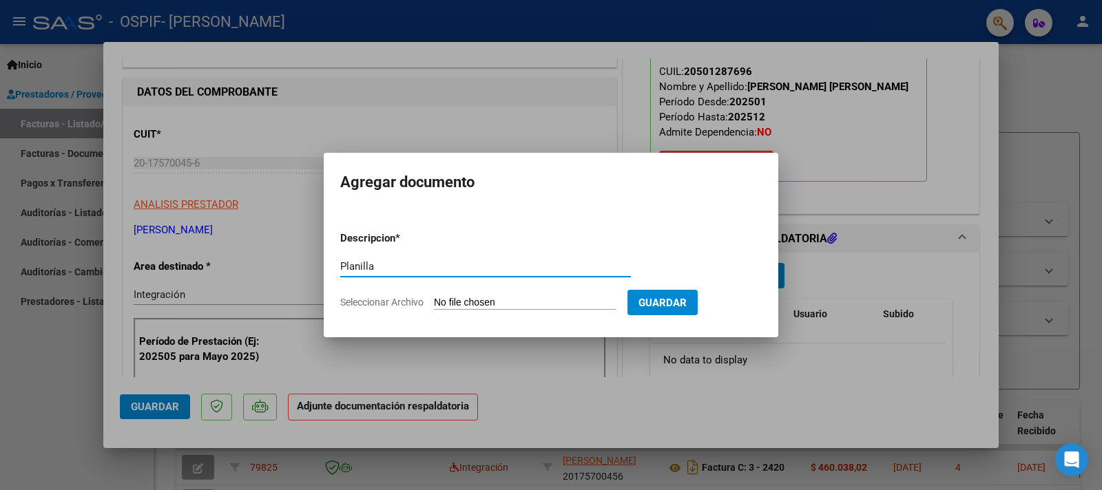
type input "Planilla"
click at [464, 299] on input "Seleccionar Archivo" at bounding box center [525, 303] width 183 height 13
type input "C:\fakepath\Planilla [PERSON_NAME].pdf"
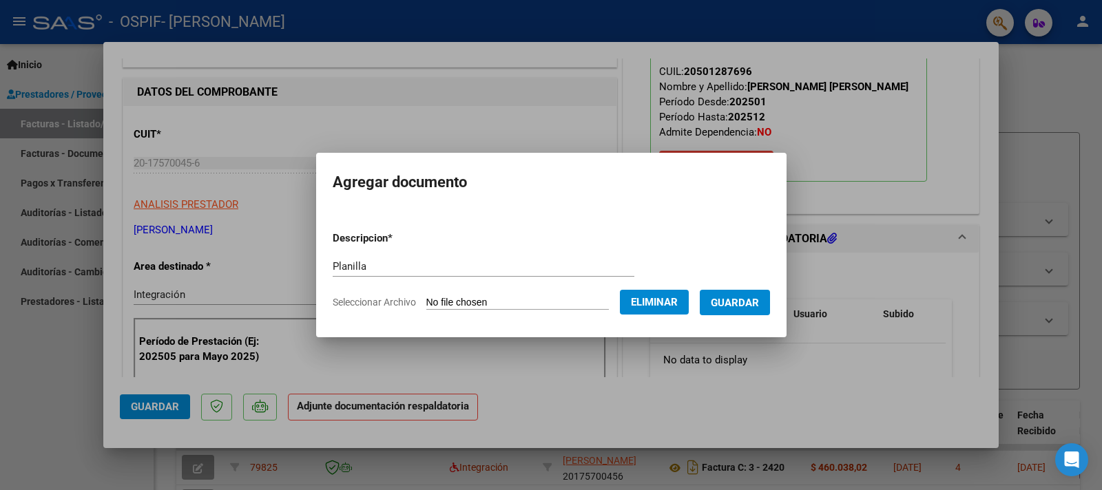
click at [759, 302] on span "Guardar" at bounding box center [735, 303] width 48 height 12
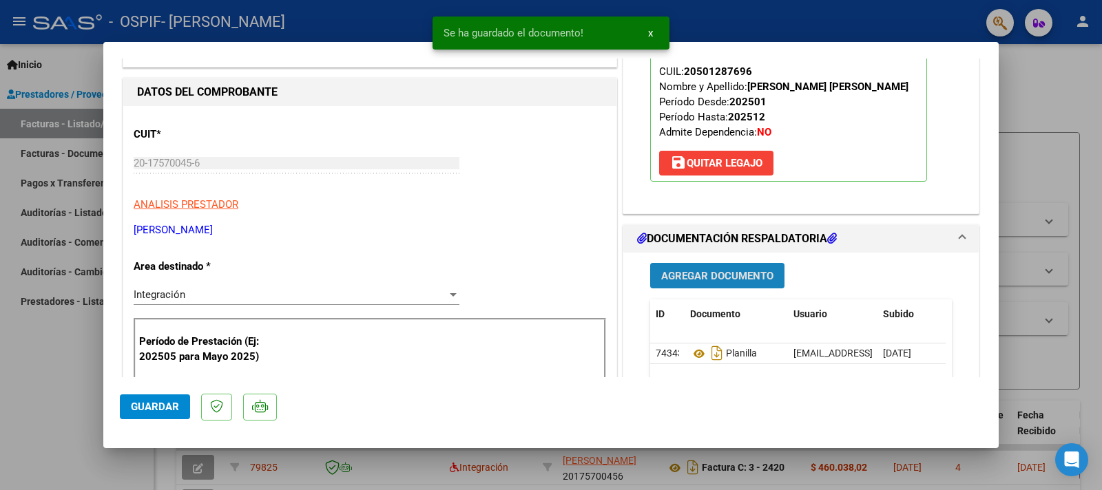
click at [736, 276] on span "Agregar Documento" at bounding box center [717, 276] width 112 height 12
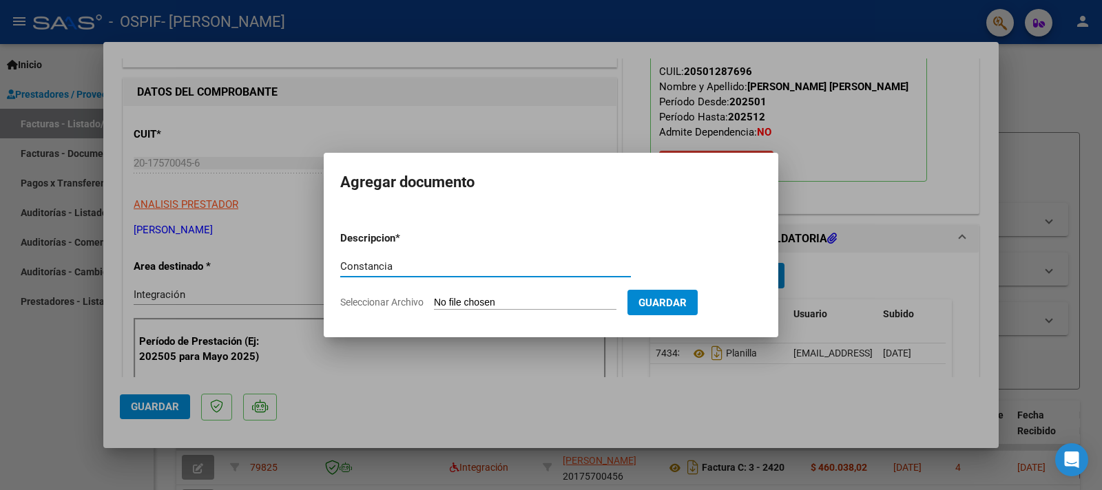
type input "Constancia"
click at [450, 304] on input "Seleccionar Archivo" at bounding box center [525, 303] width 183 height 13
type input "C:\fakepath\Constancia de Alumno.pdf"
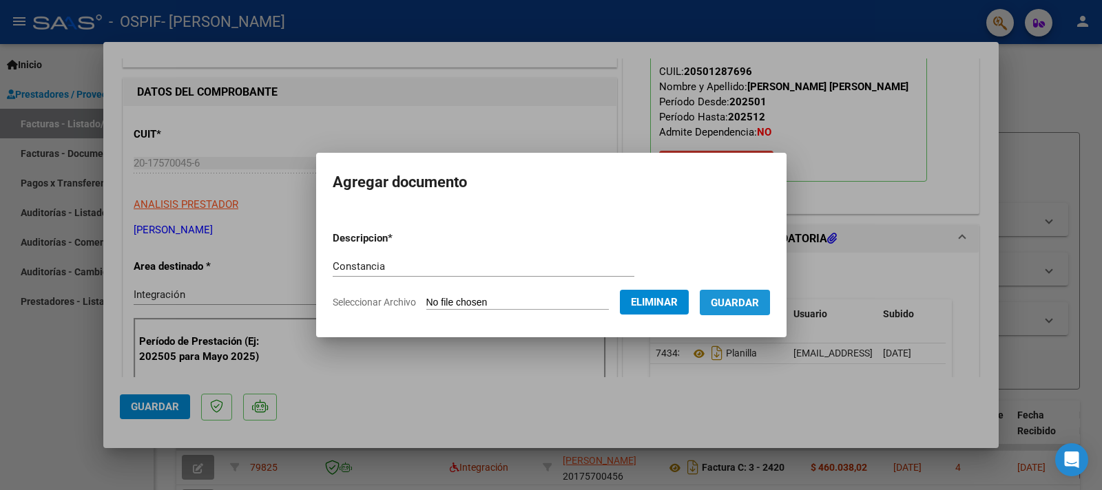
click at [728, 299] on span "Guardar" at bounding box center [735, 303] width 48 height 12
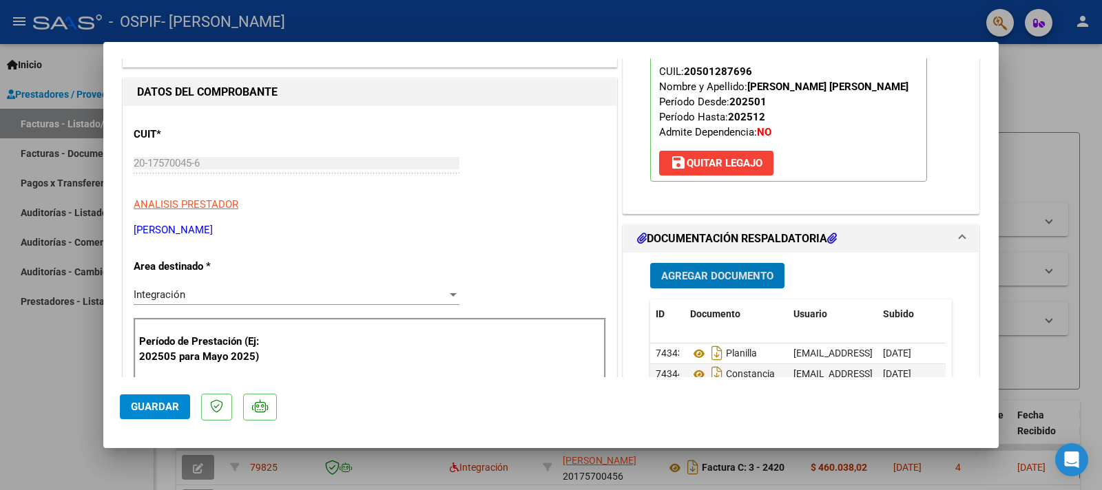
click at [722, 275] on span "Agregar Documento" at bounding box center [717, 276] width 112 height 12
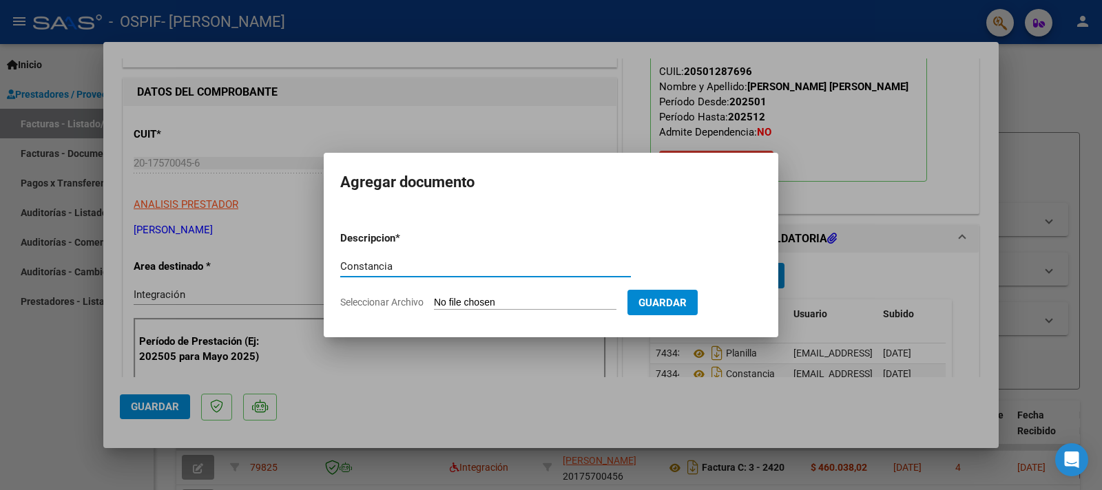
type input "Constancia"
click at [470, 297] on input "Seleccionar Archivo" at bounding box center [525, 303] width 183 height 13
type input "C:\fakepath\Constancia de Alumno.pdf"
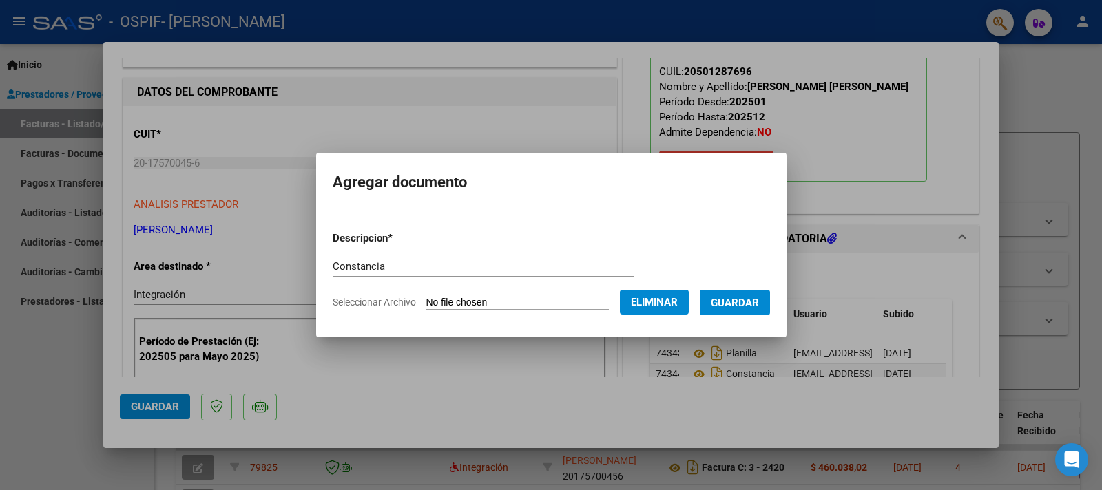
click at [725, 300] on span "Guardar" at bounding box center [735, 303] width 48 height 12
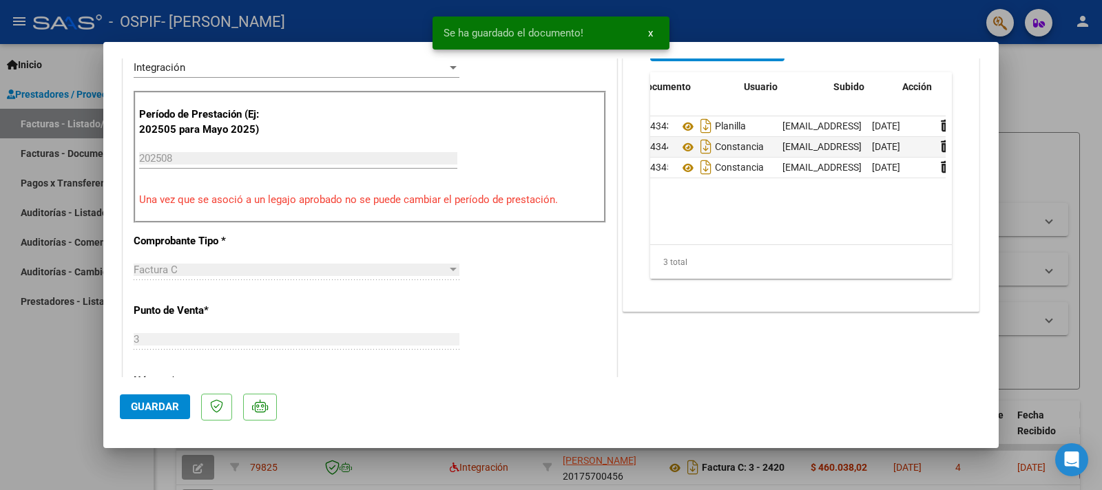
scroll to position [0, 69]
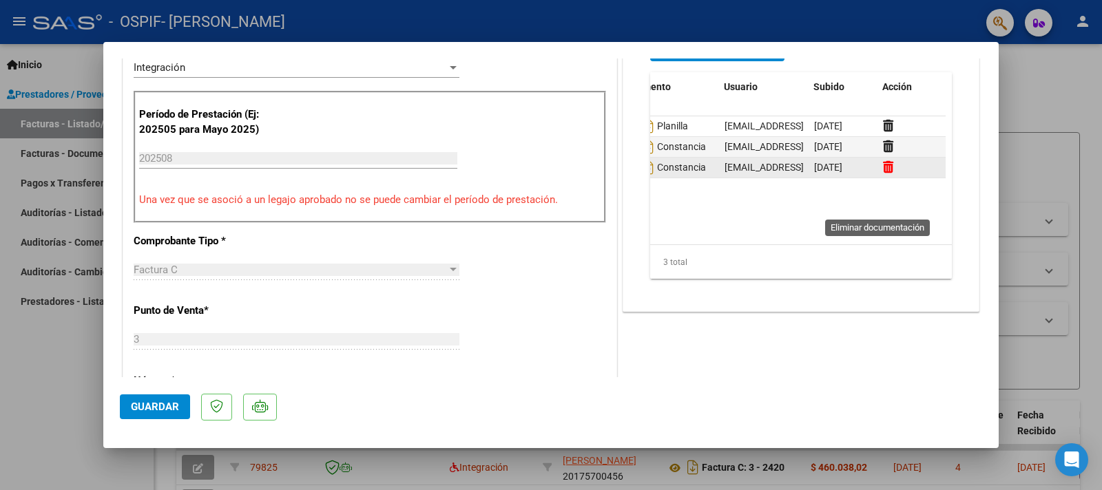
click at [883, 174] on icon at bounding box center [888, 167] width 10 height 13
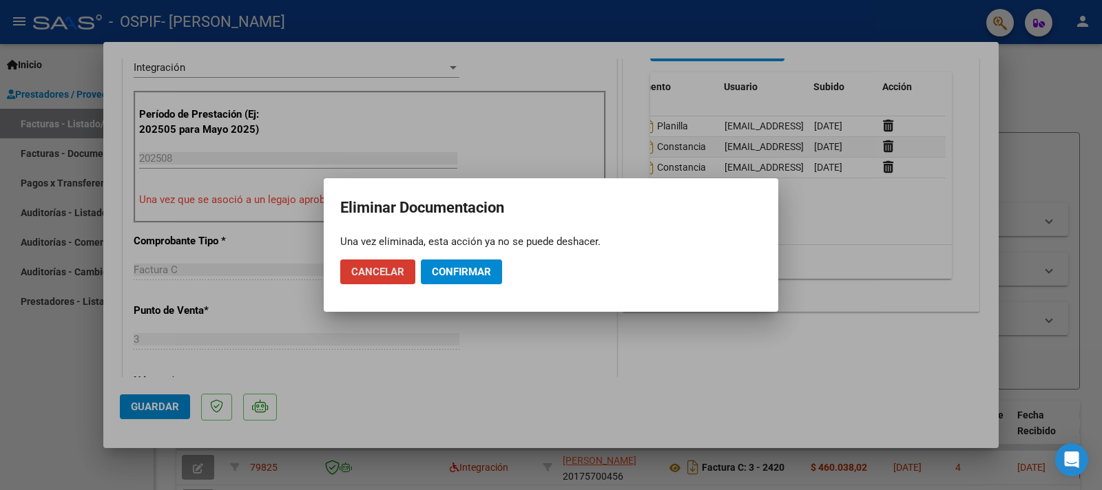
click at [453, 276] on span "Confirmar" at bounding box center [461, 272] width 59 height 12
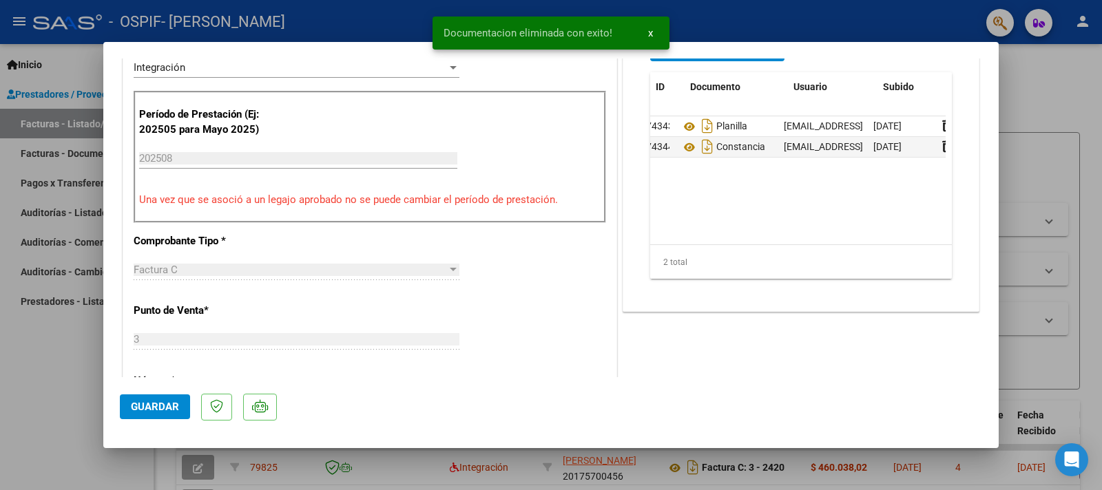
scroll to position [0, 0]
click at [164, 405] on span "Guardar" at bounding box center [155, 407] width 48 height 12
click at [57, 386] on div at bounding box center [551, 245] width 1102 height 490
type input "$ 0,00"
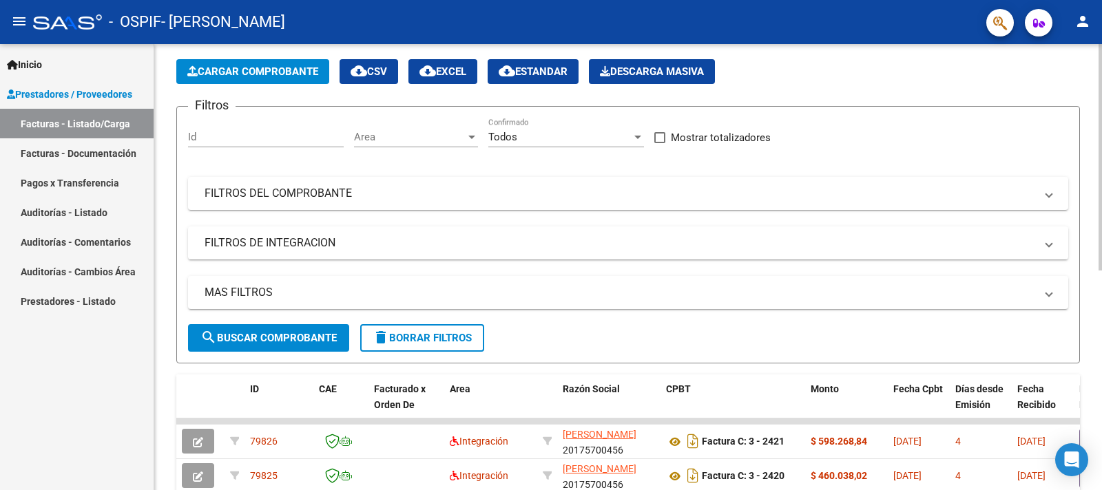
scroll to position [31, 0]
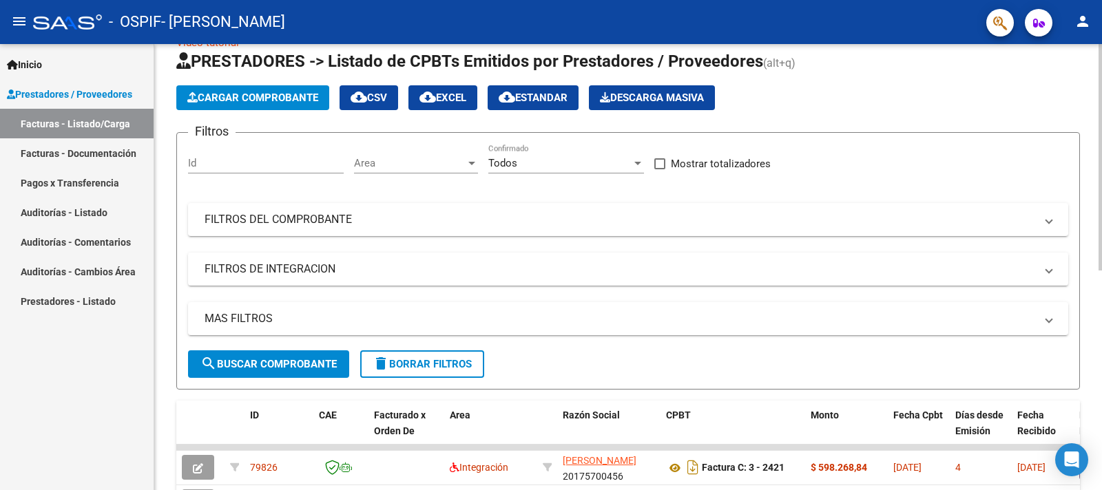
click at [293, 95] on span "Cargar Comprobante" at bounding box center [252, 98] width 131 height 12
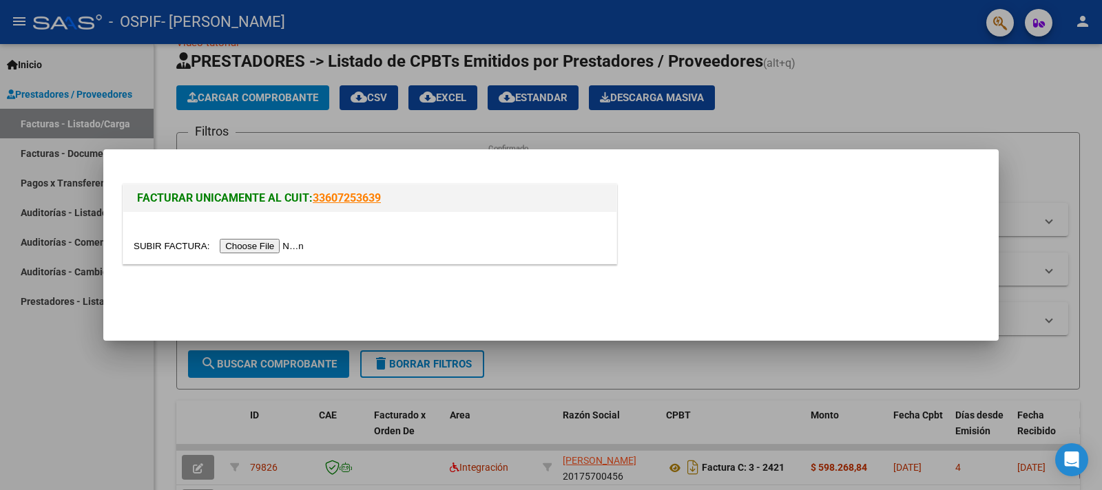
click at [167, 248] on input "file" at bounding box center [221, 246] width 174 height 14
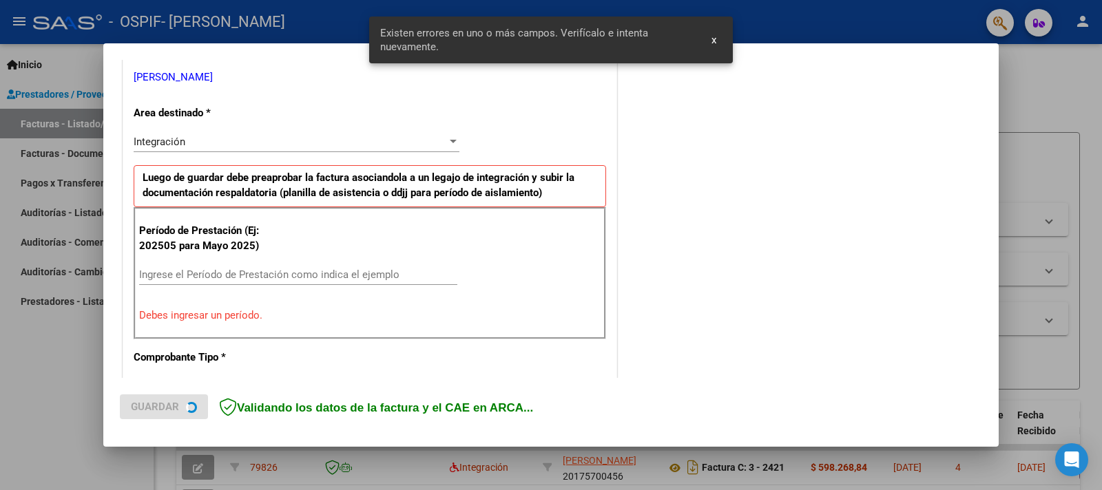
scroll to position [280, 0]
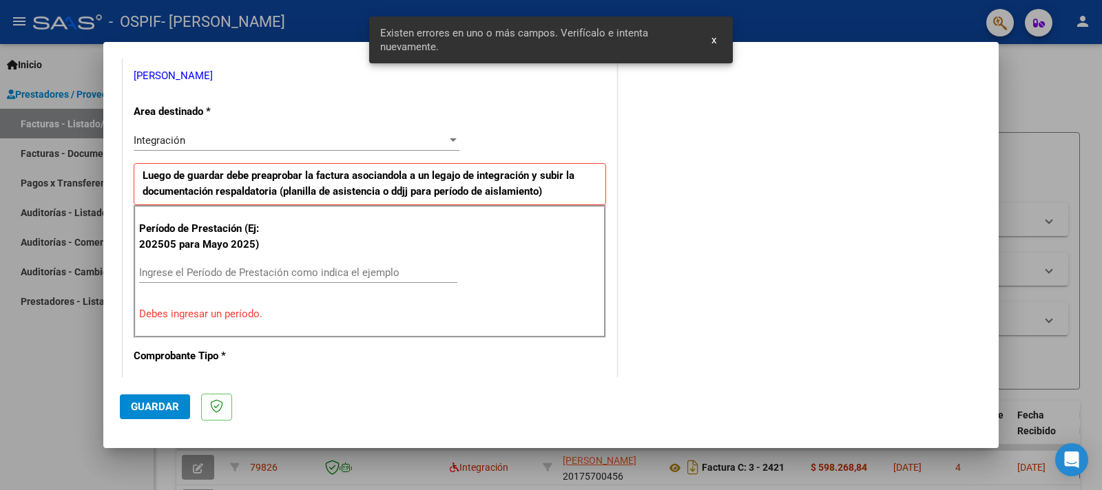
click at [302, 271] on input "Ingrese el Período de Prestación como indica el ejemplo" at bounding box center [298, 273] width 318 height 12
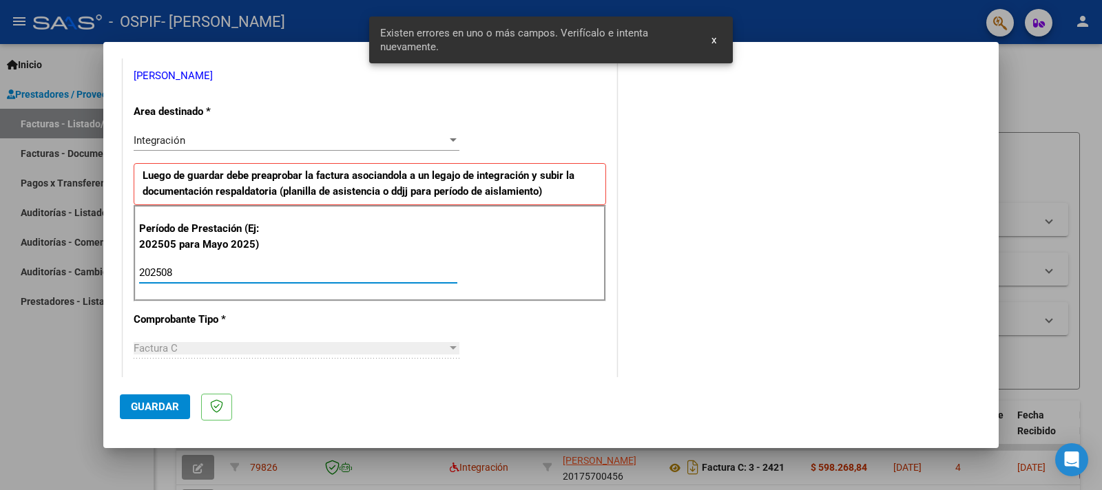
type input "202508"
click at [661, 282] on div "COMENTARIOS Comentarios del Prestador / Gerenciador:" at bounding box center [801, 393] width 362 height 1197
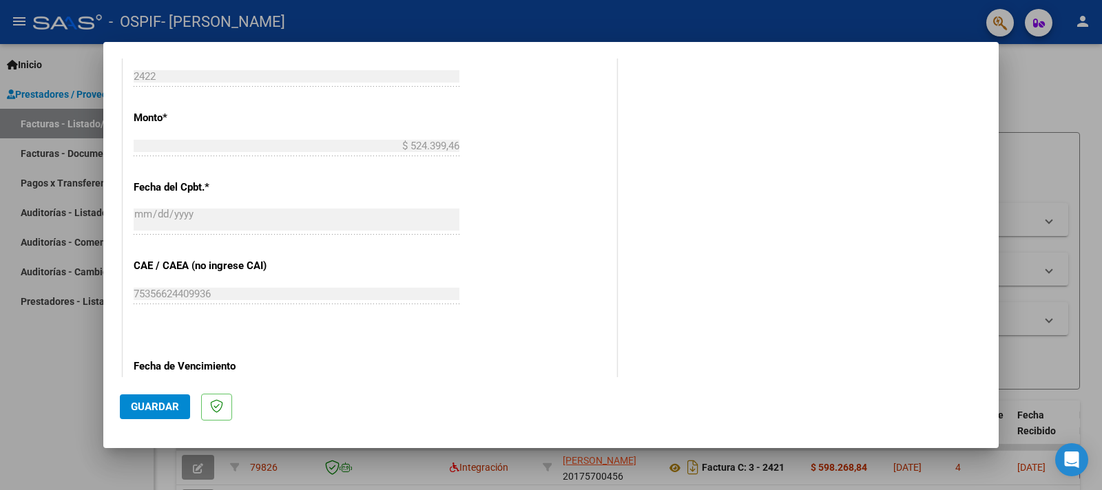
scroll to position [734, 0]
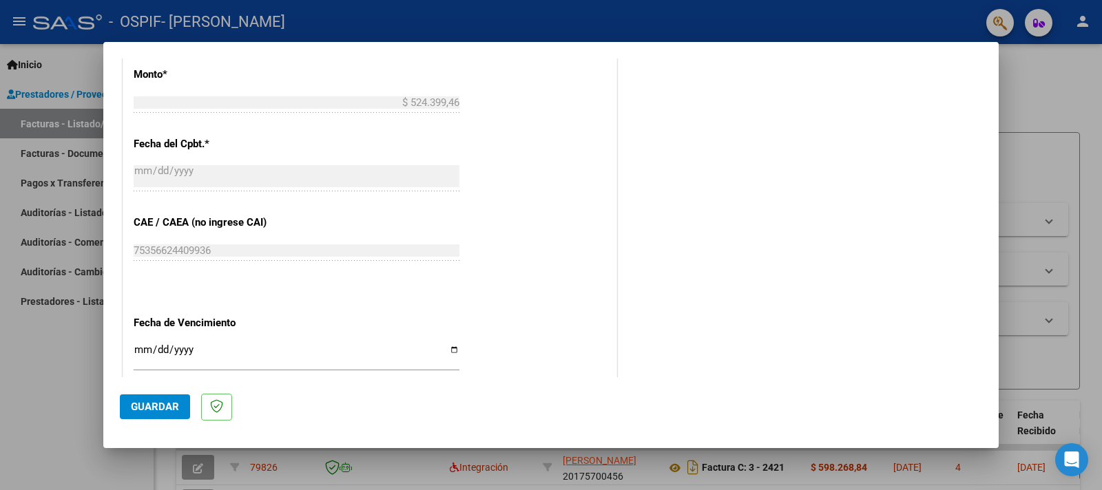
click at [452, 344] on input "Ingresar la fecha" at bounding box center [297, 355] width 326 height 22
type input "[DATE]"
click at [161, 406] on span "Guardar" at bounding box center [155, 407] width 48 height 12
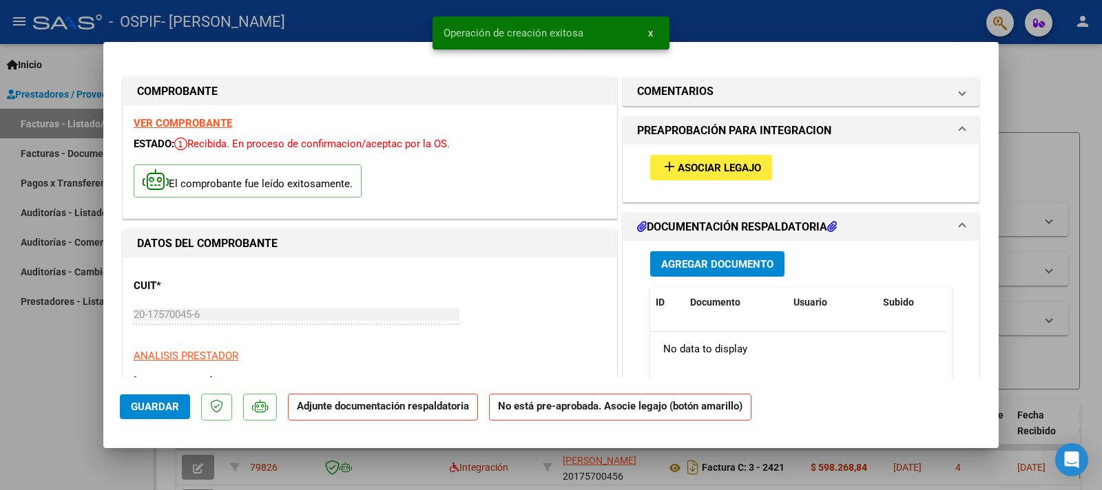
click at [714, 159] on button "add Asociar Legajo" at bounding box center [711, 167] width 122 height 25
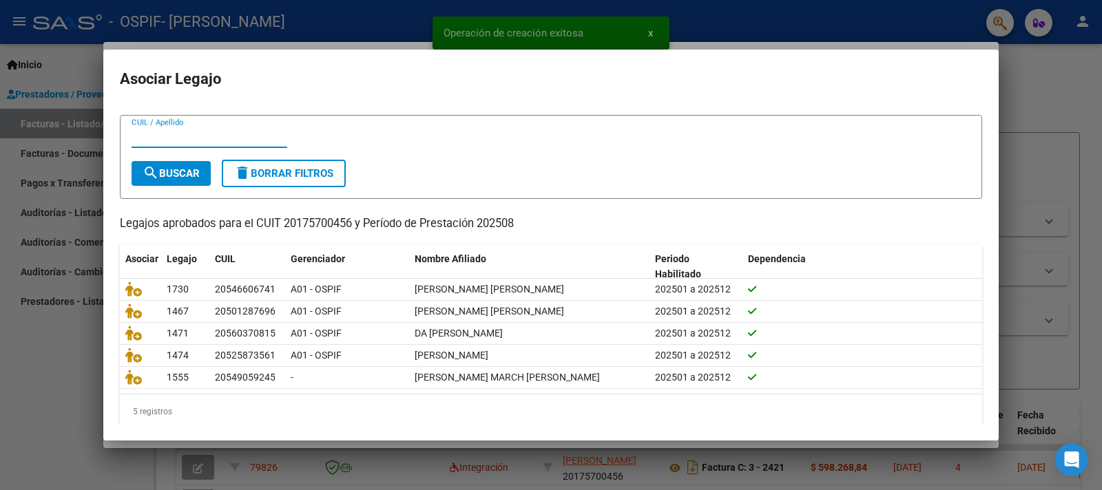
scroll to position [38, 0]
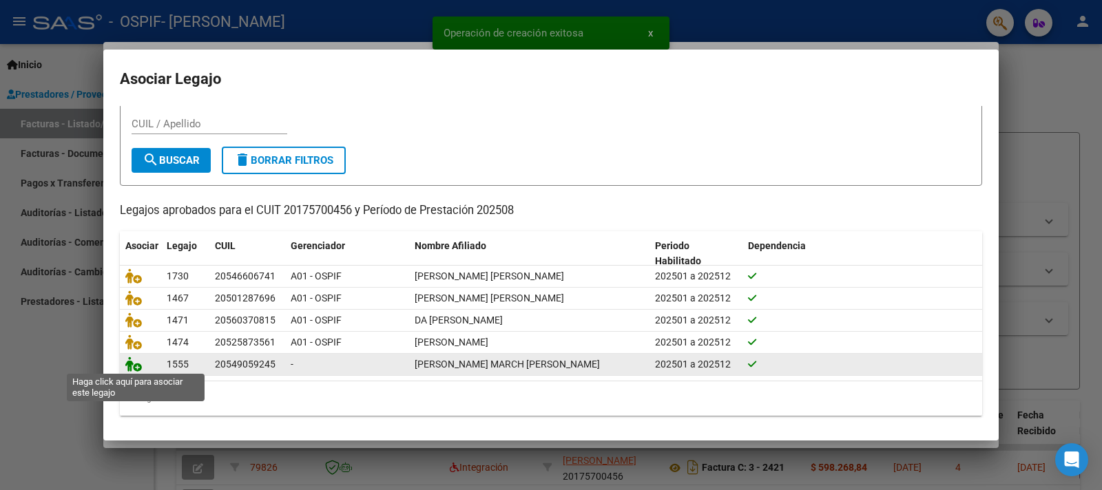
click at [136, 364] on icon at bounding box center [133, 364] width 17 height 15
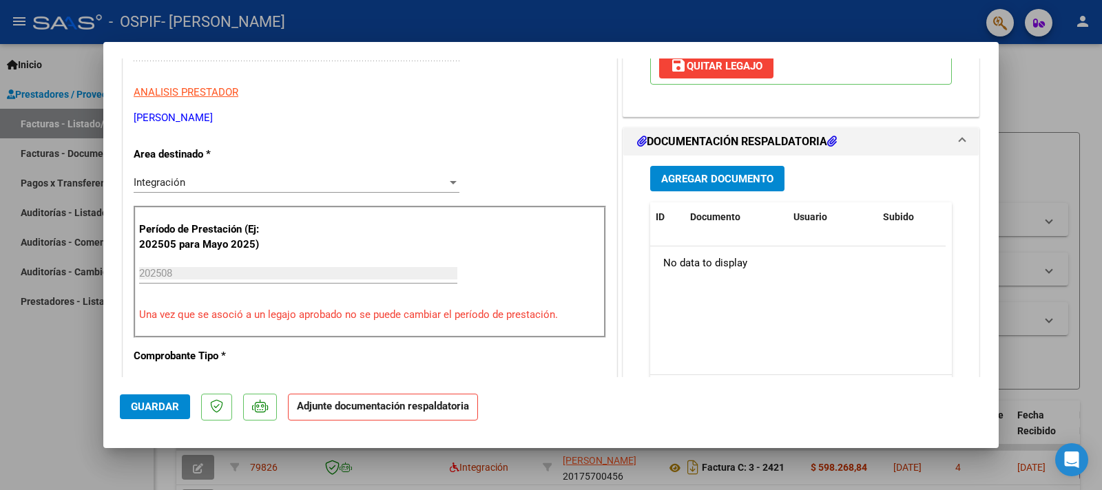
scroll to position [152, 0]
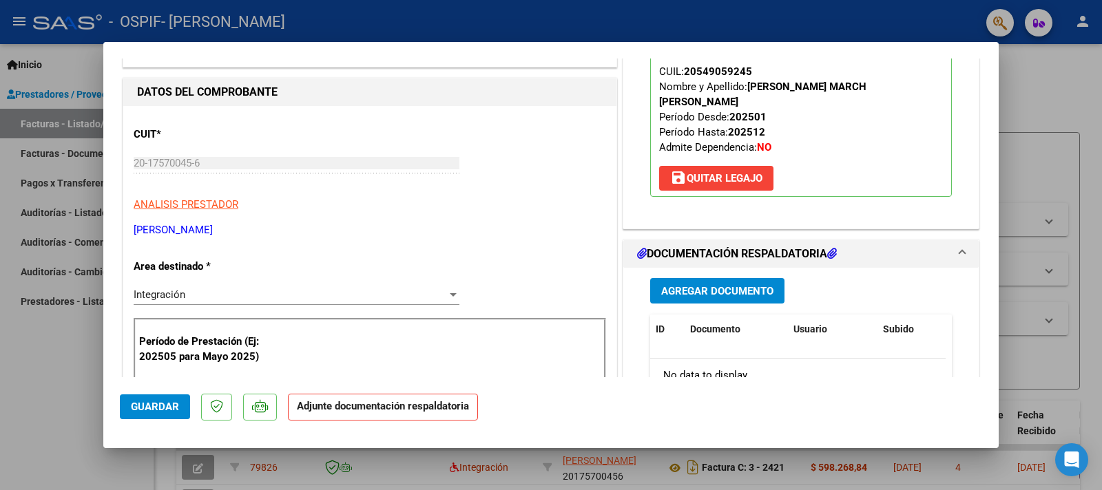
click at [728, 278] on button "Agregar Documento" at bounding box center [717, 290] width 134 height 25
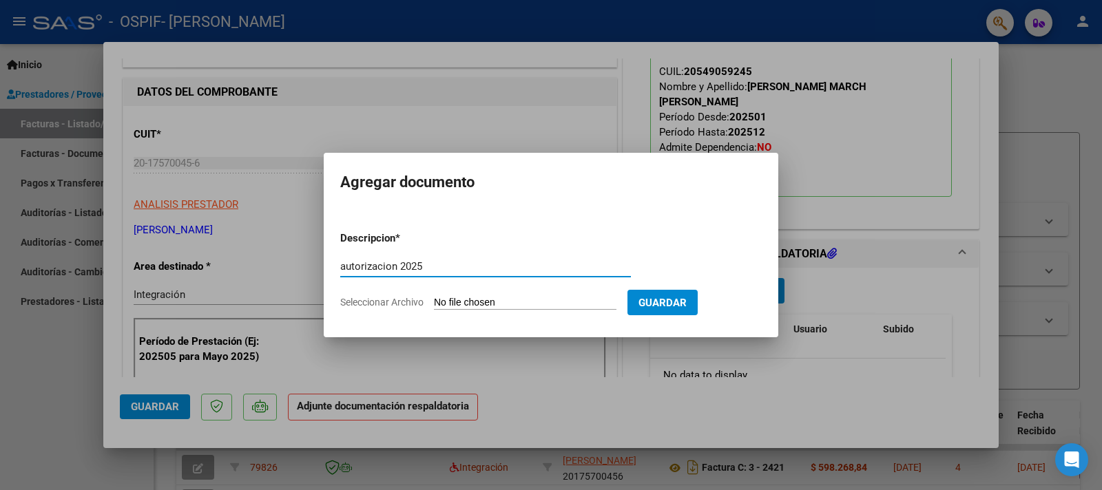
type input "autorizacion 2025"
click at [451, 297] on input "Seleccionar Archivo" at bounding box center [525, 303] width 183 height 13
type input "C:\fakepath\Autorización [PERSON_NAME] 2025.pdf"
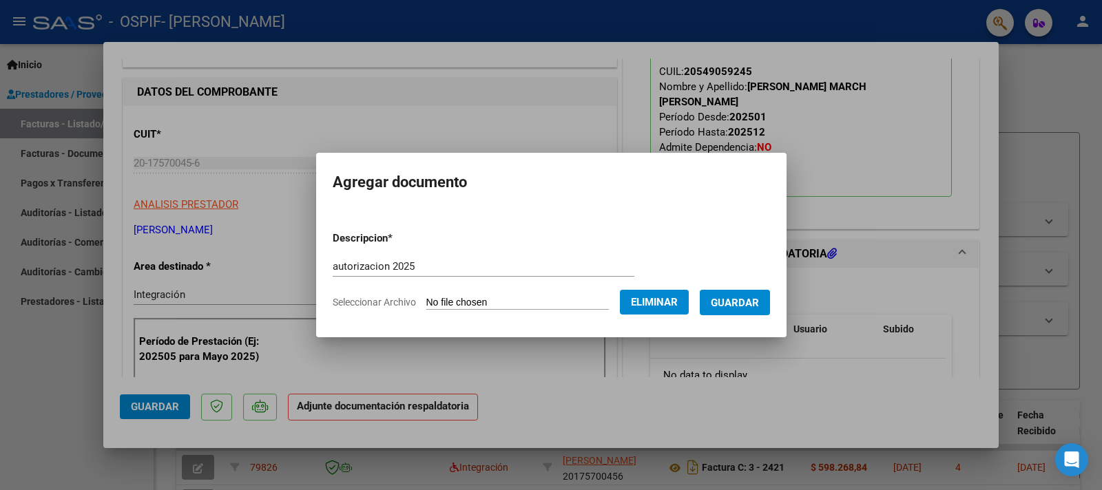
click at [749, 304] on span "Guardar" at bounding box center [735, 303] width 48 height 12
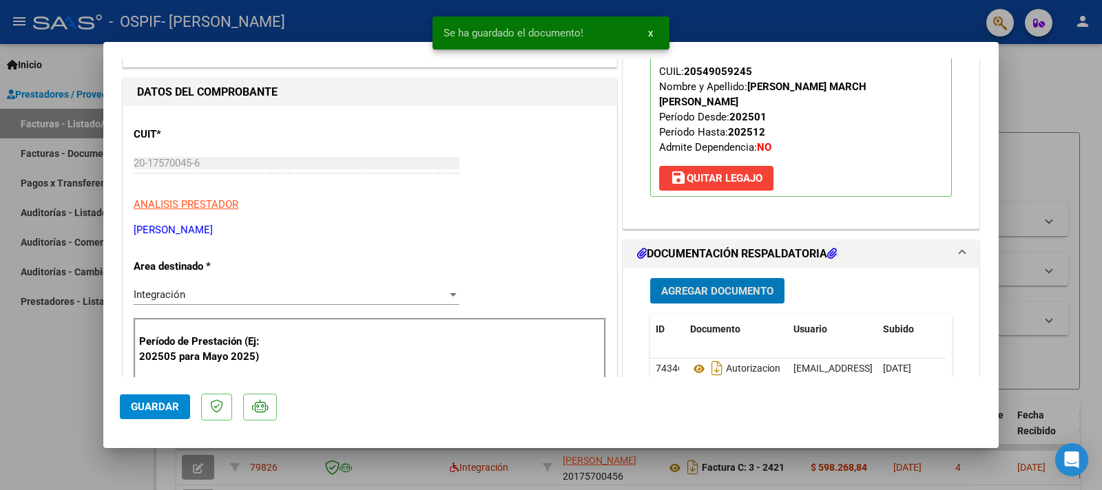
click at [724, 285] on span "Agregar Documento" at bounding box center [717, 291] width 112 height 12
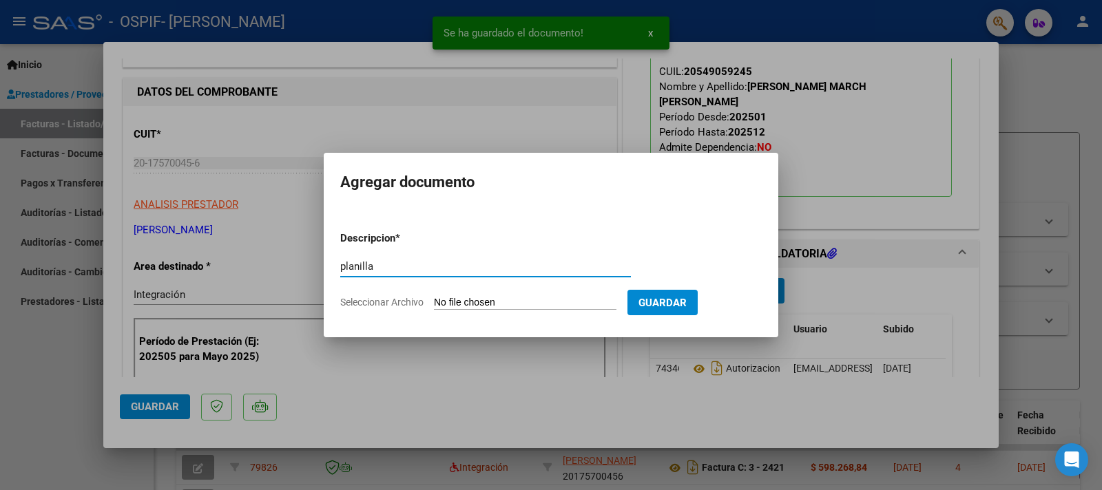
type input "planilla"
click at [467, 302] on input "Seleccionar Archivo" at bounding box center [525, 303] width 183 height 13
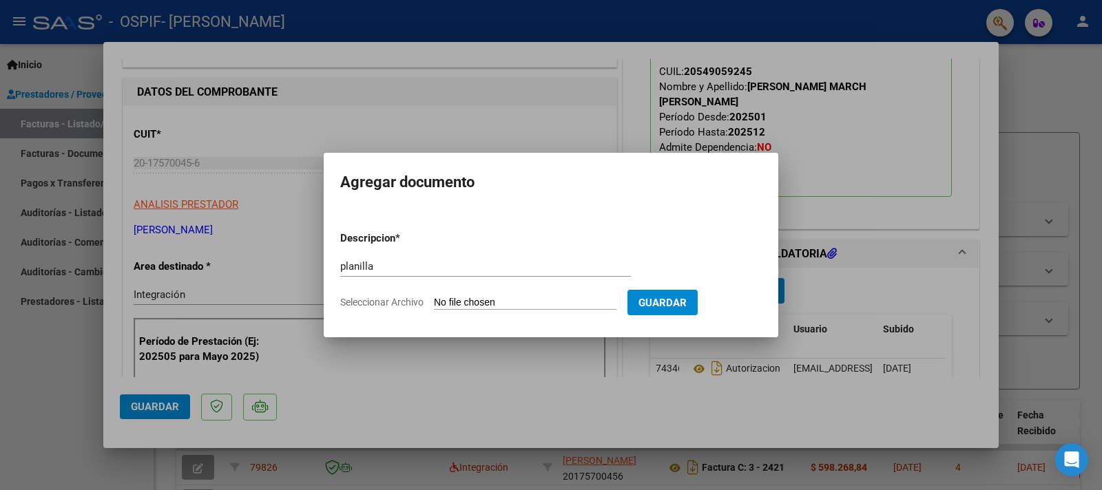
type input "C:\fakepath\Planilla [PERSON_NAME] March [PERSON_NAME].pdf"
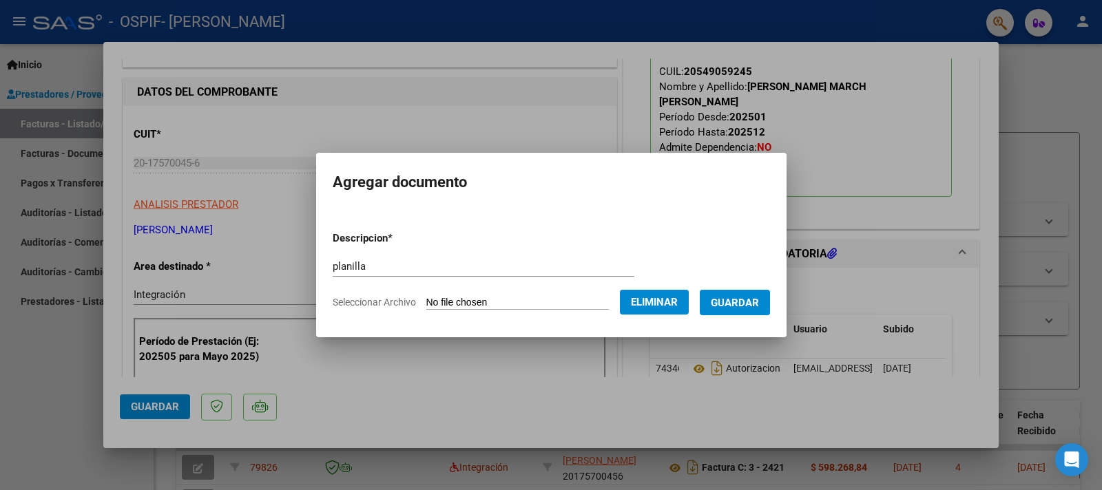
click at [758, 304] on span "Guardar" at bounding box center [735, 303] width 48 height 12
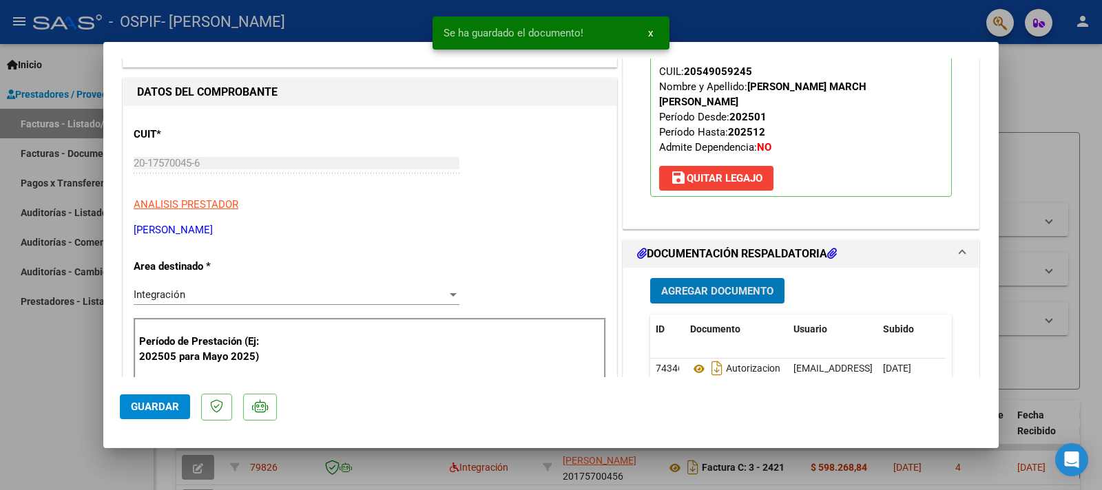
click at [705, 285] on span "Agregar Documento" at bounding box center [717, 291] width 112 height 12
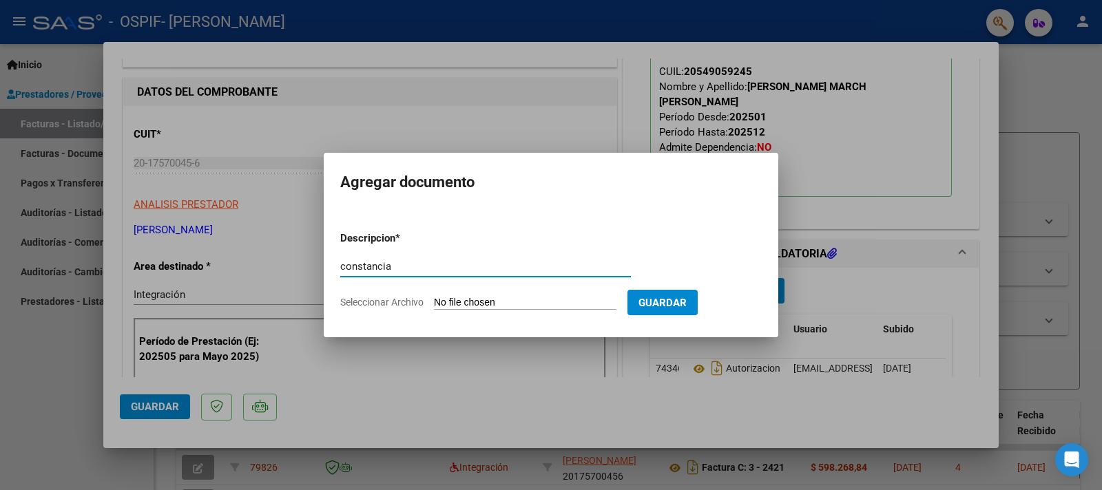
type input "constancia"
click at [463, 300] on input "Seleccionar Archivo" at bounding box center [525, 303] width 183 height 13
type input "C:\fakepath\Constancia de Alumno.pdf"
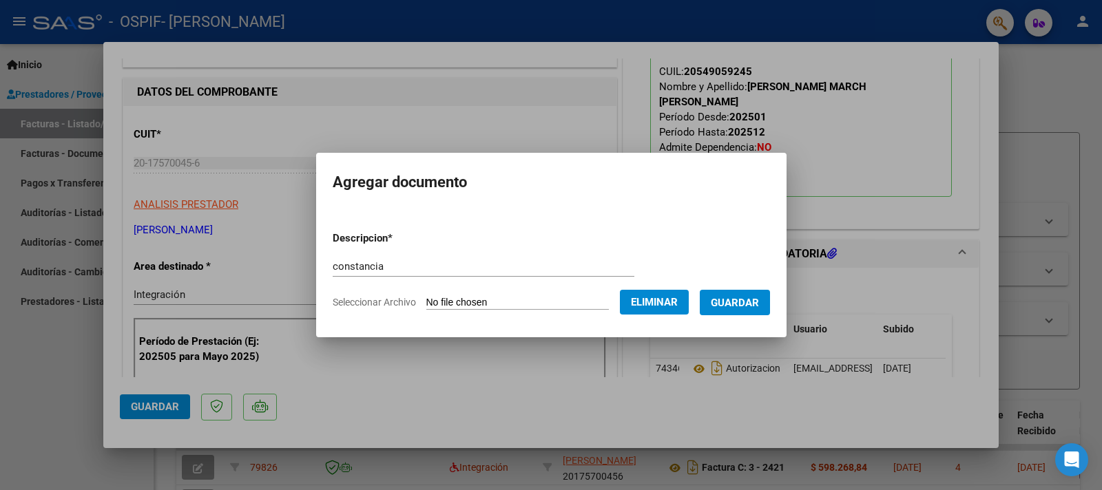
click at [723, 308] on span "Guardar" at bounding box center [735, 303] width 48 height 12
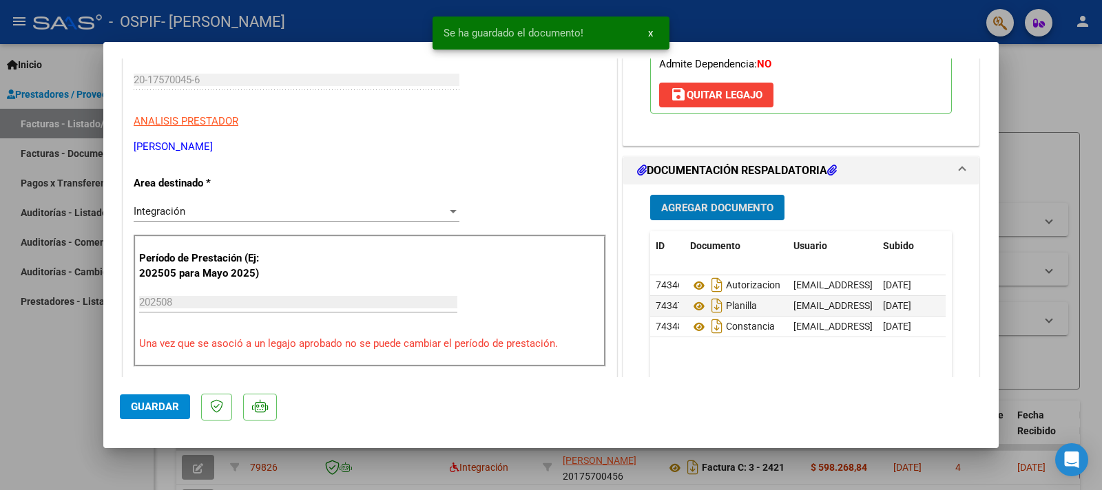
scroll to position [303, 0]
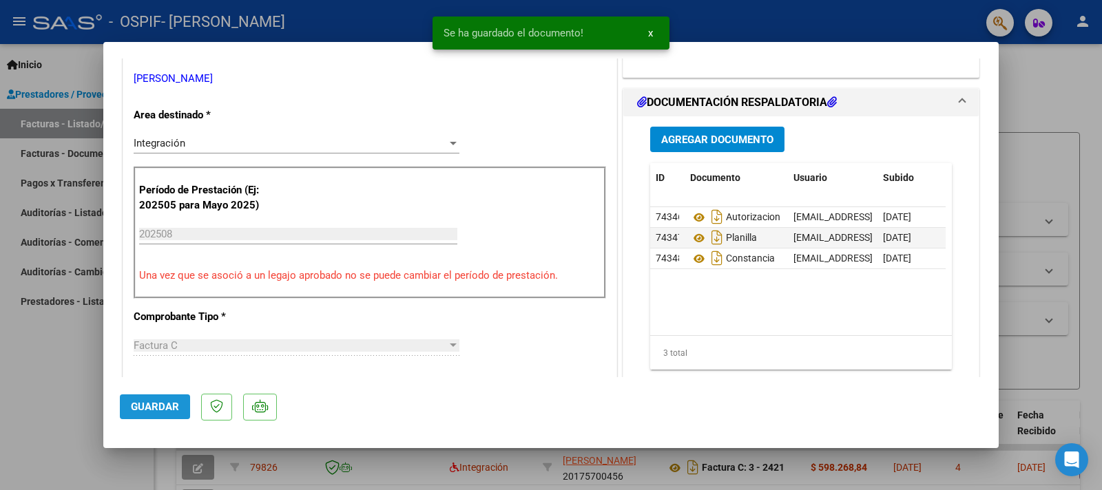
click at [171, 404] on span "Guardar" at bounding box center [155, 407] width 48 height 12
click at [68, 371] on div at bounding box center [551, 245] width 1102 height 490
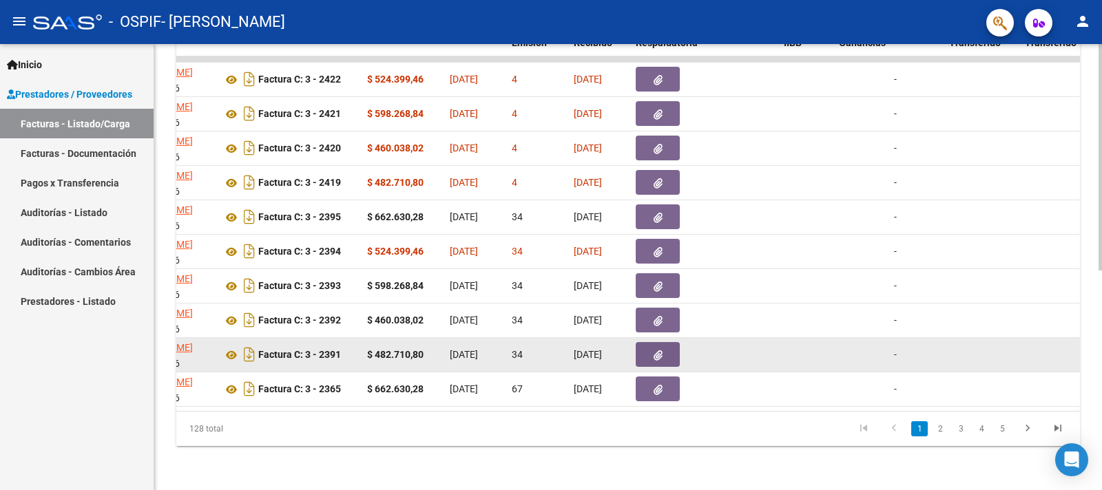
scroll to position [434, 0]
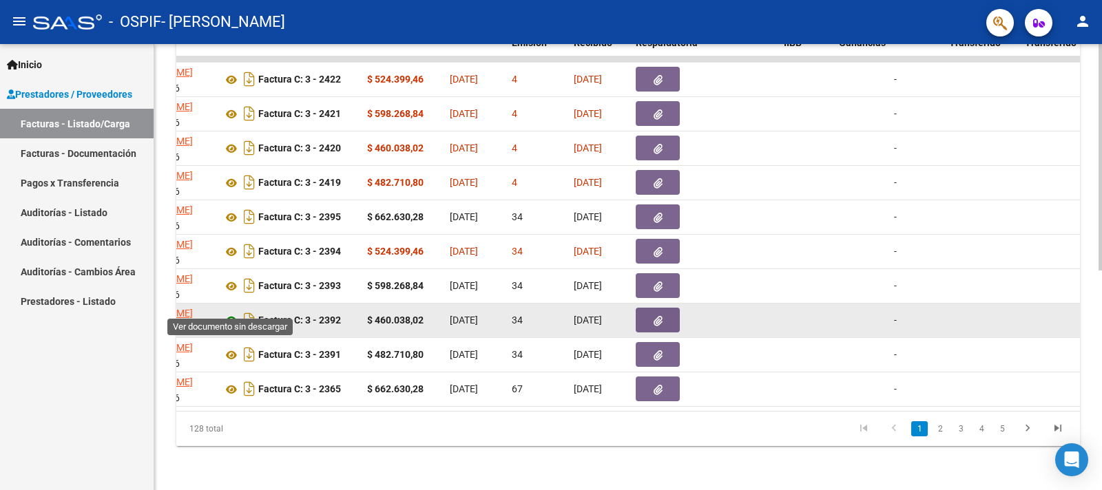
click at [228, 313] on icon at bounding box center [231, 321] width 18 height 17
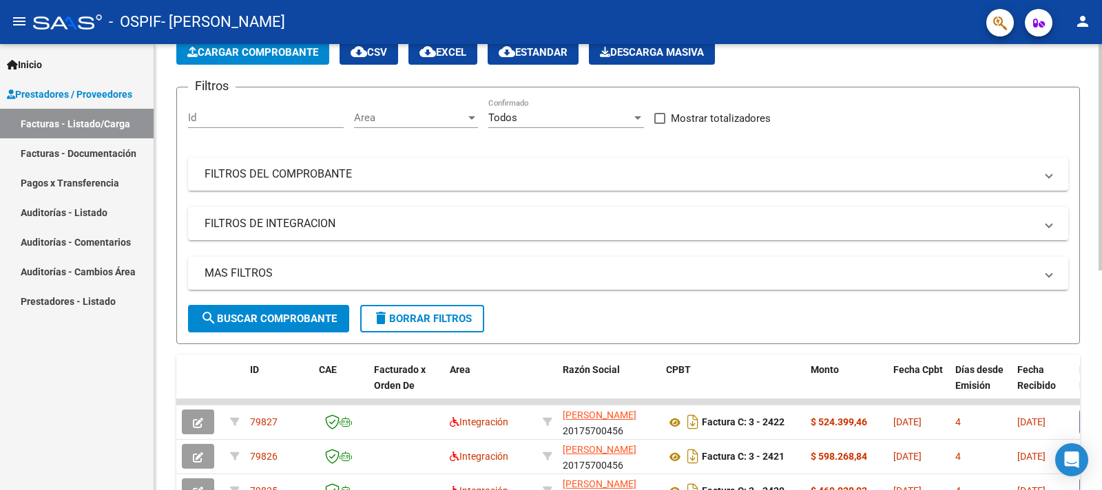
scroll to position [0, 0]
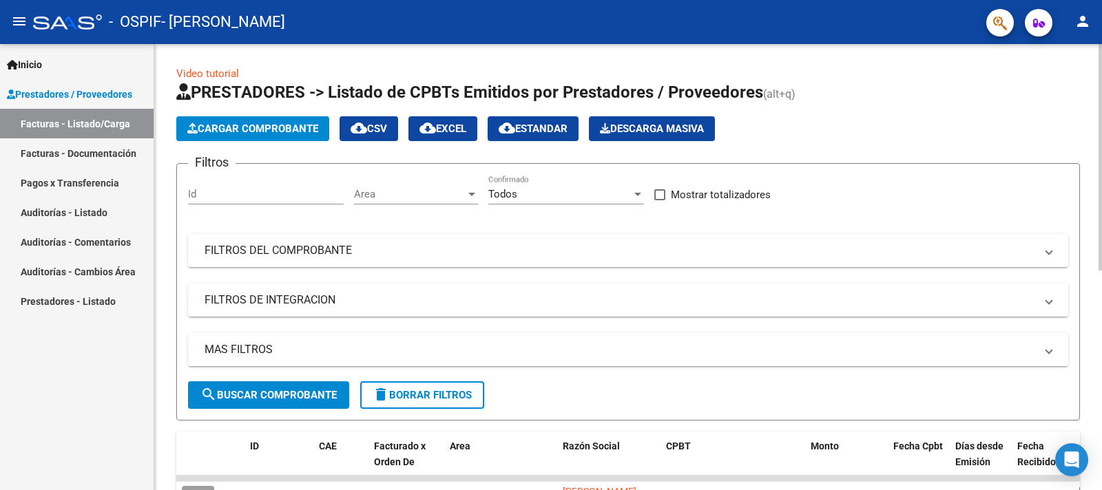
click at [276, 134] on span "Cargar Comprobante" at bounding box center [252, 129] width 131 height 12
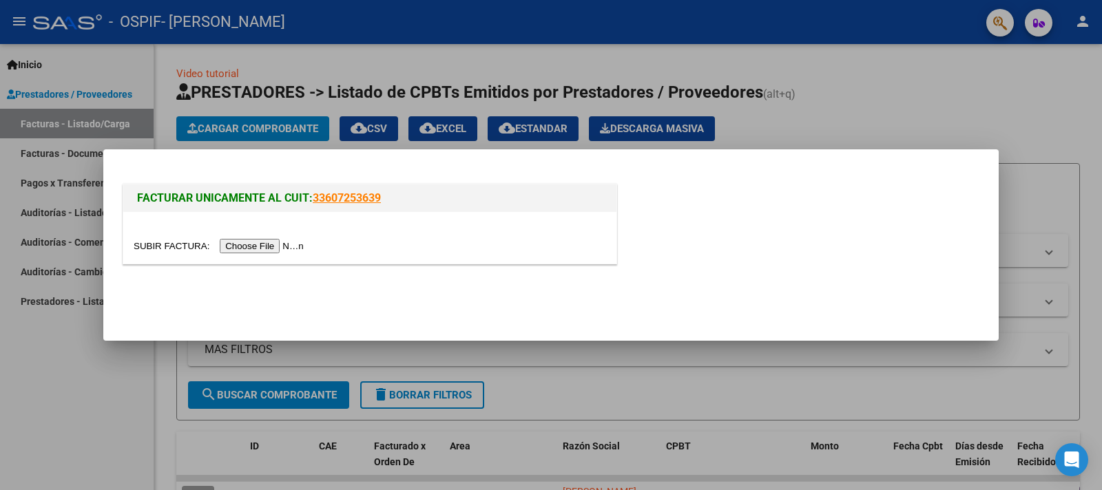
click at [167, 239] on input "file" at bounding box center [221, 246] width 174 height 14
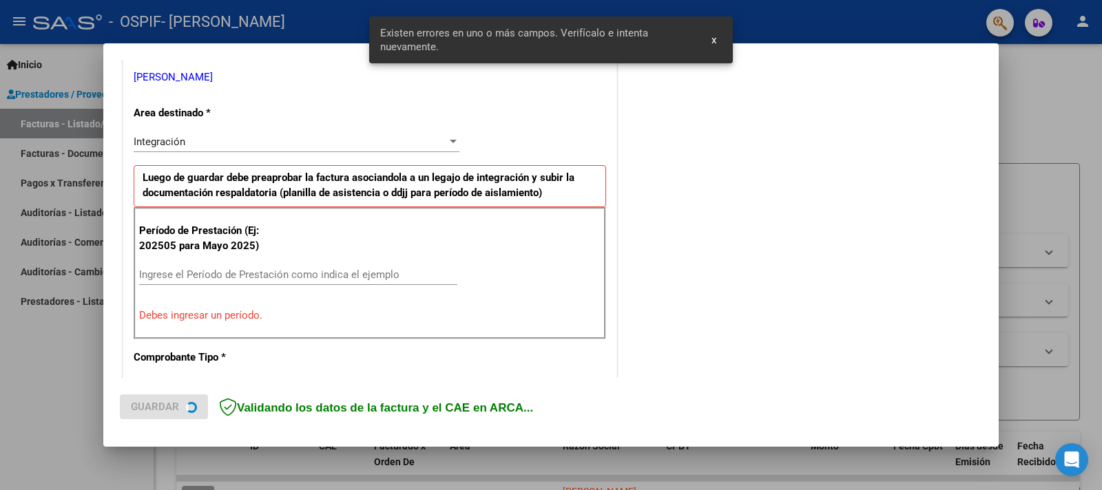
scroll to position [280, 0]
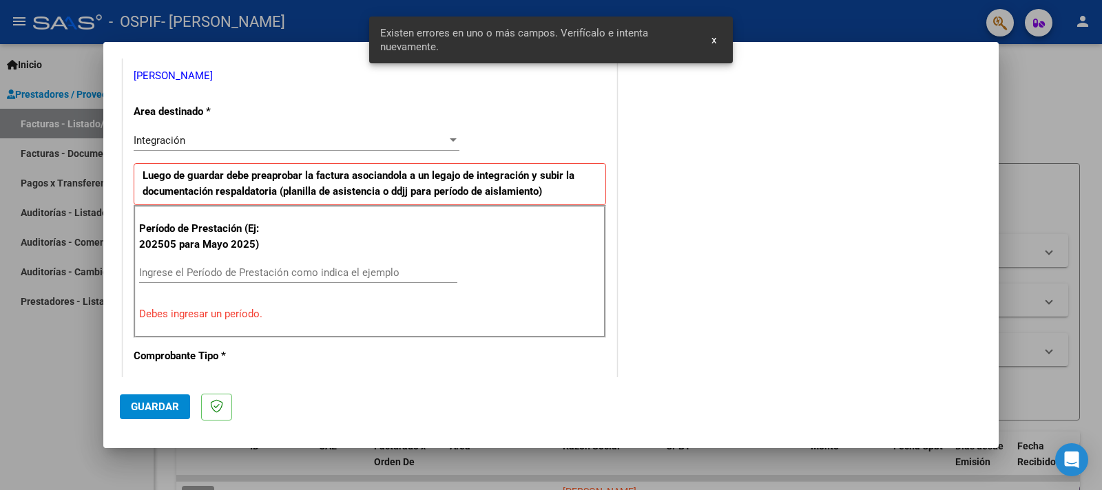
click at [286, 268] on input "Ingrese el Período de Prestación como indica el ejemplo" at bounding box center [298, 273] width 318 height 12
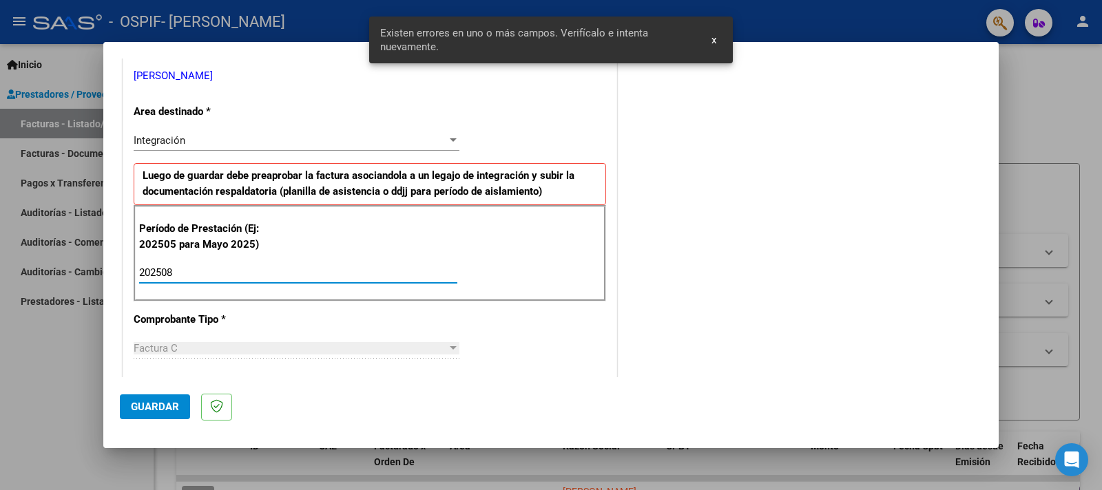
type input "202508"
click at [696, 338] on div "COMENTARIOS Comentarios del Prestador / Gerenciador:" at bounding box center [801, 393] width 362 height 1197
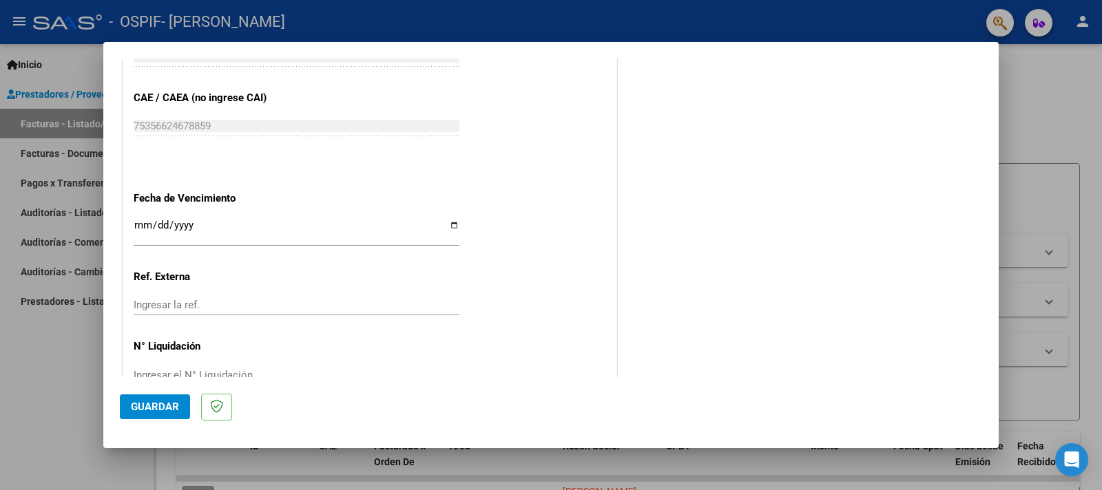
scroll to position [875, 0]
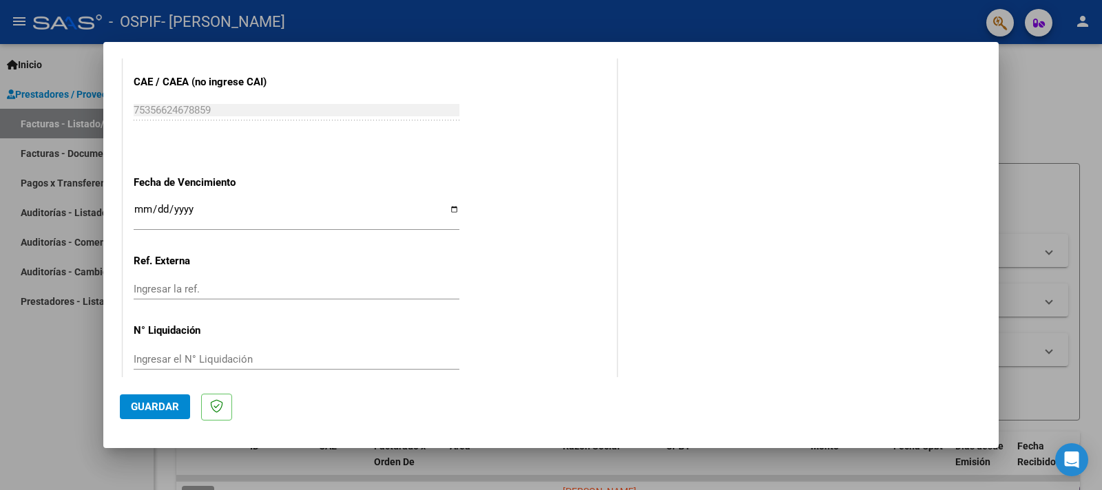
click at [443, 204] on input "Ingresar la fecha" at bounding box center [297, 215] width 326 height 22
type input "[DATE]"
click at [166, 409] on span "Guardar" at bounding box center [155, 407] width 48 height 12
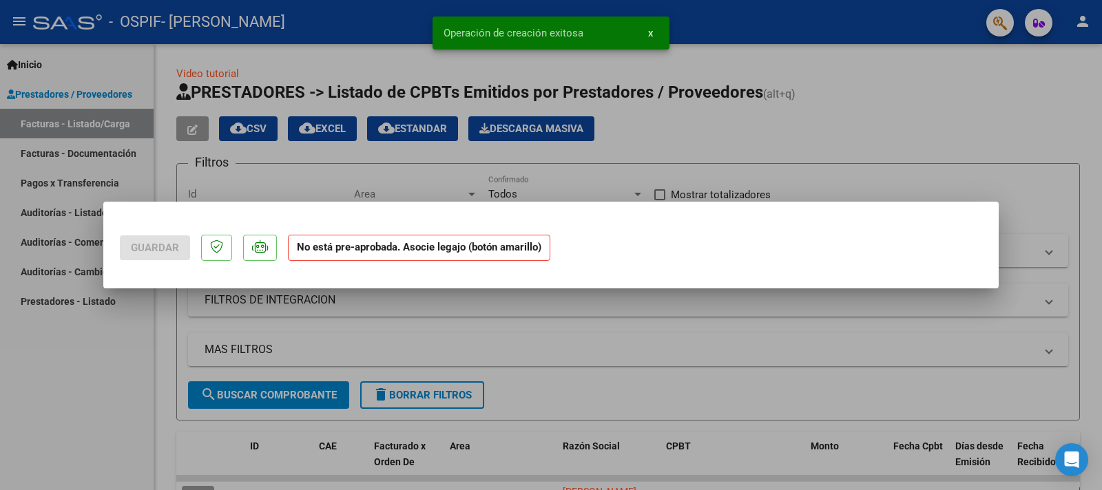
scroll to position [0, 0]
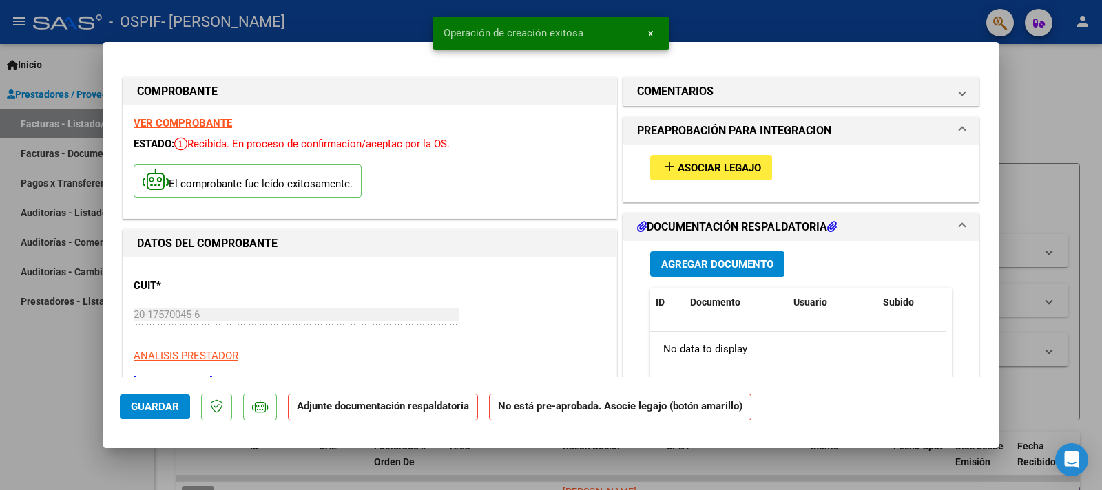
click at [732, 167] on span "Asociar Legajo" at bounding box center [719, 168] width 83 height 12
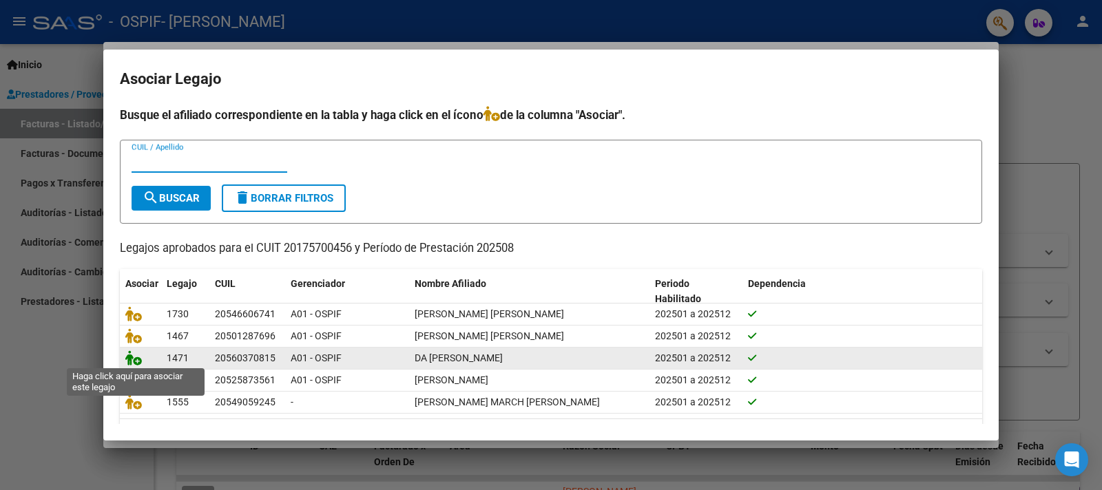
click at [133, 355] on icon at bounding box center [133, 358] width 17 height 15
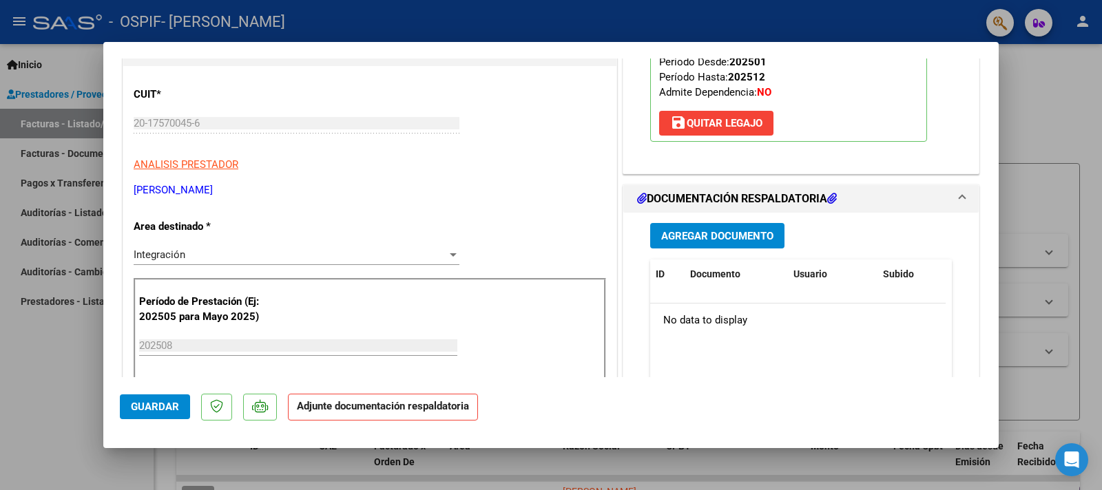
scroll to position [227, 0]
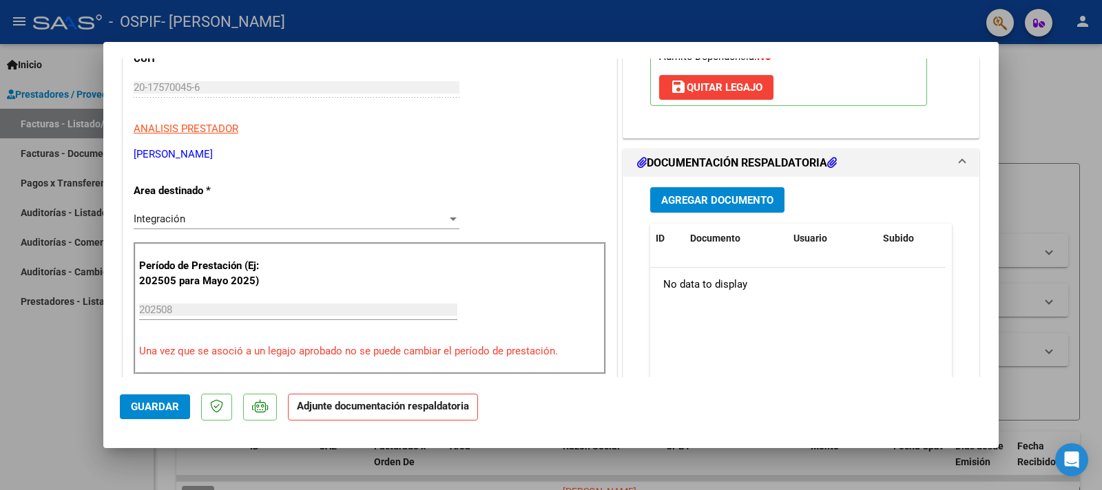
click at [715, 188] on button "Agregar Documento" at bounding box center [717, 199] width 134 height 25
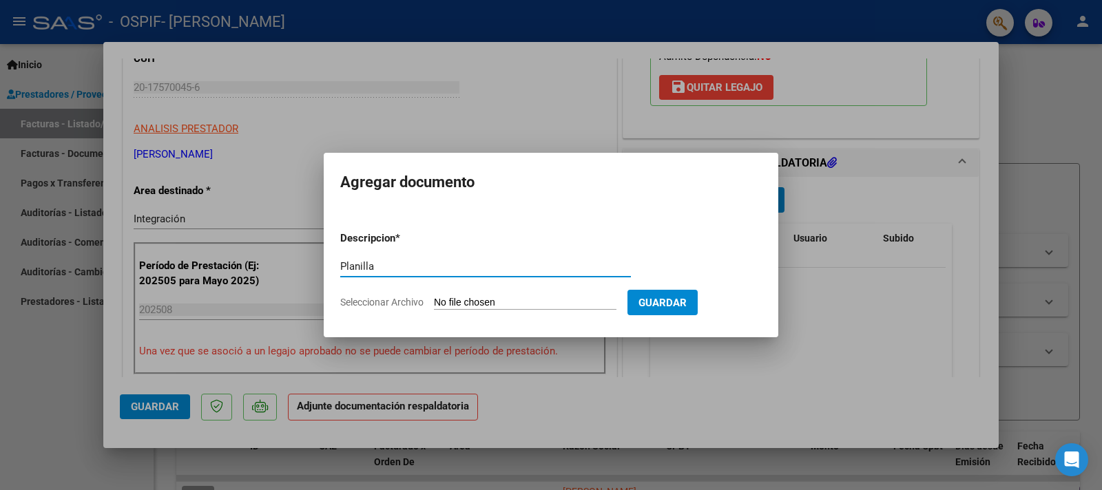
type input "Planilla"
click at [466, 301] on input "Seleccionar Archivo" at bounding box center [525, 303] width 183 height 13
type input "C:\fakepath\Planilla Da [PERSON_NAME] [PERSON_NAME].pdf"
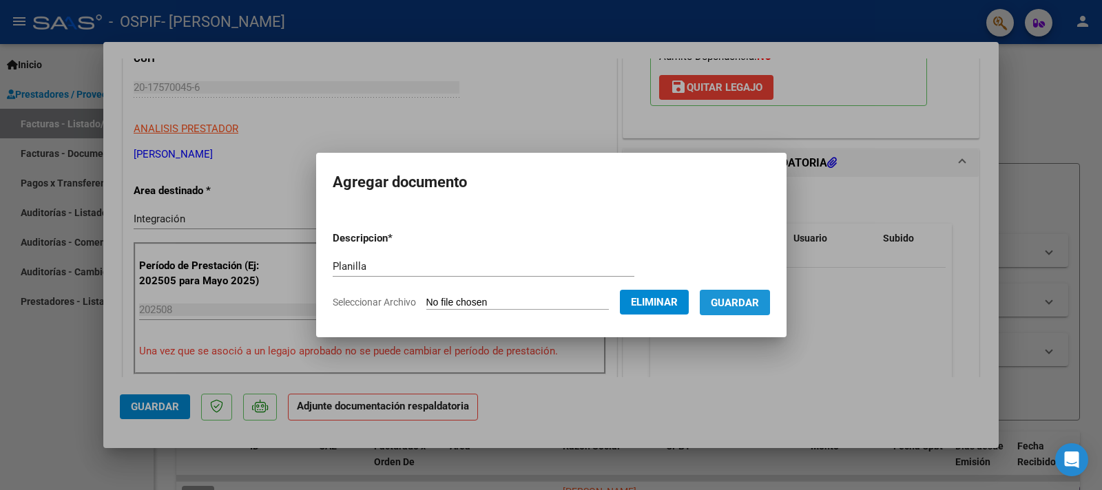
click at [767, 309] on button "Guardar" at bounding box center [735, 302] width 70 height 25
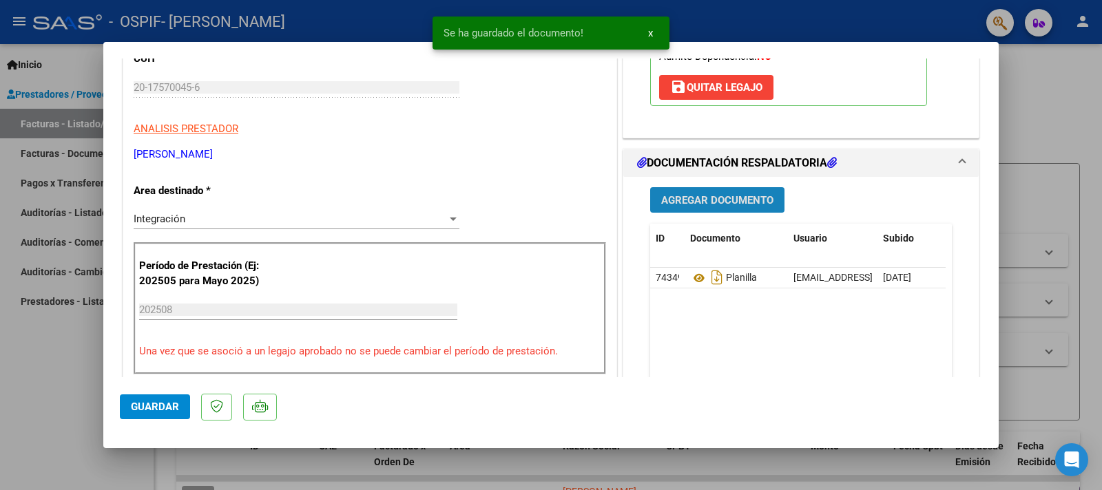
click at [699, 192] on button "Agregar Documento" at bounding box center [717, 199] width 134 height 25
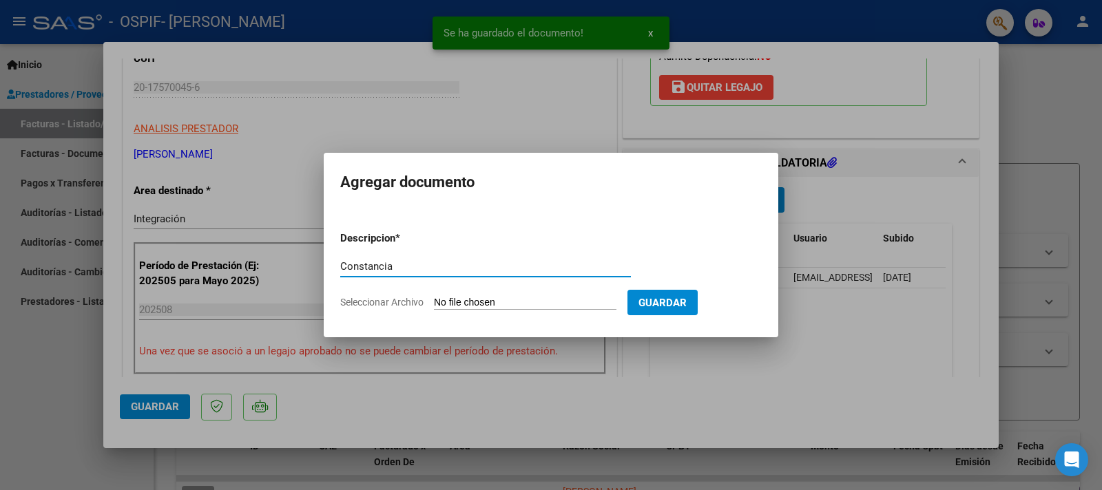
type input "Constancia"
click at [464, 302] on input "Seleccionar Archivo" at bounding box center [525, 303] width 183 height 13
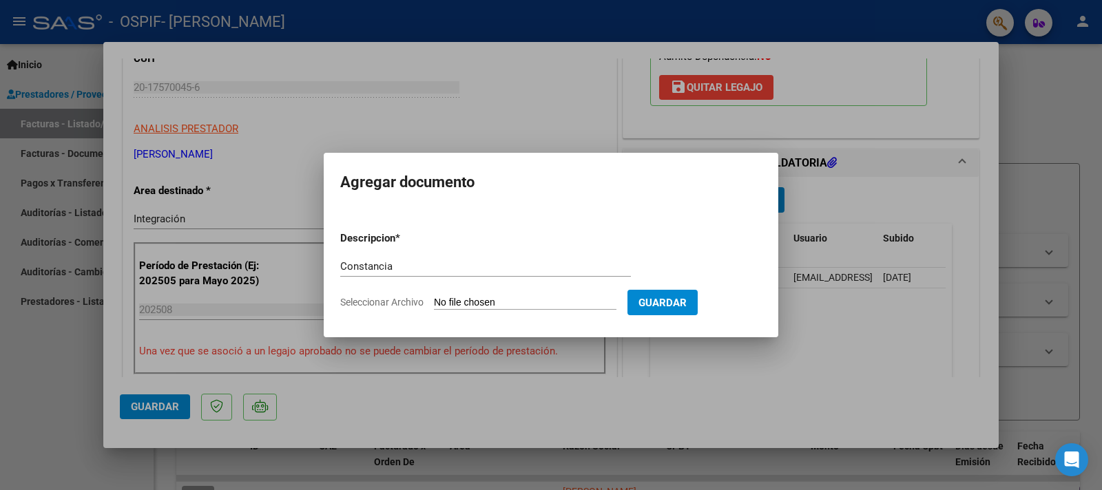
type input "C:\fakepath\Constancia de Alumno.pdf"
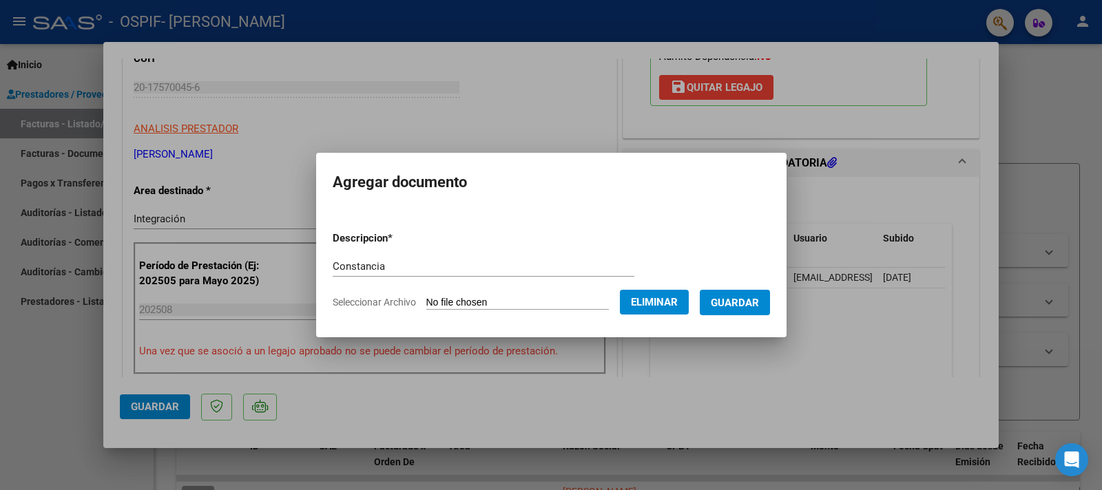
click at [742, 298] on span "Guardar" at bounding box center [735, 303] width 48 height 12
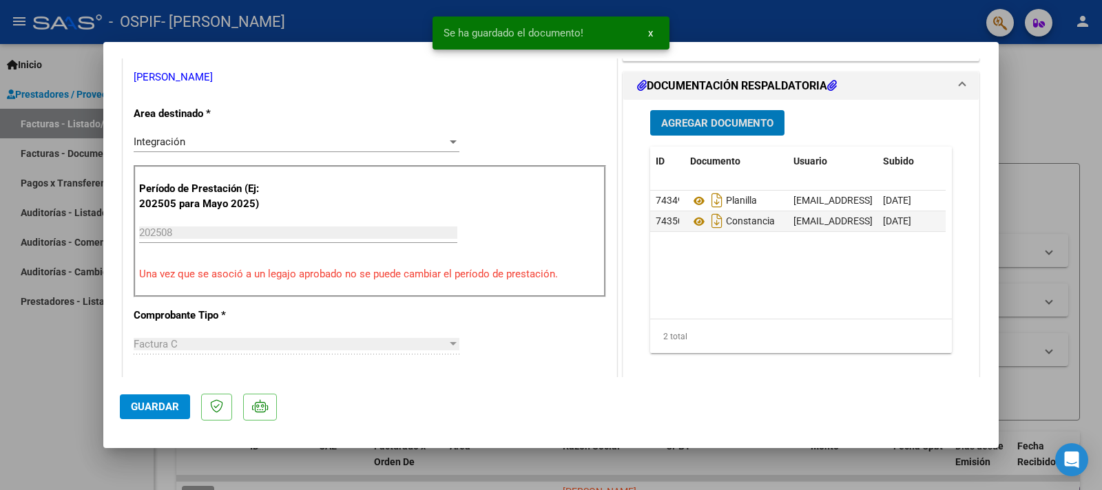
scroll to position [379, 0]
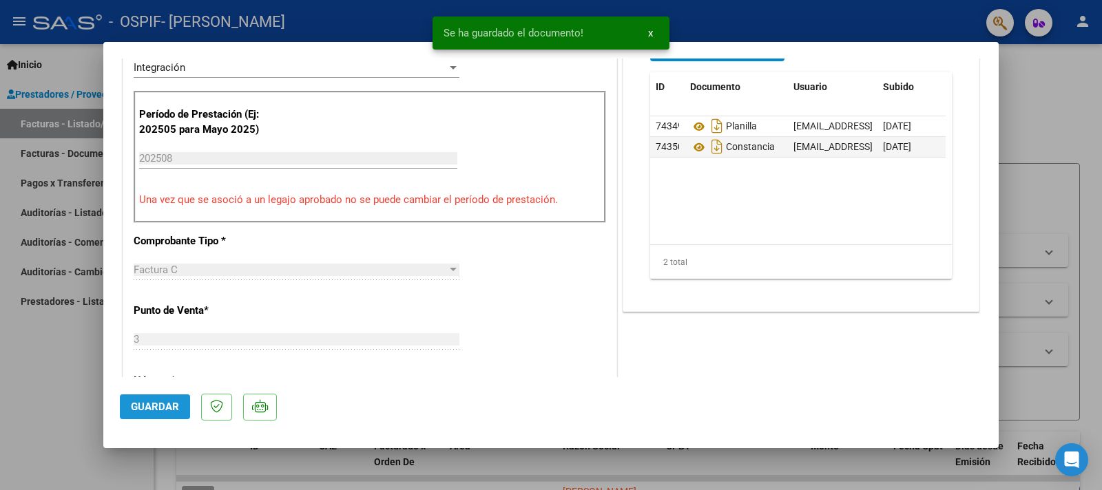
click at [157, 410] on span "Guardar" at bounding box center [155, 407] width 48 height 12
click at [50, 364] on div at bounding box center [551, 245] width 1102 height 490
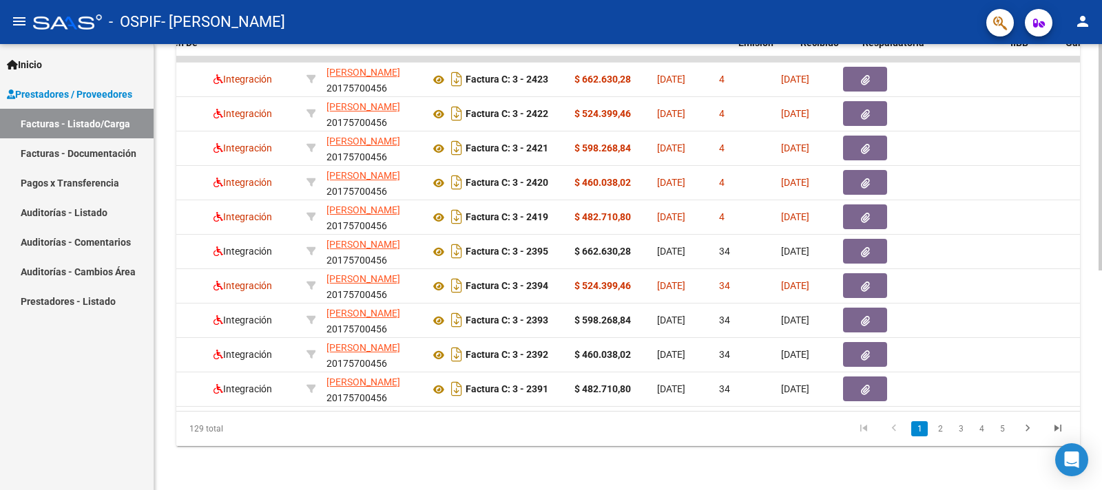
scroll to position [0, 0]
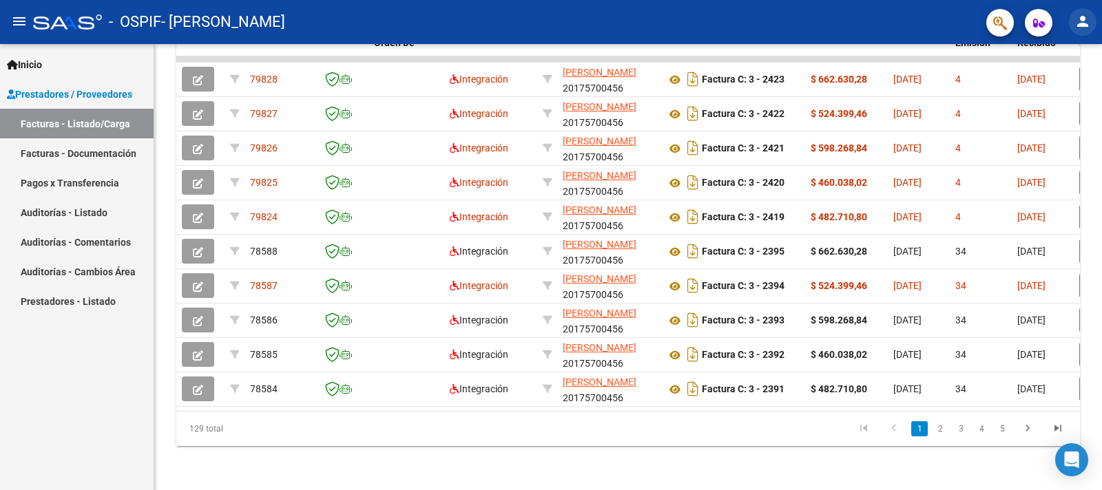
click at [1087, 24] on mat-icon "person" at bounding box center [1083, 21] width 17 height 17
click at [1068, 92] on button "exit_to_app Salir" at bounding box center [1055, 90] width 84 height 33
